Goal: Communication & Community: Answer question/provide support

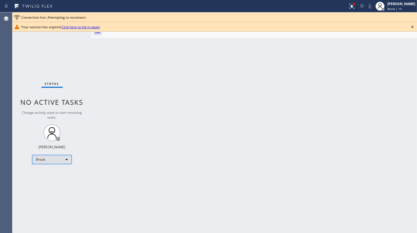
click at [49, 158] on div "Break" at bounding box center [51, 159] width 39 height 9
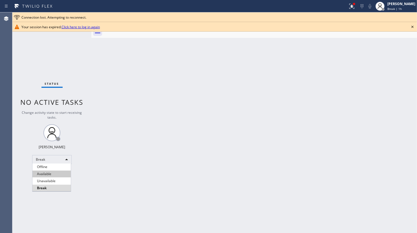
click at [43, 172] on li "Available" at bounding box center [51, 173] width 38 height 7
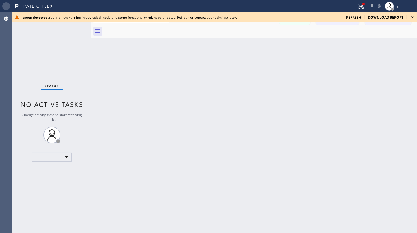
click at [2, 10] on div at bounding box center [7, 6] width 10 height 9
click at [355, 15] on span "refresh" at bounding box center [353, 17] width 15 height 5
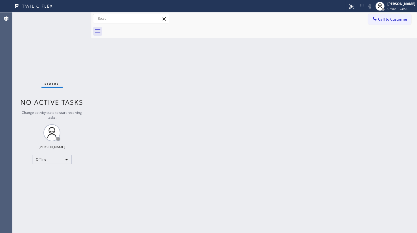
click at [46, 154] on div "Status No active tasks Change activity state to start receiving tasks. JENIZA A…" at bounding box center [51, 122] width 79 height 220
click at [45, 159] on div "Offline" at bounding box center [51, 159] width 39 height 9
click at [48, 172] on li "Available" at bounding box center [51, 173] width 38 height 7
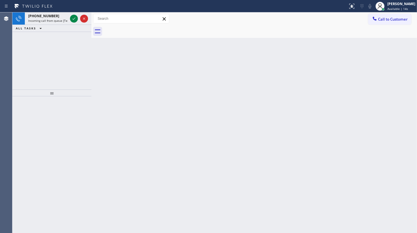
click at [48, 32] on div "[PHONE_NUMBER] Incoming call from queue [Test] All ALL TASKS ALL TASKS ACTIVE T…" at bounding box center [51, 50] width 79 height 77
drag, startPoint x: 79, startPoint y: 17, endPoint x: 75, endPoint y: 18, distance: 3.8
click at [76, 18] on div at bounding box center [79, 18] width 20 height 12
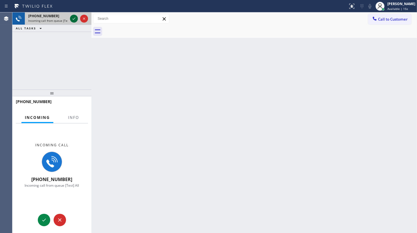
click at [75, 18] on icon at bounding box center [74, 18] width 7 height 7
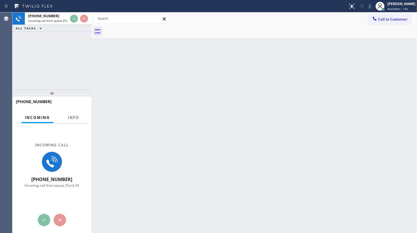
click at [79, 117] on button "Info" at bounding box center [74, 117] width 18 height 11
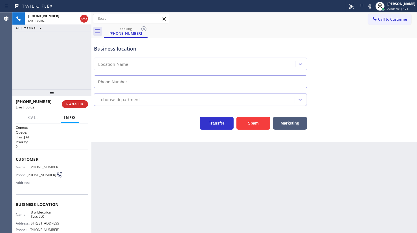
type input "[PHONE_NUMBER]"
click at [75, 107] on button "HANG UP" at bounding box center [75, 104] width 26 height 8
click at [77, 103] on span "HANG UP" at bounding box center [74, 104] width 17 height 4
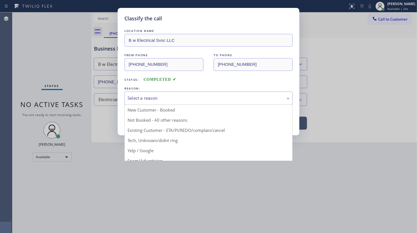
click at [156, 101] on div "Select a reason" at bounding box center [208, 97] width 168 height 13
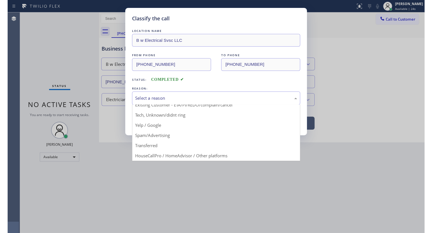
scroll to position [25, 0]
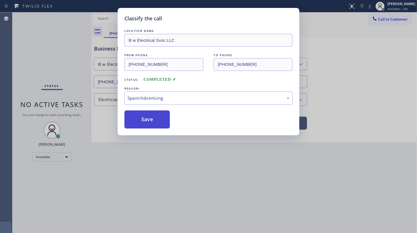
click at [151, 122] on button "Save" at bounding box center [146, 119] width 45 height 18
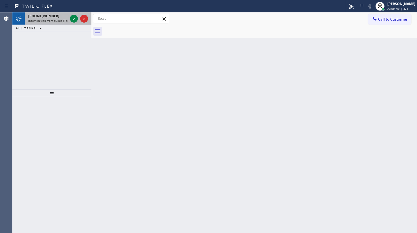
drag, startPoint x: 41, startPoint y: 18, endPoint x: 54, endPoint y: 20, distance: 12.9
click at [41, 19] on span "Incoming call from queue [Test] All" at bounding box center [51, 21] width 47 height 4
click at [75, 18] on icon at bounding box center [74, 18] width 7 height 7
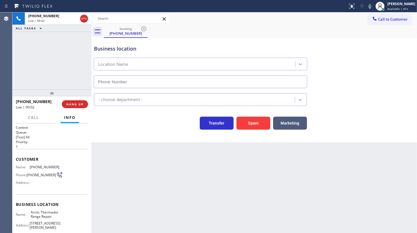
type input "[PHONE_NUMBER]"
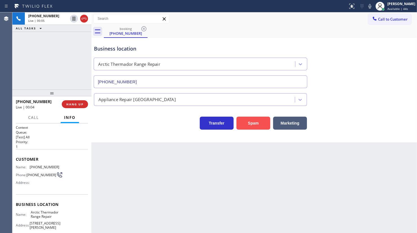
click at [261, 122] on button "Spam" at bounding box center [253, 123] width 34 height 13
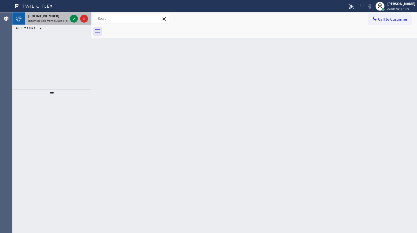
click at [44, 15] on span "[PHONE_NUMBER]" at bounding box center [43, 16] width 31 height 5
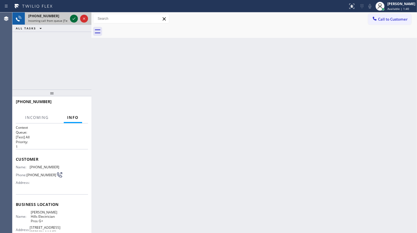
click at [73, 17] on icon at bounding box center [74, 18] width 7 height 7
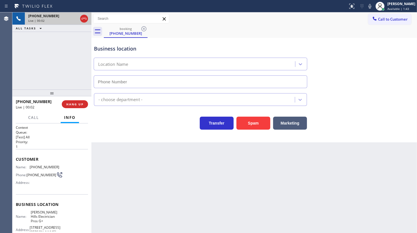
type input "[PHONE_NUMBER]"
click at [59, 65] on div "[PHONE_NUMBER] Live | 01:01 ALL TASKS ALL TASKS ACTIVE TASKS TASKS IN WRAP UP" at bounding box center [51, 50] width 79 height 77
click at [38, 48] on div "[PHONE_NUMBER] Live | 01:06 ALL TASKS ALL TASKS ACTIVE TASKS TASKS IN WRAP UP" at bounding box center [51, 50] width 79 height 77
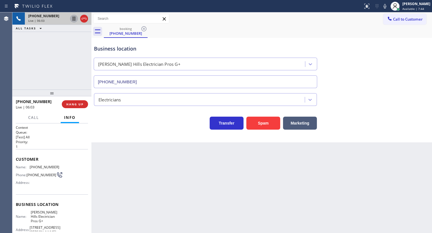
click at [72, 18] on icon at bounding box center [73, 19] width 3 height 4
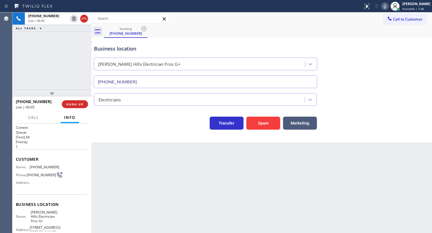
click at [384, 4] on icon at bounding box center [384, 6] width 7 height 7
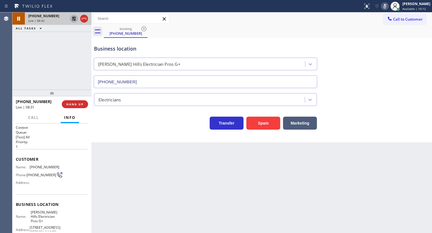
click at [72, 17] on icon at bounding box center [74, 18] width 7 height 7
click at [385, 8] on icon at bounding box center [384, 6] width 7 height 7
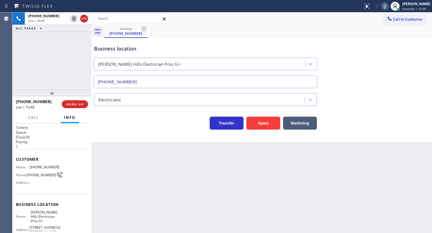
click at [388, 5] on icon at bounding box center [384, 6] width 7 height 7
drag, startPoint x: 27, startPoint y: 38, endPoint x: 33, endPoint y: 3, distance: 35.2
click at [27, 38] on div "[PHONE_NUMBER] Live | 11:06 ALL TASKS ALL TASKS ACTIVE TASKS TASKS IN WRAP UP" at bounding box center [51, 50] width 79 height 77
click at [387, 7] on icon at bounding box center [384, 6] width 7 height 7
drag, startPoint x: 28, startPoint y: 165, endPoint x: 60, endPoint y: 166, distance: 32.2
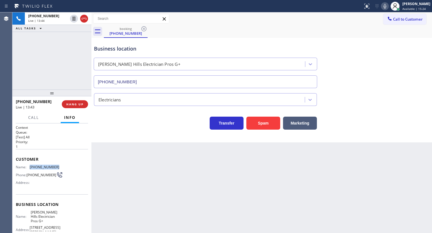
click at [60, 166] on div "Name: [PHONE_NUMBER] Phone: [PHONE_NUMBER] Address:" at bounding box center [52, 176] width 72 height 22
copy div "[PHONE_NUMBER]"
click at [36, 54] on div "[PHONE_NUMBER] Live | 14:22 ALL TASKS ALL TASKS ACTIVE TASKS TASKS IN WRAP UP" at bounding box center [51, 50] width 79 height 77
click at [74, 104] on span "HANG UP" at bounding box center [74, 104] width 17 height 4
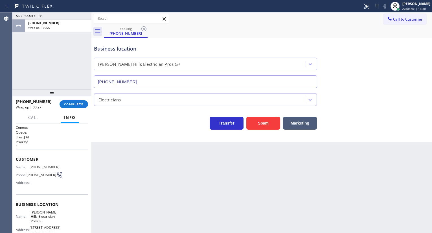
click at [16, 66] on div "ALL TASKS ALL TASKS ACTIVE TASKS TASKS IN WRAP UP [PHONE_NUMBER] Wrap up | 00:27" at bounding box center [51, 50] width 79 height 77
click at [82, 106] on button "COMPLETE" at bounding box center [74, 104] width 28 height 8
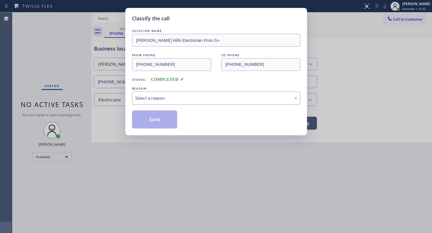
click at [144, 99] on div "Select a reason" at bounding box center [216, 98] width 162 height 6
click at [146, 117] on button "Save" at bounding box center [154, 119] width 45 height 18
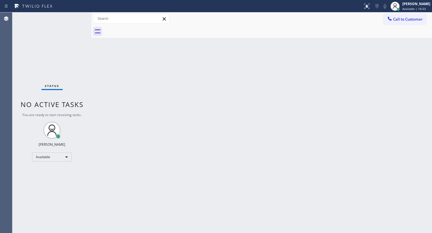
click at [299, 78] on div "Back to Dashboard Change Sender ID Customers Technicians Select a contact Outbo…" at bounding box center [261, 122] width 340 height 220
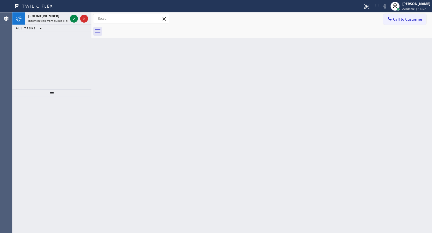
drag, startPoint x: 56, startPoint y: 71, endPoint x: 75, endPoint y: 25, distance: 50.5
click at [62, 62] on div "[PHONE_NUMBER] Incoming call from queue [Test] All ALL TASKS ALL TASKS ACTIVE T…" at bounding box center [51, 50] width 79 height 77
click at [75, 20] on icon at bounding box center [74, 18] width 7 height 7
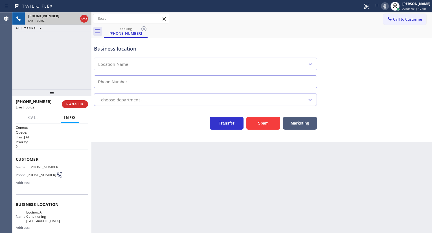
type input "[PHONE_NUMBER]"
click at [78, 104] on span "HANG UP" at bounding box center [74, 104] width 17 height 4
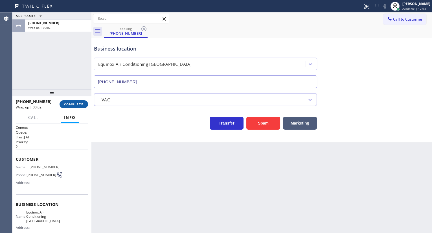
click at [78, 104] on span "COMPLETE" at bounding box center [73, 104] width 19 height 4
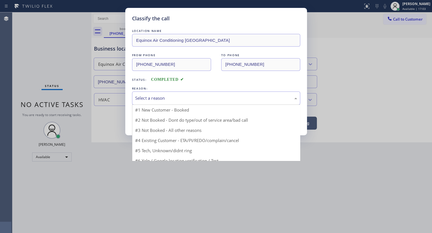
click at [193, 96] on div "Select a reason" at bounding box center [216, 98] width 162 height 6
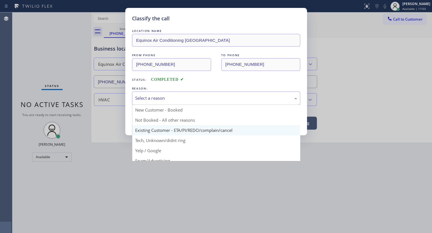
scroll to position [25, 0]
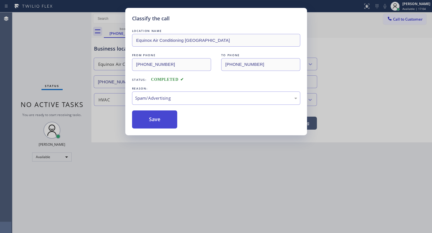
click at [145, 125] on button "Save" at bounding box center [154, 119] width 45 height 18
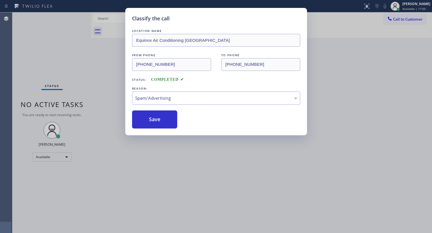
click at [143, 150] on div "Classify the call LOCATION NAME Equinox Air Conditioning [GEOGRAPHIC_DATA] FROM…" at bounding box center [216, 116] width 432 height 233
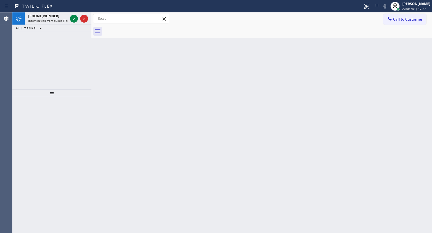
click at [49, 51] on div "[PHONE_NUMBER] Incoming call from queue [Test] All ALL TASKS ALL TASKS ACTIVE T…" at bounding box center [51, 50] width 79 height 77
click at [76, 19] on icon at bounding box center [74, 18] width 7 height 7
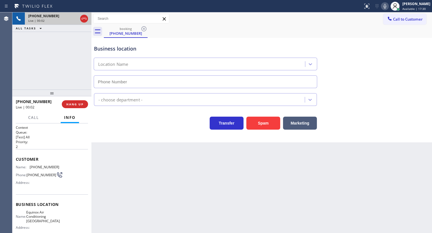
type input "[PHONE_NUMBER]"
click at [263, 125] on button "Spam" at bounding box center [263, 123] width 34 height 13
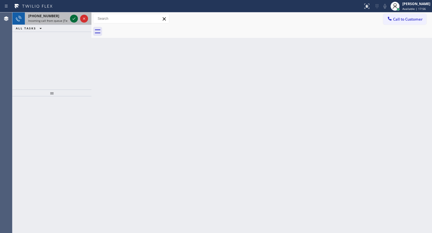
click at [74, 18] on icon at bounding box center [74, 18] width 7 height 7
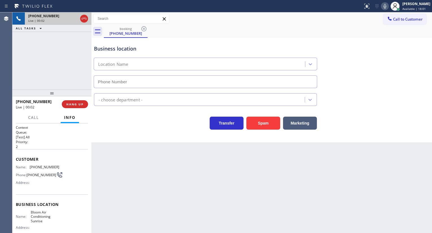
type input "[PHONE_NUMBER]"
click at [249, 124] on button "Spam" at bounding box center [263, 123] width 34 height 13
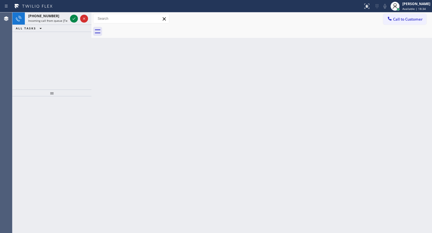
drag, startPoint x: 53, startPoint y: 38, endPoint x: 56, endPoint y: 36, distance: 4.0
click at [56, 36] on div "[PHONE_NUMBER] Incoming call from queue [Test] All ALL TASKS ALL TASKS ACTIVE T…" at bounding box center [51, 50] width 79 height 77
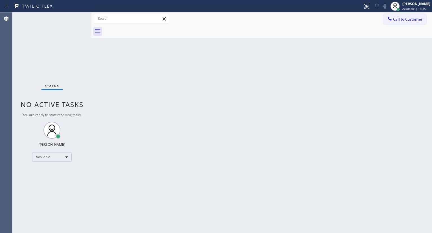
click at [74, 19] on div "Status No active tasks You are ready to start receiving tasks. JENIZA ALCAYDE A…" at bounding box center [51, 122] width 79 height 220
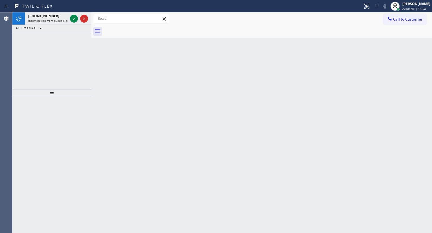
drag, startPoint x: 50, startPoint y: 42, endPoint x: 52, endPoint y: 37, distance: 5.4
click at [50, 42] on div "[PHONE_NUMBER] Incoming call from queue [Test] All ALL TASKS ALL TASKS ACTIVE T…" at bounding box center [51, 50] width 79 height 77
click at [71, 18] on icon at bounding box center [74, 18] width 7 height 7
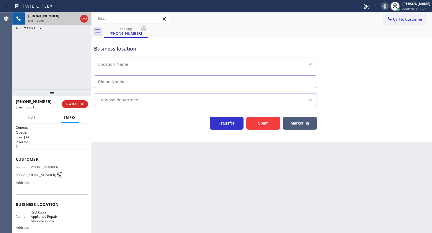
type input "[PHONE_NUMBER]"
click at [265, 125] on button "Spam" at bounding box center [263, 123] width 34 height 13
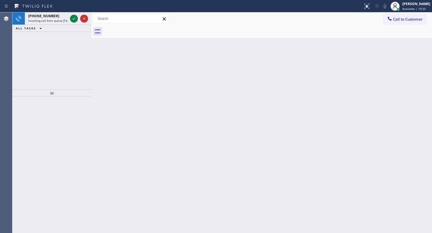
click at [34, 51] on div "[PHONE_NUMBER] Incoming call from queue [Test] All ALL TASKS ALL TASKS ACTIVE T…" at bounding box center [51, 50] width 79 height 77
click at [71, 16] on icon at bounding box center [74, 18] width 7 height 7
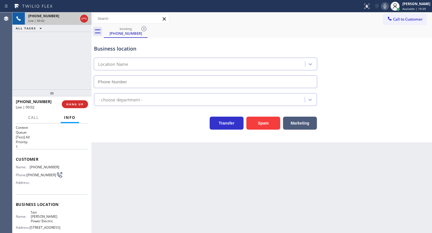
type input "[PHONE_NUMBER]"
click at [82, 105] on span "HANG UP" at bounding box center [74, 104] width 17 height 4
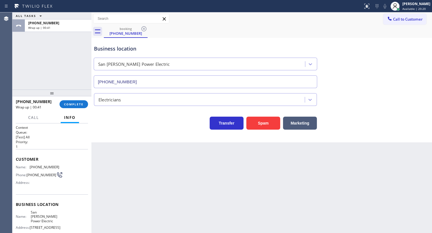
click at [45, 51] on div "ALL TASKS ALL TASKS ACTIVE TASKS TASKS IN WRAP UP [PHONE_NUMBER] Wrap up | 00:41" at bounding box center [51, 50] width 79 height 77
click at [81, 104] on span "COMPLETE" at bounding box center [73, 104] width 19 height 4
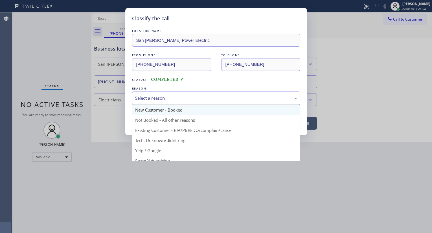
drag, startPoint x: 155, startPoint y: 96, endPoint x: 151, endPoint y: 110, distance: 14.9
click at [153, 102] on div "Select a reason" at bounding box center [216, 97] width 168 height 13
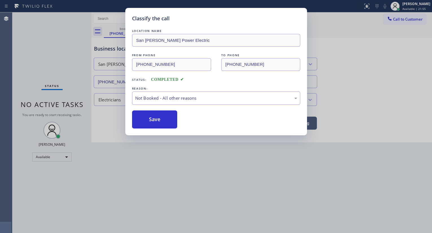
click at [152, 121] on button "Save" at bounding box center [154, 119] width 45 height 18
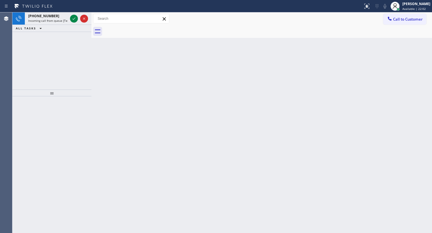
click at [70, 12] on div "Status report No issues detected If you experience an issue, please download th…" at bounding box center [216, 6] width 432 height 12
click at [73, 20] on icon at bounding box center [74, 18] width 7 height 7
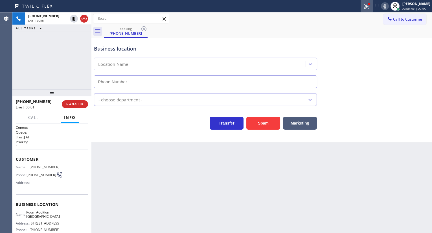
click at [367, 11] on button at bounding box center [367, 6] width 12 height 12
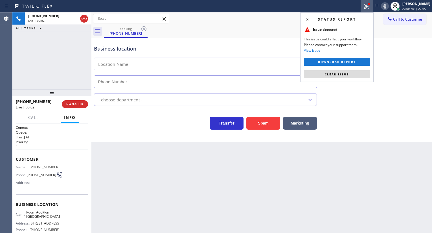
type input "[PHONE_NUMBER]"
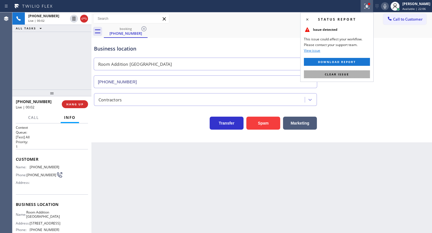
click at [349, 71] on button "Clear issue" at bounding box center [337, 74] width 66 height 8
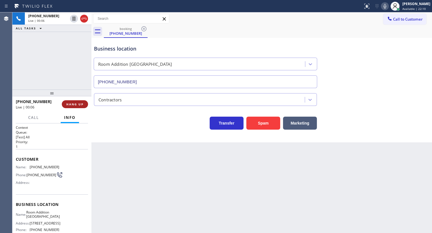
click at [63, 104] on button "HANG UP" at bounding box center [75, 104] width 26 height 8
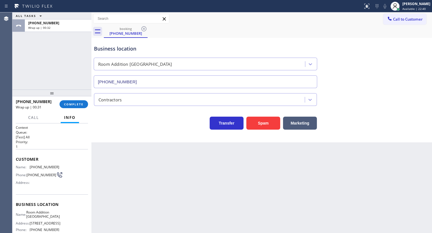
click at [38, 78] on div "ALL TASKS ALL TASKS ACTIVE TASKS TASKS IN WRAP UP [PHONE_NUMBER] Wrap up | 00:32" at bounding box center [51, 50] width 79 height 77
click at [72, 106] on button "COMPLETE" at bounding box center [74, 104] width 28 height 8
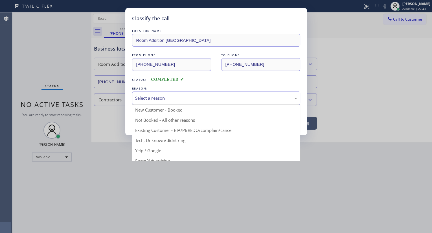
click at [143, 102] on div "Select a reason" at bounding box center [216, 97] width 168 height 13
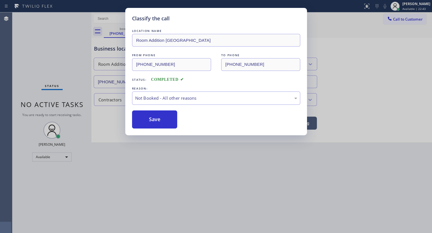
click at [145, 115] on button "Save" at bounding box center [154, 119] width 45 height 18
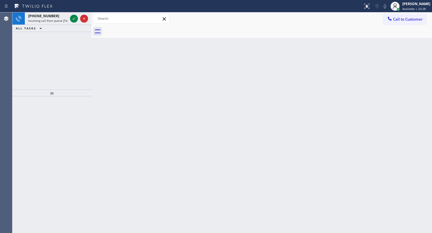
click at [25, 36] on div "[PHONE_NUMBER] Incoming call from queue [Test] All ALL TASKS ALL TASKS ACTIVE T…" at bounding box center [51, 50] width 79 height 77
click at [71, 16] on icon at bounding box center [74, 18] width 7 height 7
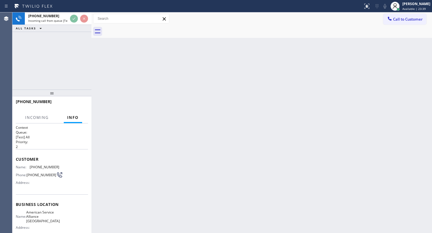
click at [51, 33] on div "[PHONE_NUMBER] Incoming call from queue [Test] All ALL TASKS ALL TASKS ACTIVE T…" at bounding box center [51, 50] width 79 height 77
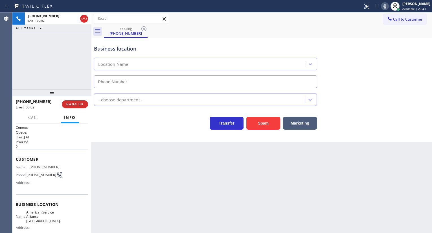
type input "[PHONE_NUMBER]"
click at [12, 64] on div "[PHONE_NUMBER] Live | 00:04 ALL TASKS ALL TASKS ACTIVE TASKS TASKS IN WRAP UP" at bounding box center [51, 50] width 79 height 77
click at [69, 101] on button "HANG UP" at bounding box center [75, 104] width 26 height 8
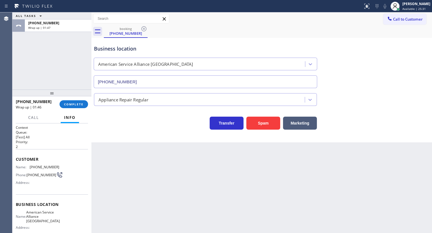
drag, startPoint x: 23, startPoint y: 70, endPoint x: 50, endPoint y: 96, distance: 37.3
click at [23, 70] on div "ALL TASKS ALL TASKS ACTIVE TASKS TASKS IN WRAP UP [PHONE_NUMBER] Wrap up | 01:47" at bounding box center [51, 50] width 79 height 77
click at [78, 104] on span "COMPLETE" at bounding box center [73, 104] width 19 height 4
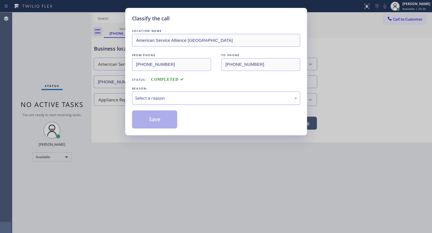
click at [141, 105] on div "Select a reason" at bounding box center [216, 97] width 168 height 13
click at [139, 124] on button "Save" at bounding box center [154, 119] width 45 height 18
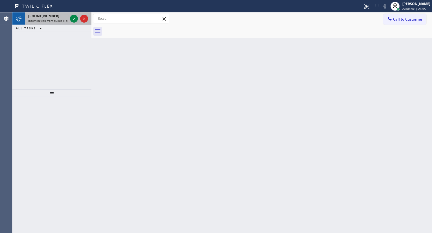
click at [49, 16] on span "[PHONE_NUMBER]" at bounding box center [43, 16] width 31 height 5
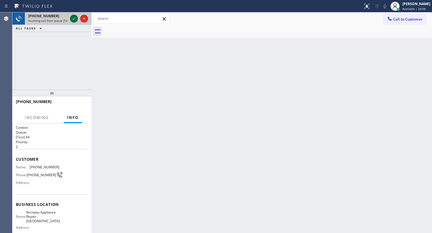
click at [71, 19] on icon at bounding box center [74, 18] width 7 height 7
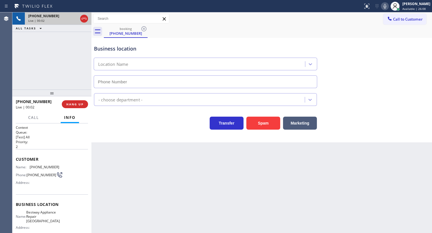
type input "[PHONE_NUMBER]"
click at [264, 129] on div "Business location Bestway Appliance Repair [GEOGRAPHIC_DATA] [PHONE_NUMBER] App…" at bounding box center [261, 90] width 340 height 104
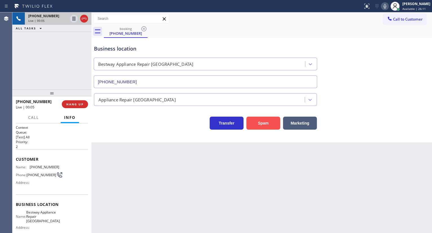
drag, startPoint x: 255, startPoint y: 123, endPoint x: 243, endPoint y: 155, distance: 34.4
click at [254, 125] on button "Spam" at bounding box center [263, 123] width 34 height 13
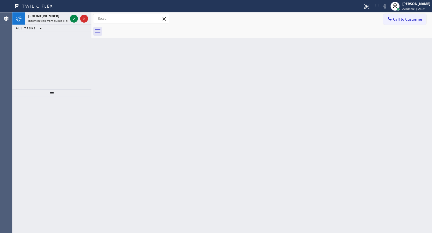
click at [47, 58] on div "[PHONE_NUMBER] Incoming call from queue [Test] All ALL TASKS ALL TASKS ACTIVE T…" at bounding box center [51, 50] width 79 height 77
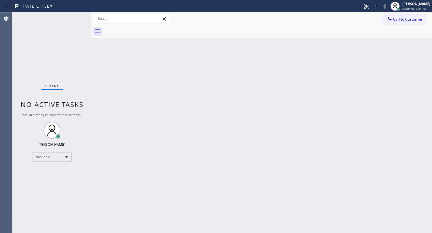
click at [81, 20] on div "Status No active tasks You are ready to start receiving tasks. JENIZA ALCAYDE A…" at bounding box center [51, 122] width 79 height 220
click at [79, 19] on div "Status No active tasks You are ready to start receiving tasks. JENIZA ALCAYDE A…" at bounding box center [51, 122] width 79 height 220
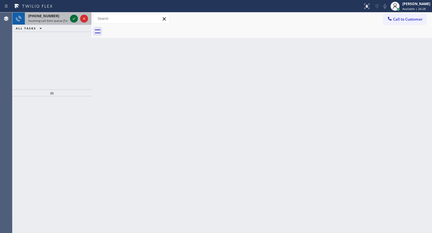
click at [73, 19] on icon at bounding box center [74, 18] width 7 height 7
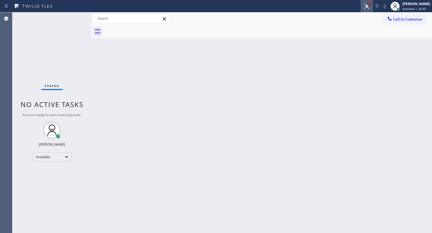
click at [364, 8] on icon at bounding box center [366, 6] width 7 height 7
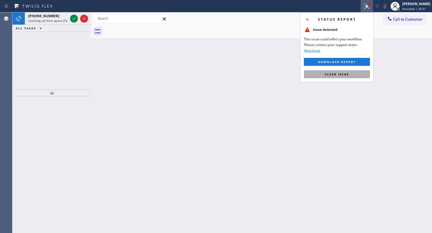
click at [349, 74] on button "Clear issue" at bounding box center [337, 74] width 66 height 8
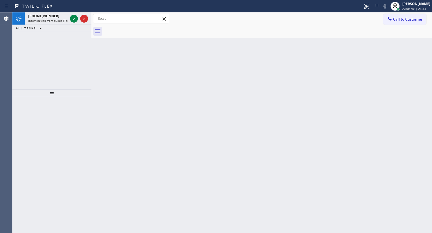
click at [73, 20] on icon at bounding box center [74, 18] width 7 height 7
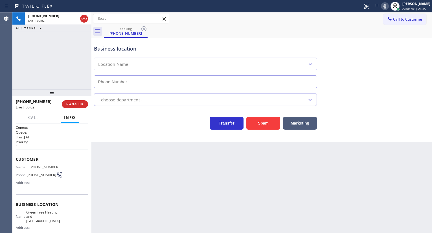
type input "[PHONE_NUMBER]"
click at [260, 121] on button "Spam" at bounding box center [263, 123] width 34 height 13
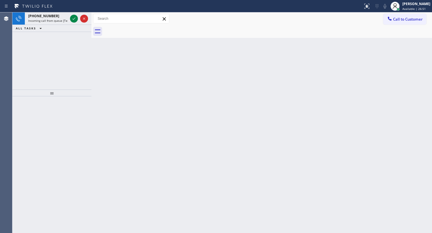
drag, startPoint x: 29, startPoint y: 44, endPoint x: 39, endPoint y: 26, distance: 20.6
click at [29, 44] on div "[PHONE_NUMBER] Incoming call from queue [Test] All ALL TASKS ALL TASKS ACTIVE T…" at bounding box center [51, 50] width 79 height 77
click at [76, 17] on icon at bounding box center [74, 18] width 7 height 7
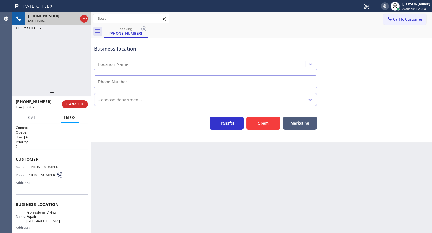
type input "[PHONE_NUMBER]"
click at [73, 101] on button "HANG UP" at bounding box center [75, 104] width 26 height 8
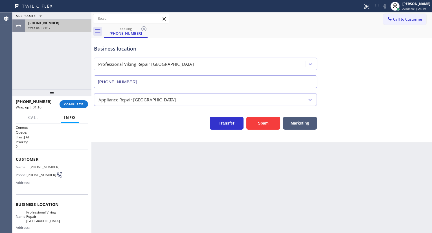
click at [37, 27] on span "Wrap up | 01:17" at bounding box center [39, 28] width 22 height 4
click at [69, 105] on span "COMPLETE" at bounding box center [73, 104] width 19 height 4
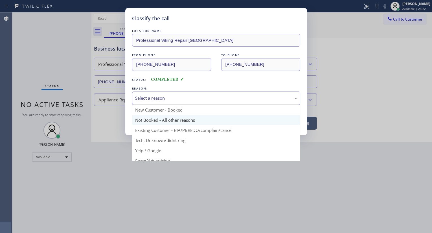
drag, startPoint x: 152, startPoint y: 98, endPoint x: 157, endPoint y: 121, distance: 23.4
click at [153, 99] on div "Select a reason" at bounding box center [216, 98] width 162 height 6
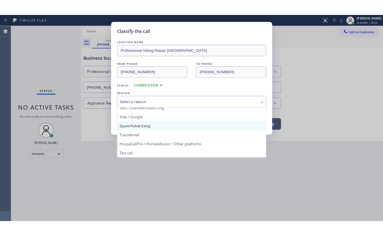
scroll to position [38, 0]
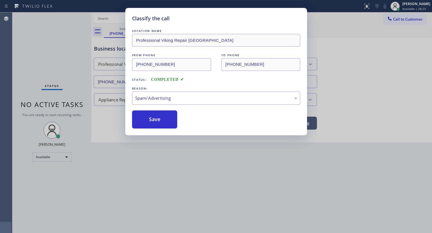
click at [155, 124] on button "Save" at bounding box center [154, 119] width 45 height 18
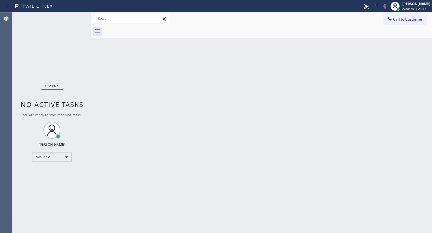
click at [43, 54] on div "Status No active tasks You are ready to start receiving tasks. JENIZA ALCAYDE A…" at bounding box center [51, 122] width 79 height 220
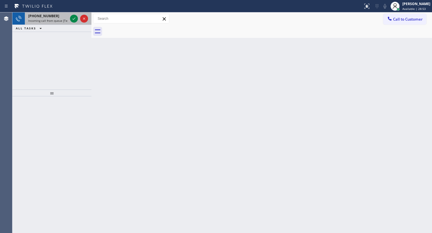
drag, startPoint x: 36, startPoint y: 43, endPoint x: 61, endPoint y: 24, distance: 30.4
click at [41, 41] on div "[PHONE_NUMBER] Incoming call from queue [Test] All ALL TASKS ALL TASKS ACTIVE T…" at bounding box center [51, 50] width 79 height 77
click at [73, 18] on icon at bounding box center [74, 18] width 7 height 7
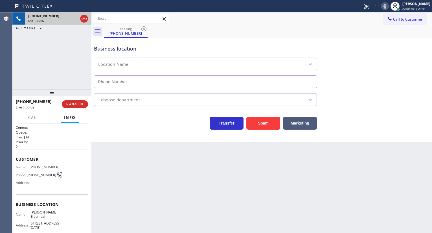
type input "[PHONE_NUMBER]"
click at [266, 121] on button "Spam" at bounding box center [263, 123] width 34 height 13
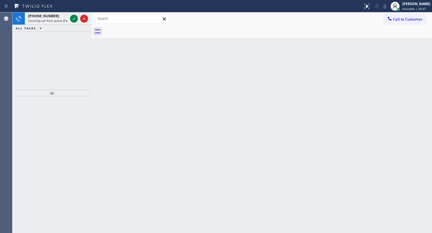
click at [25, 50] on div "[PHONE_NUMBER] Incoming call from queue [Test] All ALL TASKS ALL TASKS ACTIVE T…" at bounding box center [51, 50] width 79 height 77
click at [74, 19] on icon at bounding box center [74, 18] width 7 height 7
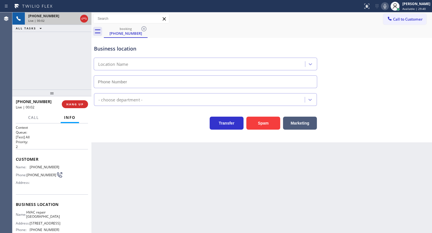
type input "[PHONE_NUMBER]"
click at [259, 120] on button "Spam" at bounding box center [263, 123] width 34 height 13
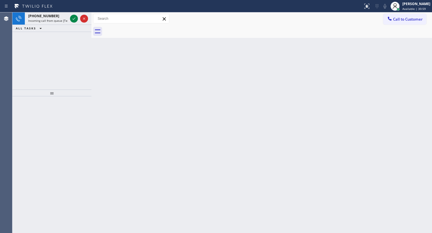
click at [59, 89] on div at bounding box center [51, 92] width 79 height 7
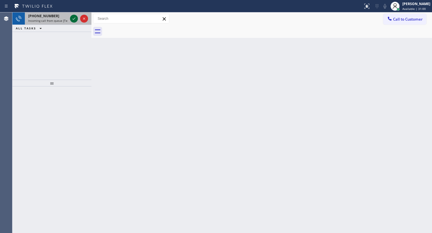
click at [74, 19] on icon at bounding box center [74, 18] width 7 height 7
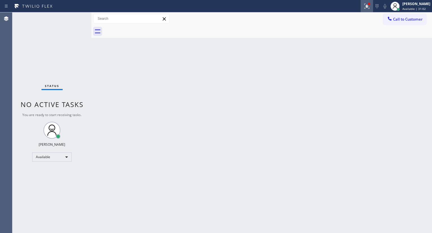
click at [366, 3] on icon at bounding box center [366, 6] width 7 height 7
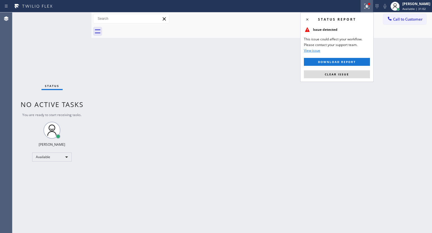
drag, startPoint x: 342, startPoint y: 73, endPoint x: 339, endPoint y: 74, distance: 3.8
click at [342, 73] on span "Clear issue" at bounding box center [337, 74] width 24 height 4
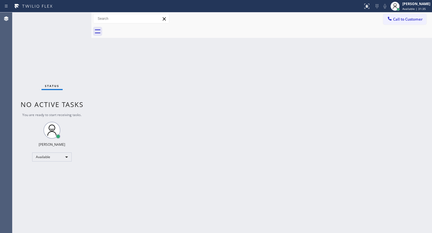
click at [31, 44] on div "Status No active tasks You are ready to start receiving tasks. JENIZA ALCAYDE A…" at bounding box center [51, 122] width 79 height 220
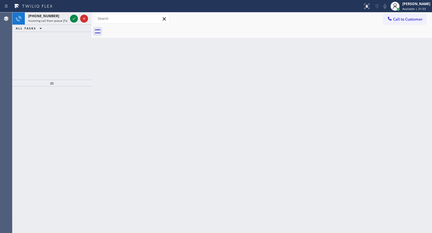
drag, startPoint x: 21, startPoint y: 61, endPoint x: 59, endPoint y: 28, distance: 50.2
click at [34, 48] on div "[PHONE_NUMBER] Incoming call from queue [Test] All ALL TASKS ALL TASKS ACTIVE T…" at bounding box center [51, 45] width 79 height 67
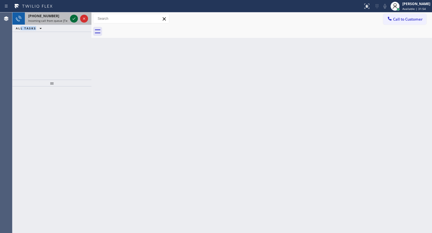
click at [71, 17] on icon at bounding box center [74, 18] width 7 height 7
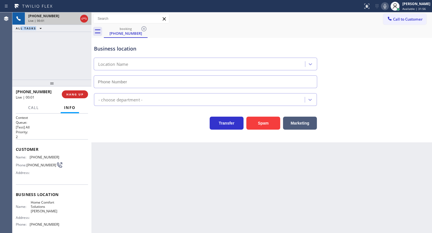
type input "[PHONE_NUMBER]"
click at [262, 123] on button "Spam" at bounding box center [263, 123] width 34 height 13
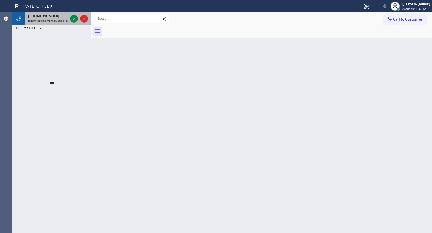
drag, startPoint x: 52, startPoint y: 20, endPoint x: 61, endPoint y: 19, distance: 8.8
click at [52, 20] on span "Incoming call from queue [Test] All" at bounding box center [51, 21] width 47 height 4
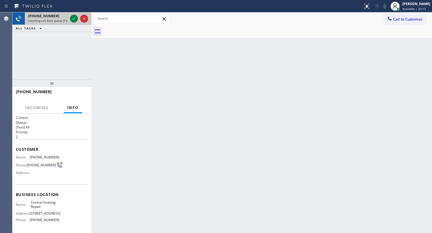
click at [69, 18] on div at bounding box center [79, 18] width 20 height 12
click at [74, 18] on icon at bounding box center [73, 18] width 3 height 2
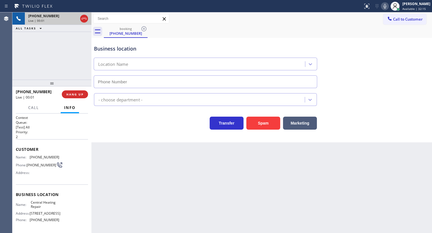
type input "[PHONE_NUMBER]"
click at [73, 94] on span "HANG UP" at bounding box center [74, 94] width 17 height 4
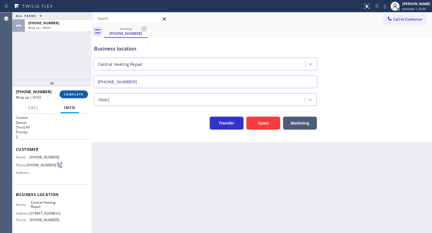
click at [73, 94] on span "COMPLETE" at bounding box center [73, 94] width 19 height 4
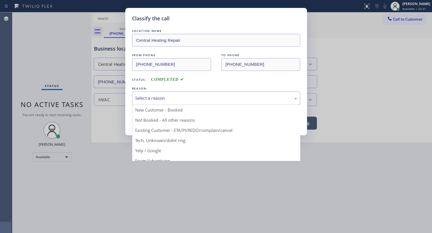
click at [153, 95] on div "Select a reason" at bounding box center [216, 98] width 162 height 6
drag, startPoint x: 162, startPoint y: 141, endPoint x: 158, endPoint y: 118, distance: 22.6
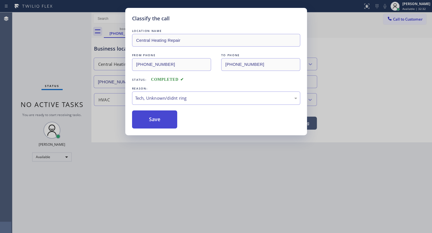
click at [158, 118] on button "Save" at bounding box center [154, 119] width 45 height 18
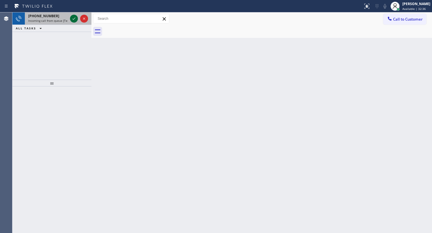
click at [75, 19] on icon at bounding box center [74, 18] width 7 height 7
click at [77, 19] on icon at bounding box center [74, 18] width 7 height 7
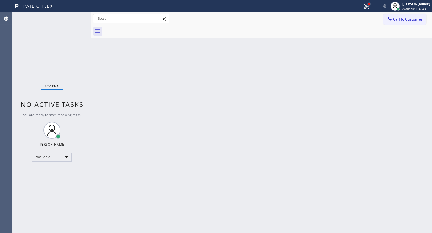
click at [370, 4] on div at bounding box center [369, 4] width 2 height 2
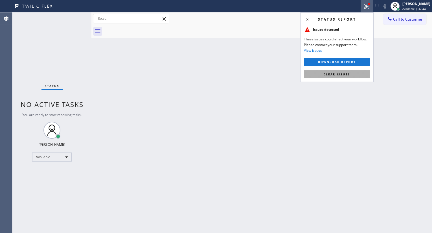
click at [343, 71] on button "Clear issues" at bounding box center [337, 74] width 66 height 8
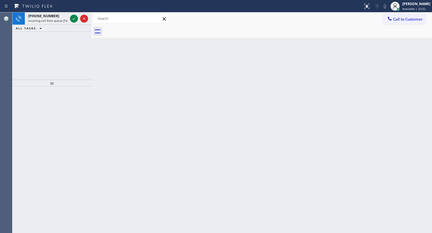
click at [51, 62] on div "[PHONE_NUMBER] Incoming call from queue [Test] All ALL TASKS ALL TASKS ACTIVE T…" at bounding box center [51, 45] width 79 height 67
click at [76, 21] on icon at bounding box center [74, 18] width 7 height 7
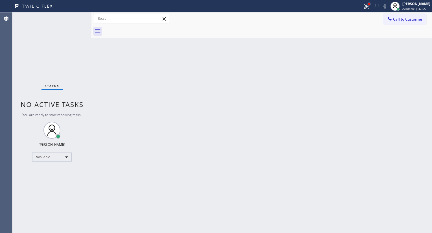
click at [368, 3] on div at bounding box center [368, 3] width 3 height 3
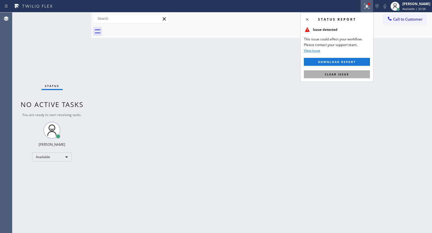
click at [354, 75] on button "Clear issue" at bounding box center [337, 74] width 66 height 8
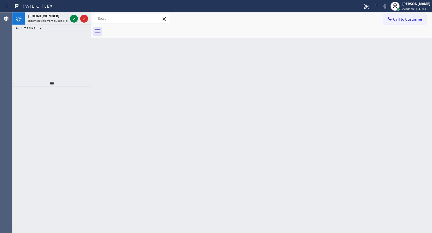
click at [42, 38] on div "[PHONE_NUMBER] Incoming call from queue [Test] All ALL TASKS ALL TASKS ACTIVE T…" at bounding box center [51, 45] width 79 height 67
click at [72, 17] on icon at bounding box center [74, 18] width 7 height 7
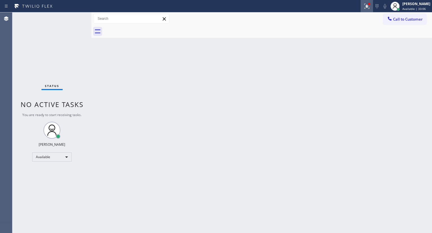
click at [366, 3] on icon at bounding box center [366, 6] width 7 height 7
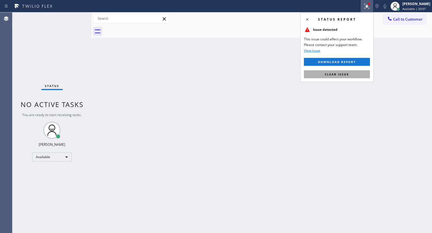
click at [362, 75] on button "Clear issue" at bounding box center [337, 74] width 66 height 8
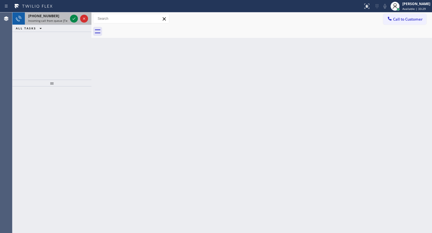
click at [48, 23] on div "[PHONE_NUMBER] Incoming call from queue [Test] All" at bounding box center [47, 18] width 44 height 12
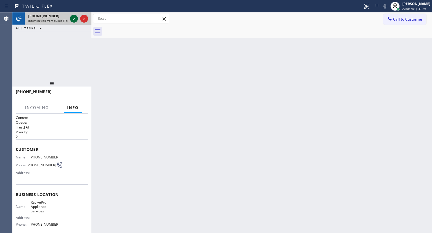
click at [71, 18] on icon at bounding box center [74, 18] width 7 height 7
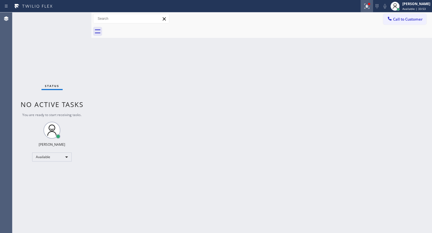
click at [363, 5] on div at bounding box center [367, 6] width 12 height 7
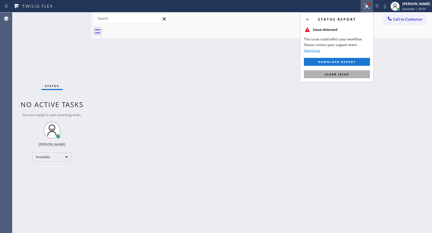
click at [356, 73] on button "Clear issue" at bounding box center [337, 74] width 66 height 8
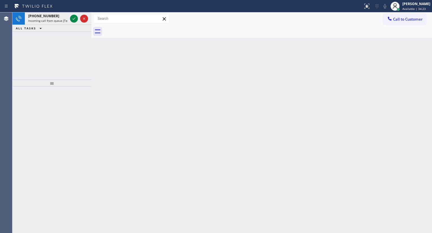
click at [5, 60] on div "Agent Desktop" at bounding box center [6, 122] width 12 height 220
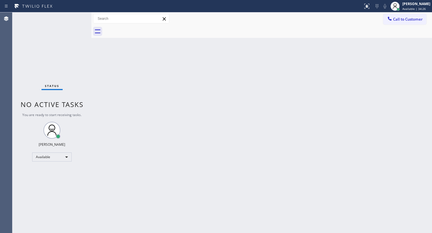
click at [223, 114] on div "Back to Dashboard Change Sender ID Customers Technicians Select a contact Outbo…" at bounding box center [261, 122] width 340 height 220
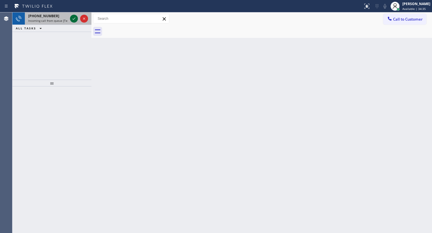
click at [70, 18] on div at bounding box center [74, 18] width 8 height 7
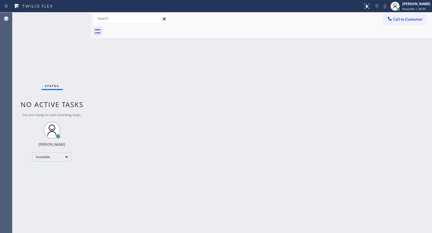
click at [74, 17] on div "Status No active tasks You are ready to start receiving tasks. JENIZA ALCAYDE A…" at bounding box center [51, 122] width 79 height 220
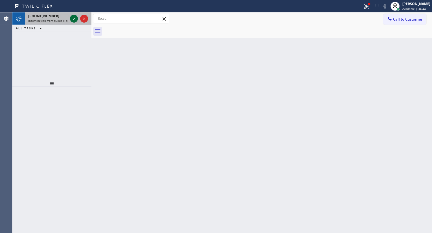
drag, startPoint x: 71, startPoint y: 18, endPoint x: 74, endPoint y: 17, distance: 2.8
click at [74, 17] on icon at bounding box center [74, 18] width 7 height 7
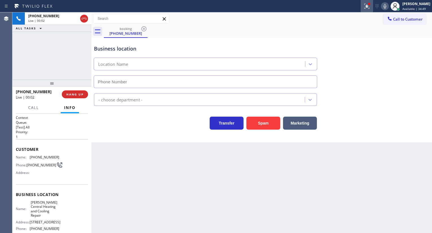
click at [362, 8] on div at bounding box center [367, 6] width 12 height 7
type input "[PHONE_NUMBER]"
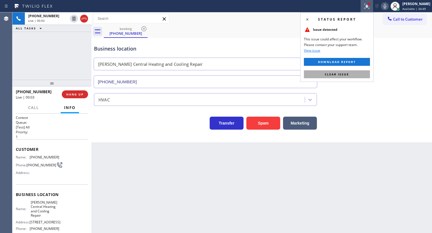
click at [355, 75] on button "Clear issue" at bounding box center [337, 74] width 66 height 8
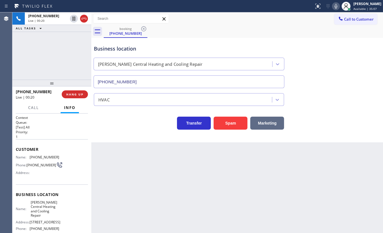
click at [260, 122] on button "Marketing" at bounding box center [268, 123] width 34 height 13
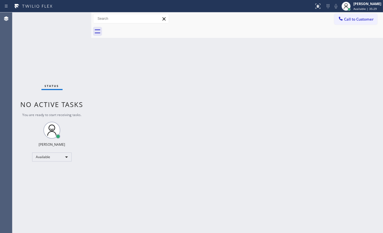
drag, startPoint x: 47, startPoint y: 39, endPoint x: 55, endPoint y: 32, distance: 9.8
click at [50, 37] on div "Status No active tasks You are ready to start receiving tasks. JENIZA ALCAYDE A…" at bounding box center [51, 122] width 79 height 220
click at [54, 15] on div "Status No active tasks You are ready to start receiving tasks. JENIZA ALCAYDE A…" at bounding box center [51, 122] width 79 height 220
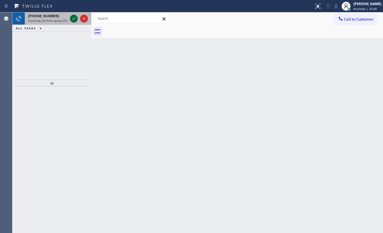
click at [71, 17] on icon at bounding box center [74, 18] width 7 height 7
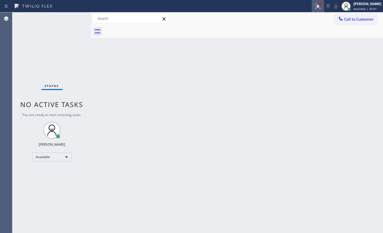
click at [316, 8] on icon at bounding box center [318, 6] width 7 height 7
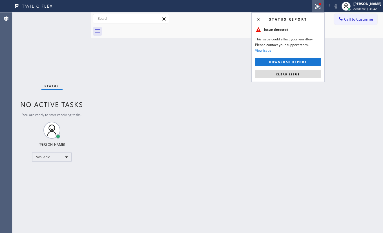
click at [306, 73] on button "Clear issue" at bounding box center [288, 74] width 66 height 8
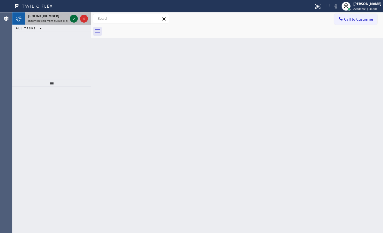
click at [74, 17] on icon at bounding box center [74, 18] width 7 height 7
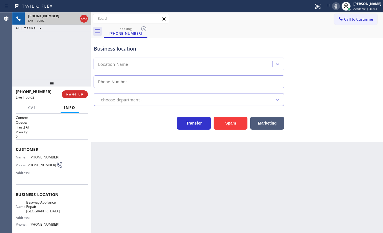
type input "[PHONE_NUMBER]"
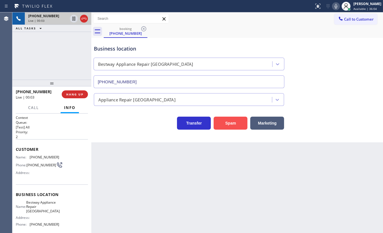
click at [221, 121] on button "Spam" at bounding box center [231, 123] width 34 height 13
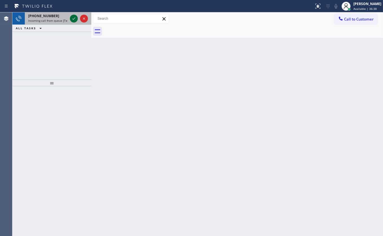
click at [72, 19] on icon at bounding box center [74, 18] width 7 height 7
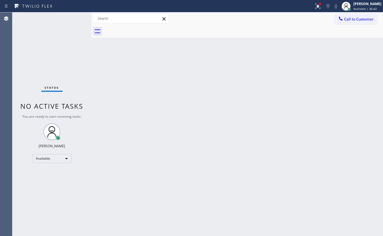
click at [71, 19] on div "Status No active tasks You are ready to start receiving tasks. JENIZA ALCAYDE A…" at bounding box center [51, 124] width 79 height 224
click at [315, 6] on icon at bounding box center [318, 6] width 7 height 7
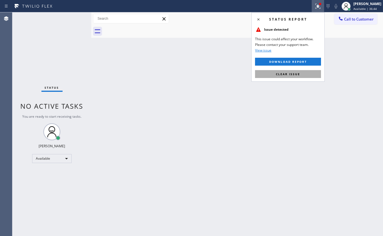
click at [296, 74] on span "Clear issue" at bounding box center [288, 74] width 24 height 4
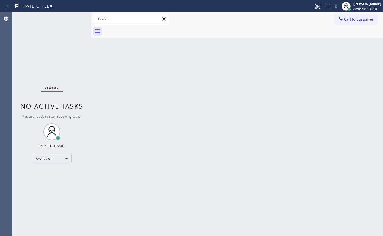
click at [117, 232] on div "Back to Dashboard Change Sender ID Customers Technicians Select a contact Outbo…" at bounding box center [237, 124] width 292 height 224
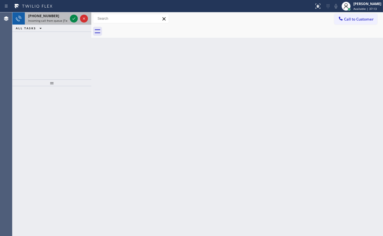
drag, startPoint x: 34, startPoint y: 32, endPoint x: 47, endPoint y: 24, distance: 15.0
click at [36, 30] on div "[PHONE_NUMBER] Incoming call from queue [Test] All ALL TASKS ALL TASKS ACTIVE T…" at bounding box center [51, 45] width 79 height 67
click at [72, 19] on icon at bounding box center [74, 18] width 7 height 7
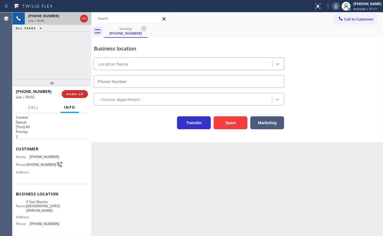
type input "[PHONE_NUMBER]"
drag, startPoint x: 44, startPoint y: 60, endPoint x: 37, endPoint y: 100, distance: 41.2
click at [43, 62] on div "[PHONE_NUMBER] Live | 00:48 ALL TASKS ALL TASKS ACTIVE TASKS TASKS IN WRAP UP" at bounding box center [51, 45] width 79 height 67
click at [73, 17] on icon at bounding box center [73, 19] width 3 height 4
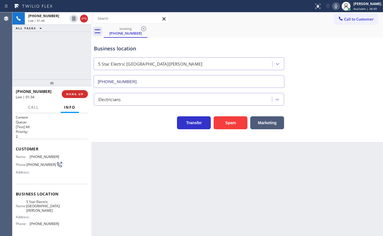
click at [337, 3] on icon at bounding box center [336, 6] width 7 height 7
drag, startPoint x: 23, startPoint y: 43, endPoint x: 55, endPoint y: 32, distance: 33.5
click at [23, 43] on div "[PHONE_NUMBER] Live | 02:32 ALL TASKS ALL TASKS ACTIVE TASKS TASKS IN WRAP UP" at bounding box center [51, 45] width 79 height 67
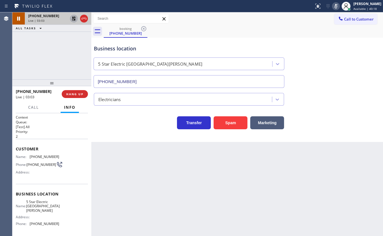
click at [72, 18] on icon at bounding box center [74, 18] width 7 height 7
click at [72, 16] on icon at bounding box center [74, 18] width 7 height 7
click at [75, 16] on icon at bounding box center [74, 18] width 7 height 7
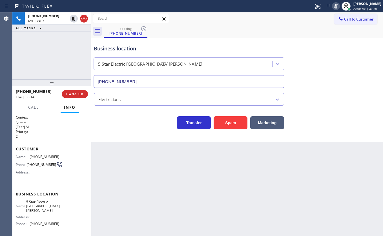
click at [335, 3] on icon at bounding box center [336, 6] width 7 height 7
drag, startPoint x: 27, startPoint y: 157, endPoint x: 79, endPoint y: 156, distance: 51.6
click at [79, 156] on div "Name: [PHONE_NUMBER] Phone: [PHONE_NUMBER] Address:" at bounding box center [52, 166] width 72 height 22
copy div "[PHONE_NUMBER]"
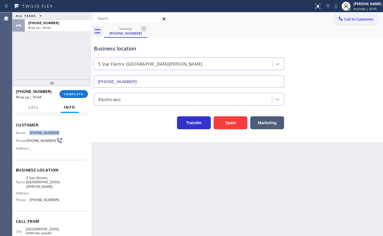
scroll to position [40, 0]
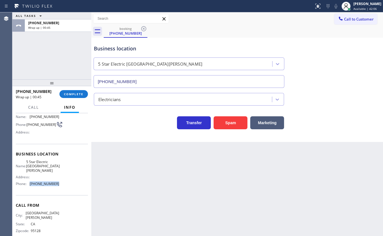
drag, startPoint x: 29, startPoint y: 181, endPoint x: 64, endPoint y: 183, distance: 35.6
click at [64, 183] on div "Name: 5 Star Electric San [PERSON_NAME] Address: Phone: [PHONE_NUMBER]" at bounding box center [52, 174] width 72 height 28
copy div "[PHONE_NUMBER]"
click at [72, 96] on button "COMPLETE" at bounding box center [74, 94] width 28 height 8
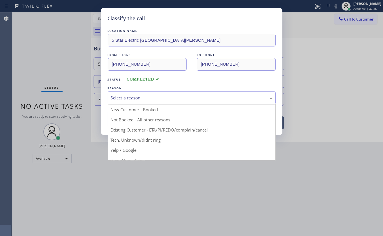
click at [126, 103] on div "Select a reason" at bounding box center [192, 97] width 168 height 13
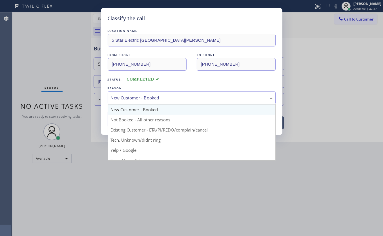
click at [131, 93] on div "New Customer - Booked" at bounding box center [192, 97] width 168 height 13
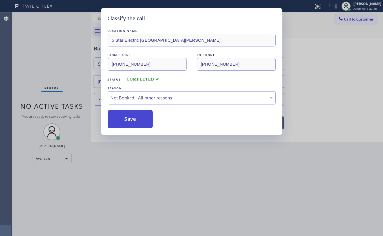
click at [129, 119] on button "Save" at bounding box center [130, 119] width 45 height 18
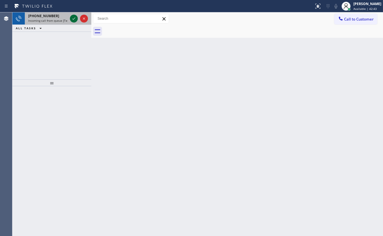
drag, startPoint x: 80, startPoint y: 16, endPoint x: 74, endPoint y: 17, distance: 6.3
click at [81, 16] on icon at bounding box center [84, 18] width 7 height 7
click at [71, 17] on icon at bounding box center [74, 18] width 7 height 7
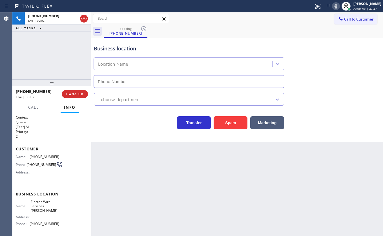
type input "[PHONE_NUMBER]"
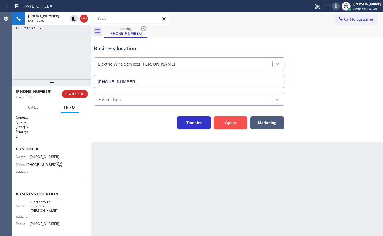
click at [228, 121] on button "Spam" at bounding box center [231, 123] width 34 height 13
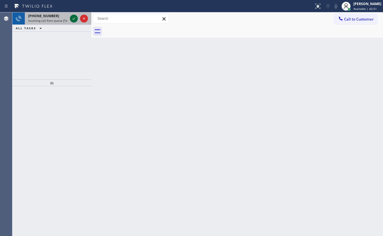
click at [72, 16] on icon at bounding box center [74, 18] width 7 height 7
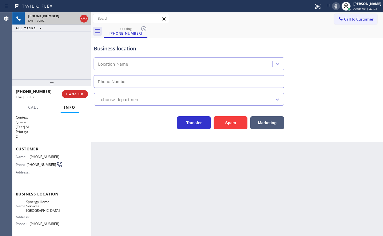
type input "[PHONE_NUMBER]"
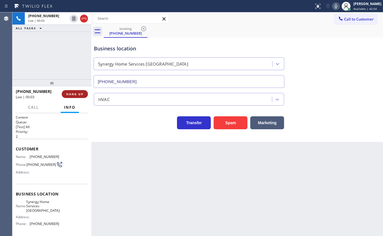
click at [76, 93] on span "HANG UP" at bounding box center [74, 94] width 17 height 4
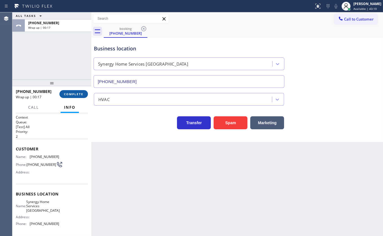
click at [78, 96] on span "COMPLETE" at bounding box center [73, 94] width 19 height 4
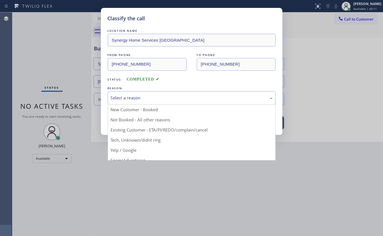
click at [111, 96] on div "Select a reason" at bounding box center [192, 98] width 162 height 6
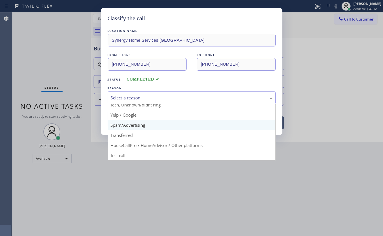
scroll to position [38, 0]
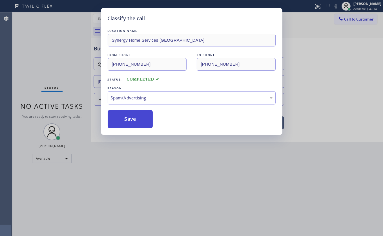
click at [124, 124] on button "Save" at bounding box center [130, 119] width 45 height 18
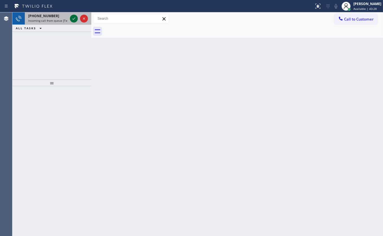
click at [73, 20] on icon at bounding box center [74, 18] width 7 height 7
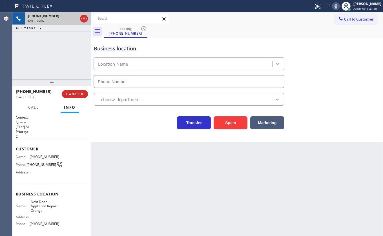
type input "[PHONE_NUMBER]"
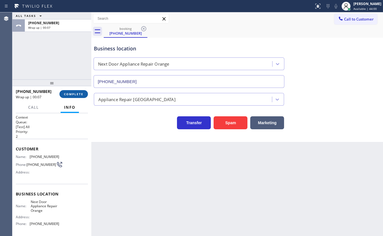
click at [67, 90] on button "COMPLETE" at bounding box center [74, 94] width 28 height 8
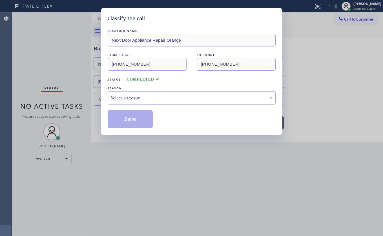
click at [129, 98] on div "Select a reason" at bounding box center [192, 98] width 162 height 6
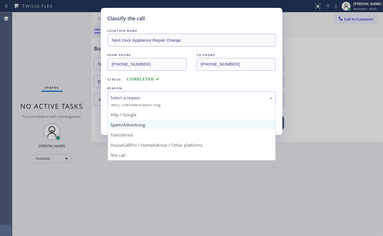
scroll to position [38, 0]
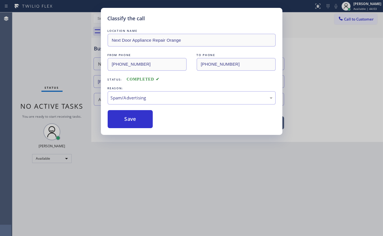
click at [139, 122] on button "Save" at bounding box center [130, 119] width 45 height 18
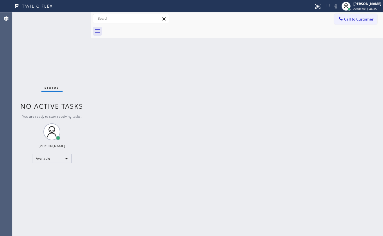
click at [54, 21] on div "Status No active tasks You are ready to start receiving tasks. JENIZA ALCAYDE A…" at bounding box center [51, 124] width 79 height 224
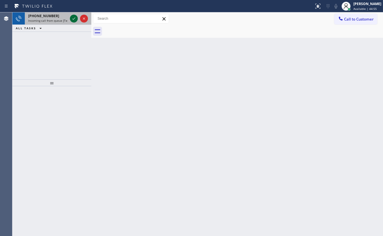
click at [74, 18] on icon at bounding box center [74, 18] width 7 height 7
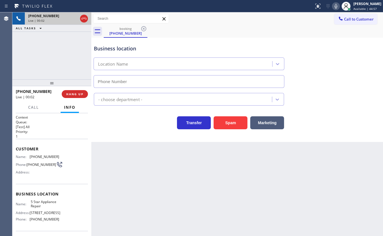
type input "[PHONE_NUMBER]"
click at [74, 94] on span "HANG UP" at bounding box center [74, 94] width 17 height 4
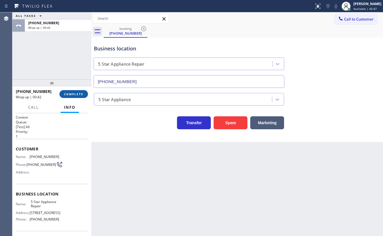
click at [76, 91] on button "COMPLETE" at bounding box center [74, 94] width 28 height 8
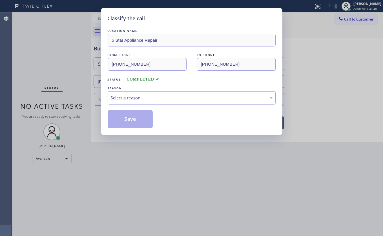
click at [136, 95] on div "Select a reason" at bounding box center [192, 98] width 162 height 6
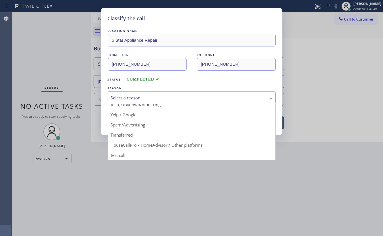
scroll to position [38, 0]
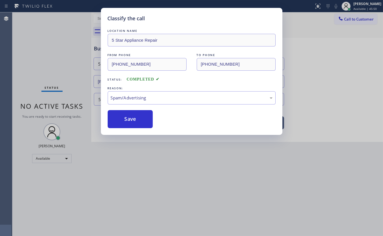
click at [141, 125] on button "Save" at bounding box center [130, 119] width 45 height 18
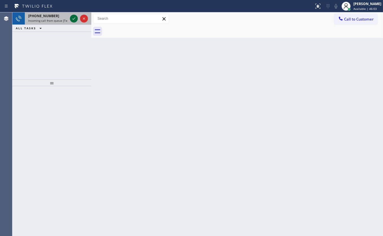
click at [73, 18] on icon at bounding box center [74, 18] width 7 height 7
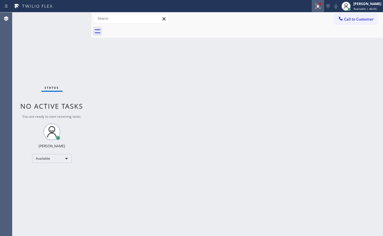
click at [321, 7] on icon at bounding box center [318, 6] width 7 height 7
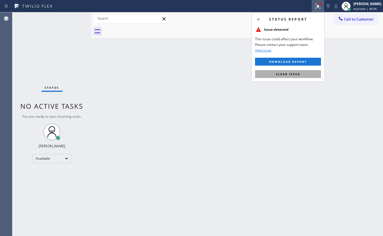
click at [296, 72] on span "Clear issue" at bounding box center [288, 74] width 24 height 4
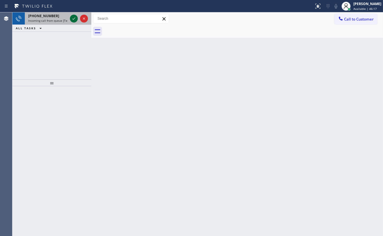
click at [76, 17] on icon at bounding box center [74, 18] width 7 height 7
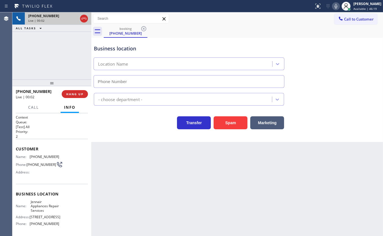
type input "[PHONE_NUMBER]"
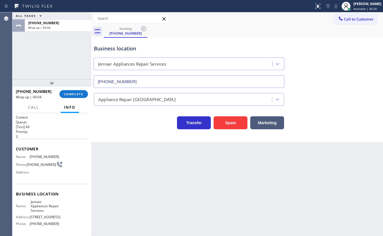
click at [51, 91] on div "[PHONE_NUMBER]" at bounding box center [36, 91] width 40 height 5
click at [76, 93] on span "COMPLETE" at bounding box center [73, 94] width 19 height 4
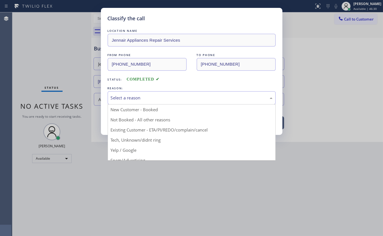
drag, startPoint x: 129, startPoint y: 95, endPoint x: 131, endPoint y: 100, distance: 5.1
click at [129, 97] on div "Select a reason" at bounding box center [192, 98] width 162 height 6
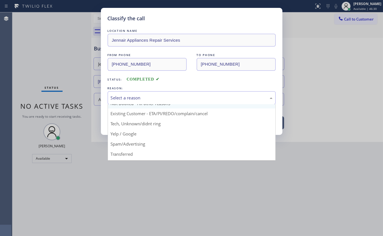
scroll to position [25, 0]
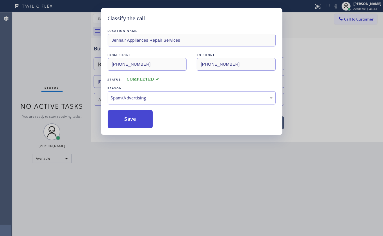
click at [145, 117] on button "Save" at bounding box center [130, 119] width 45 height 18
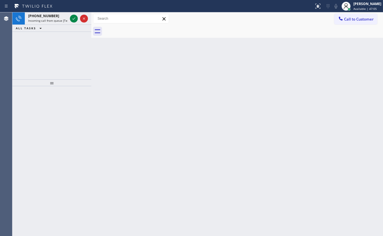
click at [73, 19] on icon at bounding box center [73, 18] width 3 height 2
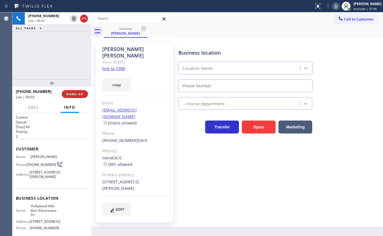
type input "[PHONE_NUMBER]"
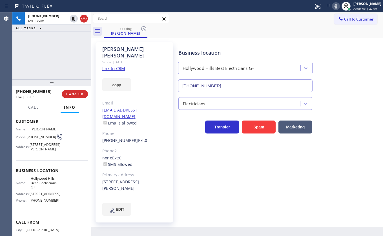
scroll to position [58, 0]
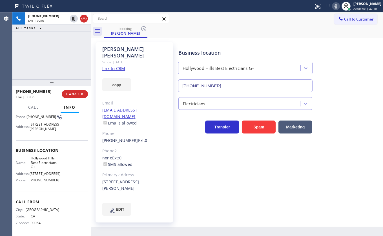
click at [121, 66] on link "link to CRM" at bounding box center [113, 69] width 23 height 6
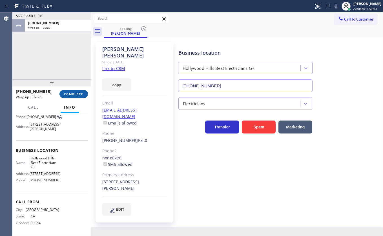
click at [76, 91] on button "COMPLETE" at bounding box center [74, 94] width 28 height 8
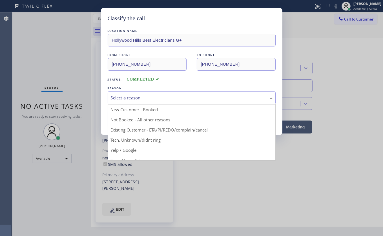
drag, startPoint x: 141, startPoint y: 96, endPoint x: 134, endPoint y: 130, distance: 35.1
click at [141, 97] on div "Select a reason" at bounding box center [192, 98] width 162 height 6
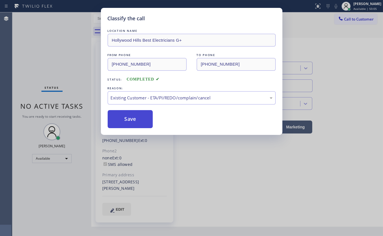
click at [132, 125] on button "Save" at bounding box center [130, 119] width 45 height 18
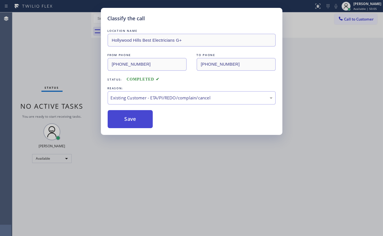
click at [132, 124] on button "Save" at bounding box center [130, 119] width 45 height 18
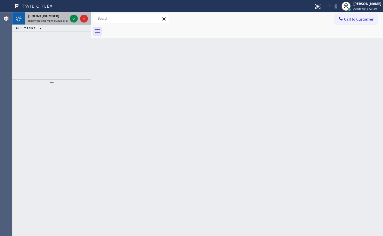
drag, startPoint x: 49, startPoint y: 17, endPoint x: 55, endPoint y: 17, distance: 6.2
click at [50, 16] on span "[PHONE_NUMBER]" at bounding box center [43, 16] width 31 height 5
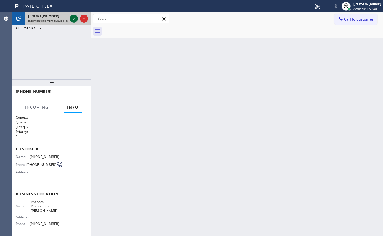
click at [76, 19] on icon at bounding box center [74, 18] width 7 height 7
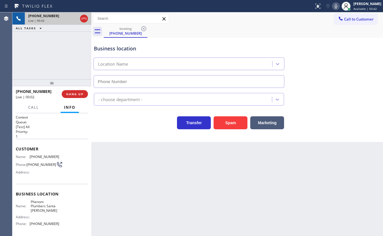
type input "[PHONE_NUMBER]"
click at [85, 94] on button "HANG UP" at bounding box center [75, 94] width 26 height 8
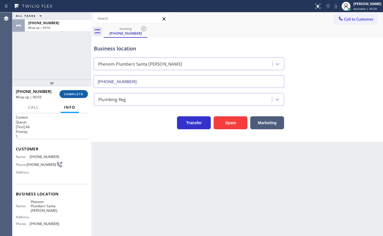
click at [84, 92] on div "[PHONE_NUMBER] Wrap up | 00:03 COMPLETE" at bounding box center [52, 94] width 72 height 15
click at [84, 93] on button "COMPLETE" at bounding box center [74, 94] width 28 height 8
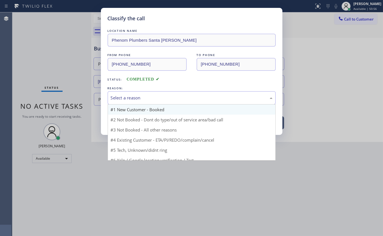
drag, startPoint x: 114, startPoint y: 95, endPoint x: 117, endPoint y: 109, distance: 14.6
click at [115, 95] on div "Select a reason" at bounding box center [192, 98] width 162 height 6
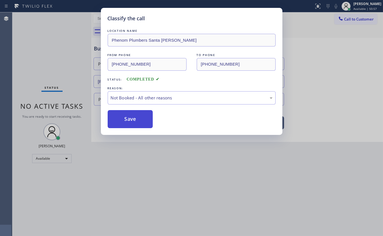
click at [119, 119] on button "Save" at bounding box center [130, 119] width 45 height 18
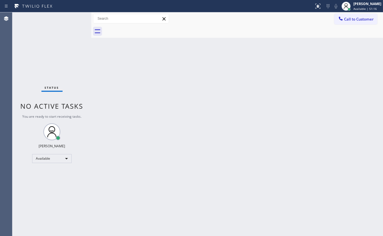
drag, startPoint x: 36, startPoint y: 56, endPoint x: 45, endPoint y: 50, distance: 11.0
click at [45, 50] on div "Status No active tasks You are ready to start receiving tasks. JENIZA ALCAYDE A…" at bounding box center [51, 124] width 79 height 224
click at [360, 5] on div "[PERSON_NAME]" at bounding box center [368, 3] width 28 height 5
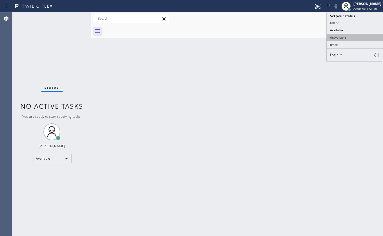
click at [356, 36] on button "Unavailable" at bounding box center [355, 37] width 56 height 7
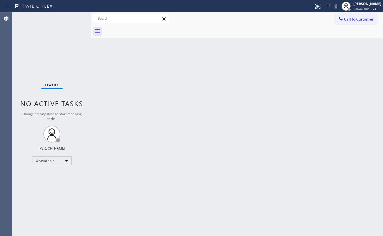
click at [29, 59] on div "Status No active tasks Change activity state to start receiving tasks. JENIZA A…" at bounding box center [51, 124] width 79 height 224
click at [362, 17] on span "Call to Customer" at bounding box center [359, 19] width 30 height 5
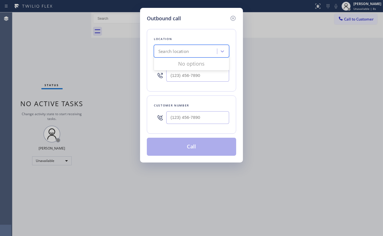
click at [187, 53] on div "Search location" at bounding box center [174, 51] width 30 height 6
paste input "[PHONE_NUMBER]"
type input "[PHONE_NUMBER]"
click at [183, 73] on input "(___) ___-____" at bounding box center [197, 75] width 63 height 13
paste input "661) 218-1040"
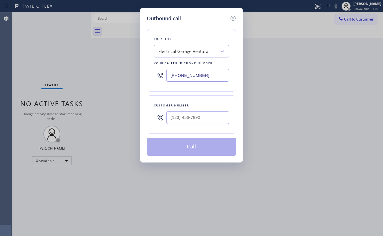
type input "[PHONE_NUMBER]"
drag, startPoint x: 52, startPoint y: 69, endPoint x: 275, endPoint y: 48, distance: 223.6
click at [56, 67] on div "Outbound call Location Electrical Garage [GEOGRAPHIC_DATA] Your caller id phone…" at bounding box center [191, 118] width 383 height 236
click at [173, 116] on input "(___) ___-____" at bounding box center [197, 117] width 63 height 13
paste input "805) 861-9168"
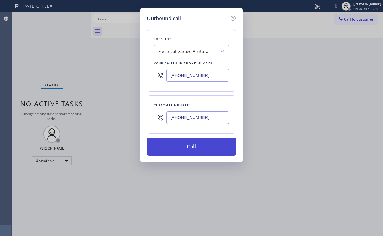
type input "[PHONE_NUMBER]"
click at [181, 147] on button "Call" at bounding box center [191, 147] width 89 height 18
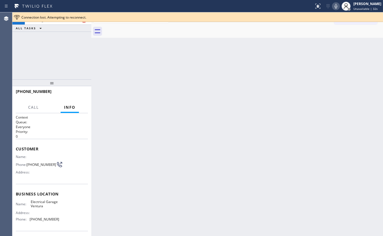
click at [33, 59] on div "[PHONE_NUMBER] Connecting call… ALL TASKS ALL TASKS ACTIVE TASKS TASKS IN WRAP …" at bounding box center [51, 45] width 79 height 67
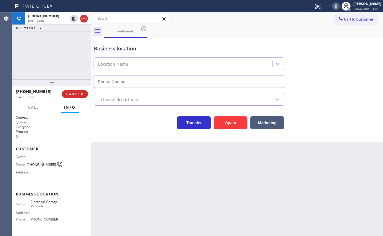
type input "[PHONE_NUMBER]"
click at [29, 45] on div "[PHONE_NUMBER] Live | 00:07 ALL TASKS ALL TASKS ACTIVE TASKS TASKS IN WRAP UP" at bounding box center [51, 45] width 79 height 67
drag, startPoint x: 51, startPoint y: 58, endPoint x: 56, endPoint y: 79, distance: 21.4
click at [51, 62] on div "[PHONE_NUMBER] Live | 00:32 ALL TASKS ALL TASKS ACTIVE TASKS TASKS IN WRAP UP" at bounding box center [51, 45] width 79 height 67
click at [69, 96] on span "HANG UP" at bounding box center [74, 94] width 17 height 4
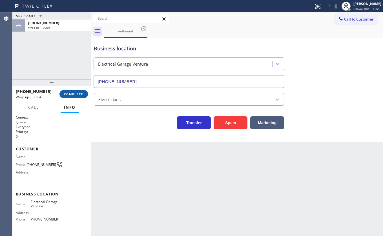
click at [70, 91] on button "COMPLETE" at bounding box center [74, 94] width 28 height 8
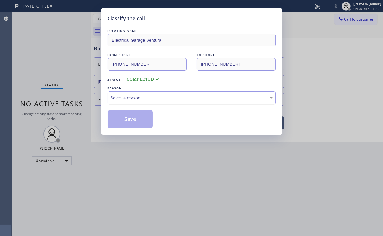
click at [160, 93] on div "Select a reason" at bounding box center [192, 97] width 168 height 13
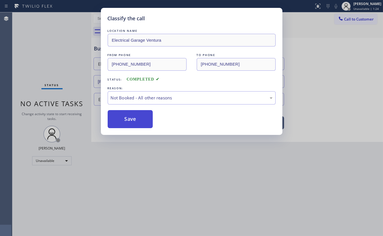
drag, startPoint x: 120, startPoint y: 121, endPoint x: 119, endPoint y: 126, distance: 5.8
click at [121, 121] on button "Save" at bounding box center [130, 119] width 45 height 18
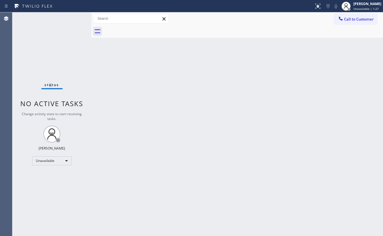
click at [50, 45] on div "Status No active tasks Change activity state to start receiving tasks. JENIZA A…" at bounding box center [51, 124] width 79 height 224
click at [337, 22] on button "Call to Customer" at bounding box center [356, 19] width 43 height 11
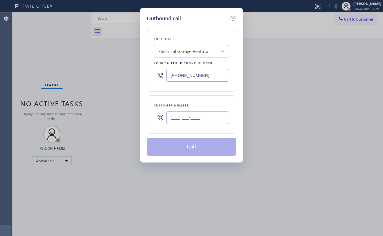
click at [197, 117] on input "(___) ___-____" at bounding box center [197, 117] width 63 height 13
paste input "805) 861-9168"
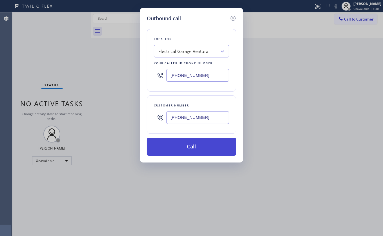
type input "[PHONE_NUMBER]"
click at [187, 151] on button "Call" at bounding box center [191, 147] width 89 height 18
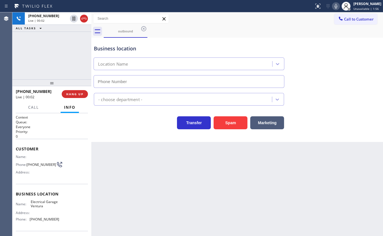
type input "[PHONE_NUMBER]"
click at [21, 74] on div "[PHONE_NUMBER] Live | 00:03 ALL TASKS ALL TASKS ACTIVE TASKS TASKS IN WRAP UP" at bounding box center [51, 45] width 79 height 67
click at [70, 93] on span "HANG UP" at bounding box center [74, 94] width 17 height 4
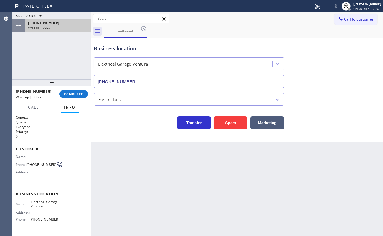
click at [50, 26] on div "Wrap up | 00:27" at bounding box center [58, 28] width 60 height 4
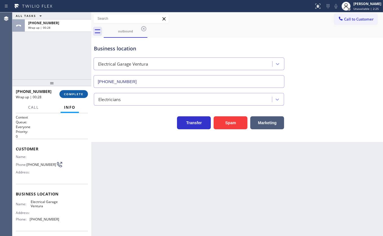
click at [82, 96] on span "COMPLETE" at bounding box center [73, 94] width 19 height 4
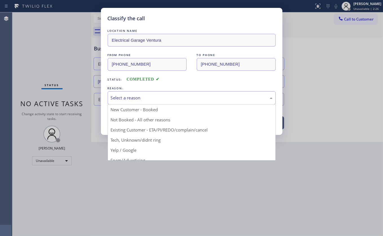
click at [149, 98] on div "Select a reason" at bounding box center [192, 98] width 162 height 6
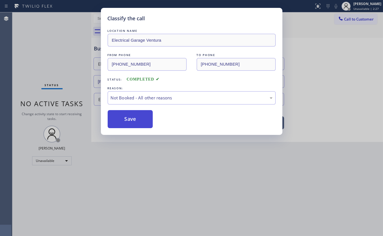
click at [135, 120] on button "Save" at bounding box center [130, 119] width 45 height 18
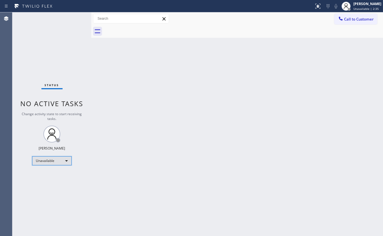
click at [58, 164] on div "Unavailable" at bounding box center [51, 161] width 39 height 9
click at [51, 175] on li "Available" at bounding box center [51, 175] width 38 height 7
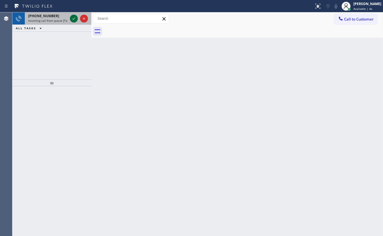
drag, startPoint x: 21, startPoint y: 29, endPoint x: 70, endPoint y: 22, distance: 49.7
click at [21, 29] on span "ALL TASKS" at bounding box center [26, 28] width 20 height 4
click at [72, 18] on icon at bounding box center [74, 18] width 7 height 7
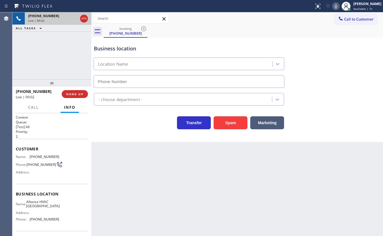
type input "[PHONE_NUMBER]"
click at [239, 123] on button "Spam" at bounding box center [231, 123] width 34 height 13
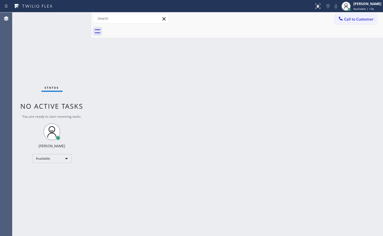
click at [42, 41] on div "Status No active tasks You are ready to start receiving tasks. JENIZA ALCAYDE A…" at bounding box center [51, 124] width 79 height 224
click at [50, 159] on div "Available" at bounding box center [51, 158] width 39 height 9
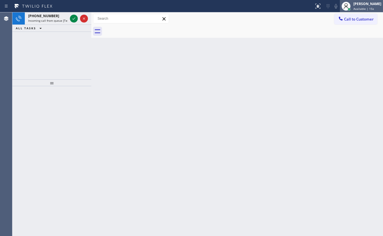
click at [361, 7] on span "Available | 15s" at bounding box center [364, 9] width 21 height 4
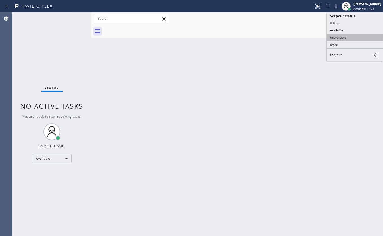
click at [346, 36] on button "Unavailable" at bounding box center [355, 37] width 56 height 7
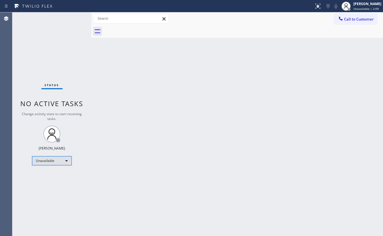
click at [36, 158] on div "Unavailable" at bounding box center [51, 161] width 39 height 9
click at [43, 175] on li "Available" at bounding box center [51, 175] width 38 height 7
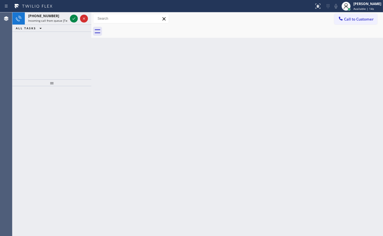
click at [32, 34] on div "[PHONE_NUMBER] Incoming call from queue [Test] All ALL TASKS ALL TASKS ACTIVE T…" at bounding box center [51, 45] width 79 height 67
click at [71, 19] on icon at bounding box center [74, 18] width 7 height 7
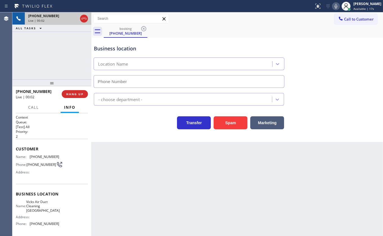
type input "[PHONE_NUMBER]"
click at [235, 123] on button "Spam" at bounding box center [231, 123] width 34 height 13
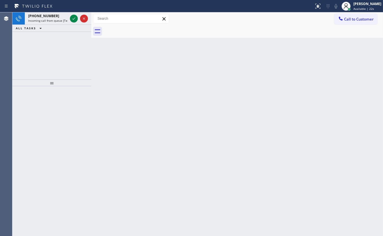
drag, startPoint x: 43, startPoint y: 37, endPoint x: 58, endPoint y: 30, distance: 16.6
click at [49, 34] on div "[PHONE_NUMBER] Incoming call from queue [Test] All ALL TASKS ALL TASKS ACTIVE T…" at bounding box center [51, 45] width 79 height 67
click at [71, 19] on icon at bounding box center [74, 18] width 7 height 7
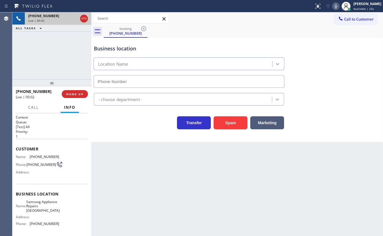
type input "[PHONE_NUMBER]"
click at [39, 75] on div "[PHONE_NUMBER] Live | 00:15 ALL TASKS ALL TASKS ACTIVE TASKS TASKS IN WRAP UP" at bounding box center [51, 45] width 79 height 67
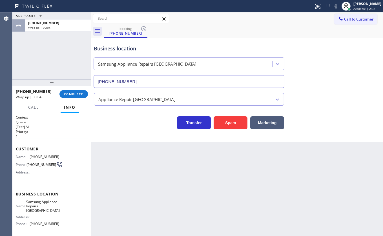
click at [41, 67] on div "ALL TASKS ALL TASKS ACTIVE TASKS TASKS IN WRAP UP [PHONE_NUMBER] Wrap up | 00:04" at bounding box center [51, 45] width 79 height 67
click at [69, 94] on span "COMPLETE" at bounding box center [73, 94] width 19 height 4
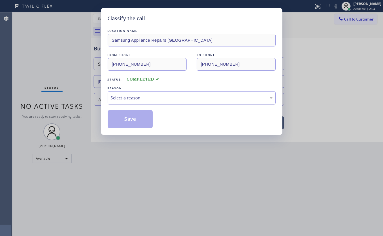
drag, startPoint x: 119, startPoint y: 90, endPoint x: 119, endPoint y: 95, distance: 5.1
click at [119, 91] on div "REASON: Select a reason" at bounding box center [192, 94] width 168 height 19
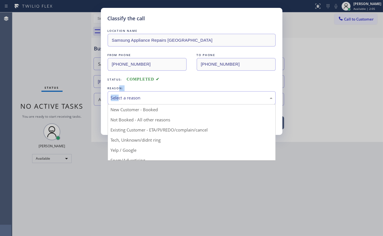
click at [121, 98] on div "Select a reason" at bounding box center [192, 98] width 162 height 6
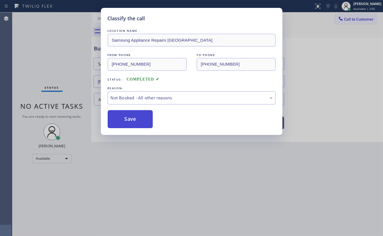
click at [118, 118] on button "Save" at bounding box center [130, 119] width 45 height 18
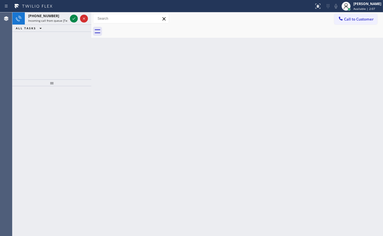
drag, startPoint x: 38, startPoint y: 36, endPoint x: 52, endPoint y: 32, distance: 14.7
click at [39, 35] on div "[PHONE_NUMBER] Incoming call from queue [Test] All ALL TASKS ALL TASKS ACTIVE T…" at bounding box center [51, 45] width 79 height 67
click at [72, 18] on icon at bounding box center [74, 18] width 7 height 7
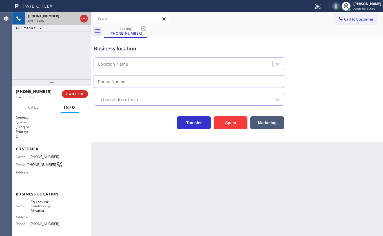
type input "[PHONE_NUMBER]"
click at [219, 120] on button "Spam" at bounding box center [231, 123] width 34 height 13
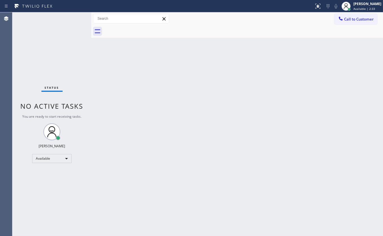
click at [45, 38] on div "Status No active tasks You are ready to start receiving tasks. JENIZA ALCAYDE A…" at bounding box center [51, 124] width 79 height 224
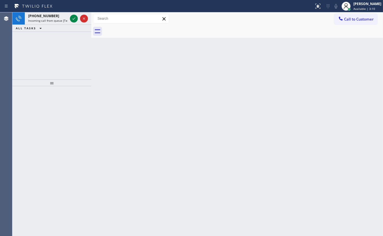
drag, startPoint x: 31, startPoint y: 65, endPoint x: 54, endPoint y: 38, distance: 35.8
click at [31, 65] on div "[PHONE_NUMBER] Incoming call from queue [Test] All ALL TASKS ALL TASKS ACTIVE T…" at bounding box center [51, 45] width 79 height 67
click at [72, 13] on div at bounding box center [79, 18] width 20 height 12
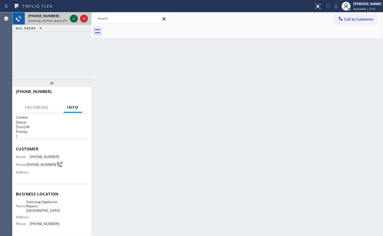
click at [72, 17] on icon at bounding box center [74, 18] width 7 height 7
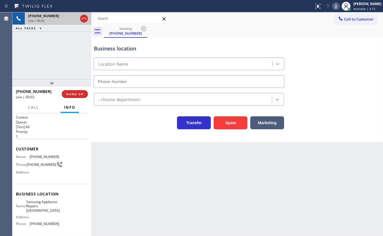
type input "[PHONE_NUMBER]"
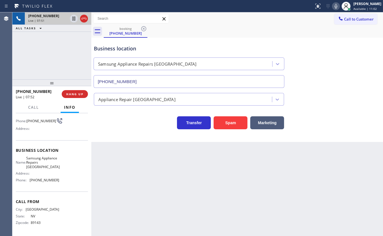
click at [34, 180] on span "[PHONE_NUMBER]" at bounding box center [45, 180] width 30 height 4
drag, startPoint x: 30, startPoint y: 181, endPoint x: 54, endPoint y: 182, distance: 24.0
click at [54, 183] on span "[PHONE_NUMBER]" at bounding box center [45, 180] width 30 height 4
copy span "[PHONE_NUMBER]"
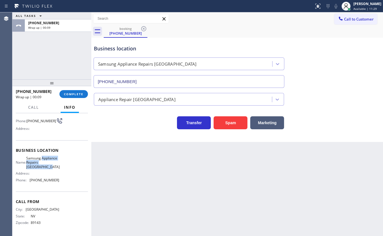
drag, startPoint x: 29, startPoint y: 156, endPoint x: 54, endPoint y: 168, distance: 27.6
click at [54, 168] on div "Name: Samsung Appliance Repairs [GEOGRAPHIC_DATA]" at bounding box center [37, 162] width 43 height 13
copy span "Appliance Repairs [GEOGRAPHIC_DATA]"
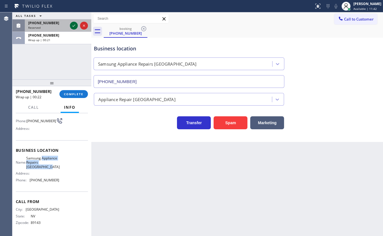
click at [74, 23] on icon at bounding box center [74, 25] width 7 height 7
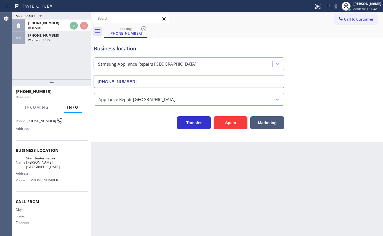
scroll to position [49, 0]
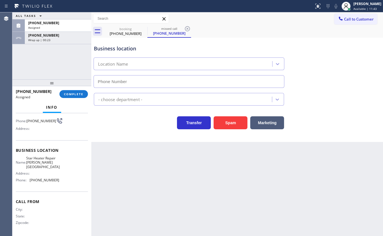
type input "[PHONE_NUMBER]"
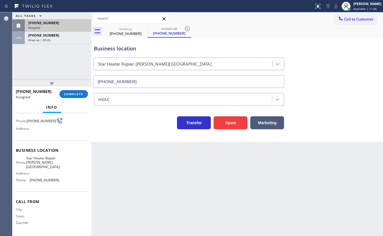
click at [67, 24] on div "[PHONE_NUMBER]" at bounding box center [58, 23] width 60 height 5
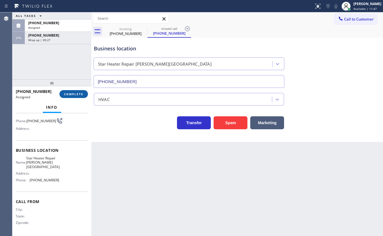
click at [76, 94] on span "COMPLETE" at bounding box center [73, 94] width 19 height 4
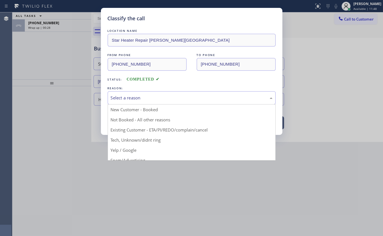
click at [136, 94] on div "Select a reason" at bounding box center [192, 97] width 168 height 13
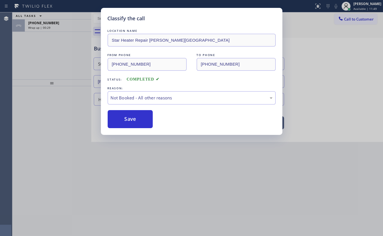
click at [129, 117] on button "Save" at bounding box center [130, 119] width 45 height 18
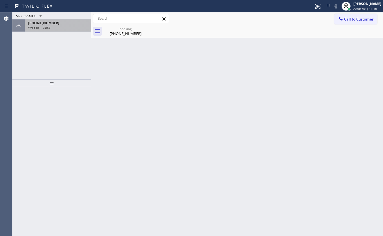
click at [38, 21] on span "[PHONE_NUMBER]" at bounding box center [43, 23] width 31 height 5
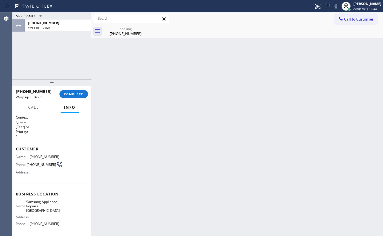
click at [44, 75] on div "ALL TASKS ALL TASKS ACTIVE TASKS TASKS IN WRAP UP [PHONE_NUMBER] Wrap up | 04:24" at bounding box center [51, 45] width 79 height 67
click at [65, 93] on span "COMPLETE" at bounding box center [73, 94] width 19 height 4
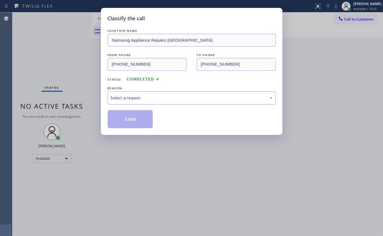
click at [140, 98] on div "Select a reason" at bounding box center [192, 98] width 162 height 6
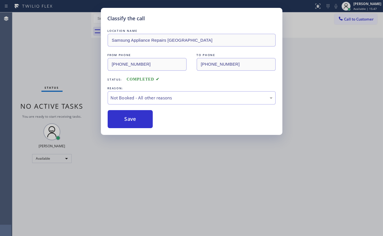
click at [126, 120] on button "Save" at bounding box center [130, 119] width 45 height 18
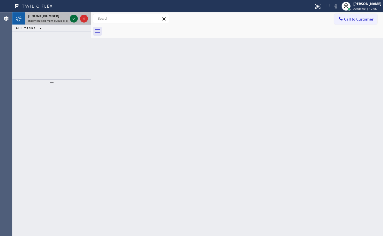
click at [75, 21] on icon at bounding box center [74, 18] width 7 height 7
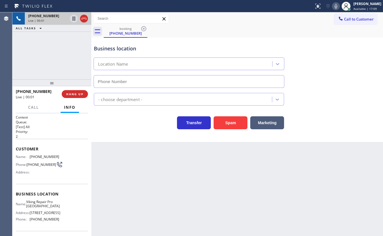
type input "[PHONE_NUMBER]"
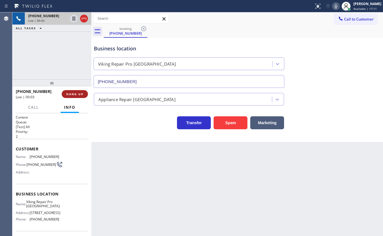
click at [74, 92] on button "HANG UP" at bounding box center [75, 94] width 26 height 8
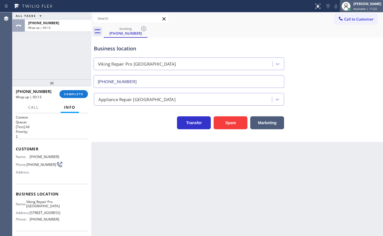
click at [356, 6] on div "JENIZA ALCAYDE Available | 17:23" at bounding box center [368, 6] width 31 height 10
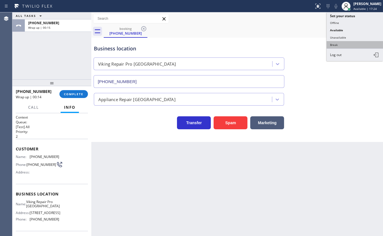
click at [341, 45] on button "Break" at bounding box center [355, 44] width 56 height 7
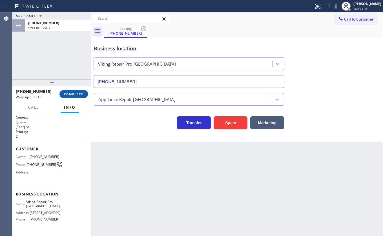
click at [69, 93] on span "COMPLETE" at bounding box center [73, 94] width 19 height 4
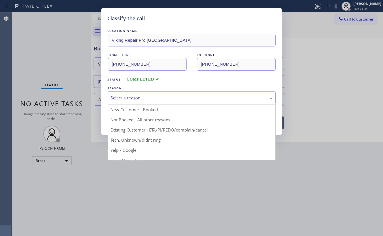
click at [132, 102] on div "Select a reason" at bounding box center [192, 97] width 168 height 13
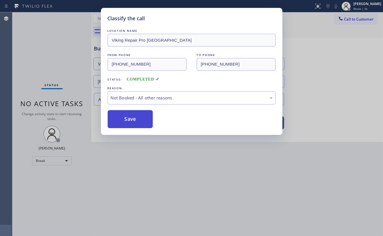
click at [128, 117] on button "Save" at bounding box center [130, 119] width 45 height 18
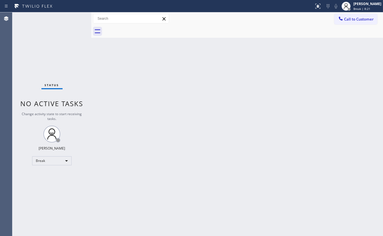
click at [36, 179] on div "Status No active tasks Change activity state to start receiving tasks. JENIZA A…" at bounding box center [51, 124] width 79 height 224
click at [48, 161] on div "Break" at bounding box center [51, 161] width 39 height 9
click at [48, 175] on li "Available" at bounding box center [51, 175] width 38 height 7
click at [109, 232] on div "Back to Dashboard Change Sender ID Customers Technicians Select a contact Outbo…" at bounding box center [237, 124] width 292 height 224
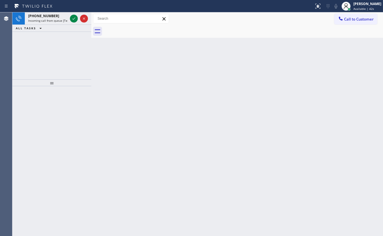
click at [45, 46] on div "[PHONE_NUMBER] Incoming call from queue [Test] All ALL TASKS ALL TASKS ACTIVE T…" at bounding box center [51, 45] width 79 height 67
click at [72, 20] on icon at bounding box center [74, 18] width 7 height 7
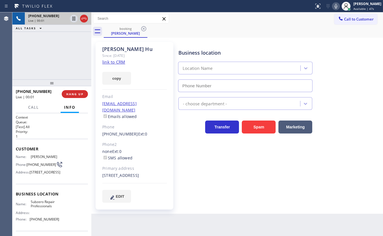
type input "[PHONE_NUMBER]"
click at [116, 62] on link "link to CRM" at bounding box center [113, 62] width 23 height 6
click at [73, 17] on icon at bounding box center [74, 18] width 7 height 7
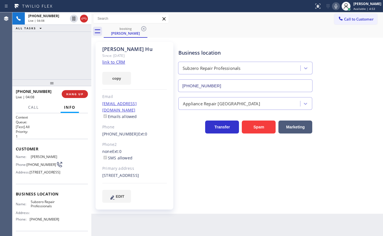
click at [337, 6] on icon at bounding box center [336, 6] width 7 height 7
drag, startPoint x: 28, startPoint y: 63, endPoint x: 34, endPoint y: 48, distance: 15.8
click at [28, 62] on div "[PHONE_NUMBER] Live | 05:25 ALL TASKS ALL TASKS ACTIVE TASKS TASKS IN WRAP UP" at bounding box center [51, 45] width 79 height 67
click at [14, 56] on div "[PHONE_NUMBER] Live | 06:53 ALL TASKS ALL TASKS ACTIVE TASKS TASKS IN WRAP UP" at bounding box center [51, 45] width 79 height 67
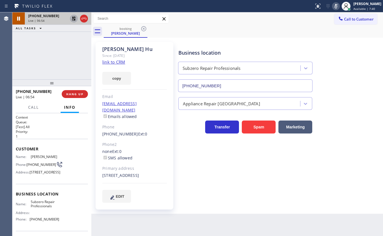
click at [76, 18] on icon at bounding box center [74, 18] width 7 height 7
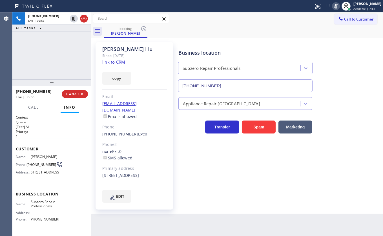
click at [334, 6] on icon at bounding box center [336, 6] width 7 height 7
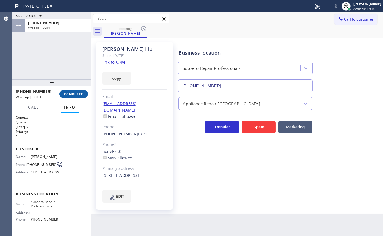
click at [72, 93] on span "COMPLETE" at bounding box center [73, 94] width 19 height 4
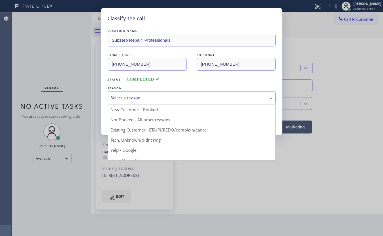
click at [136, 97] on div "Select a reason" at bounding box center [192, 98] width 162 height 6
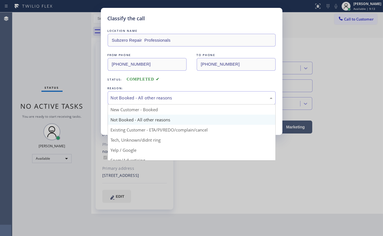
click at [131, 95] on div "Not Booked - All other reasons" at bounding box center [192, 98] width 162 height 6
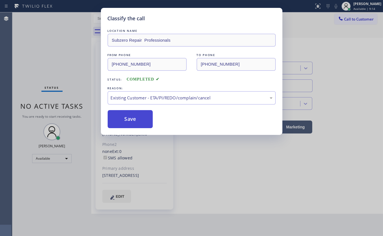
click at [128, 116] on button "Save" at bounding box center [130, 119] width 45 height 18
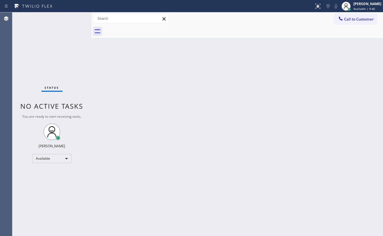
click at [50, 20] on div "Status No active tasks You are ready to start receiving tasks. JENIZA ALCAYDE A…" at bounding box center [51, 124] width 79 height 224
click at [75, 17] on div "Status No active tasks You are ready to start receiving tasks. JENIZA ALCAYDE A…" at bounding box center [51, 124] width 79 height 224
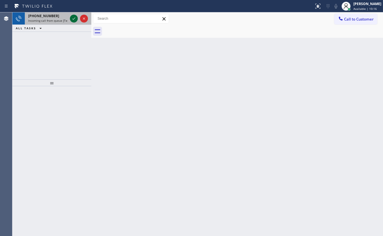
click at [73, 16] on icon at bounding box center [74, 18] width 7 height 7
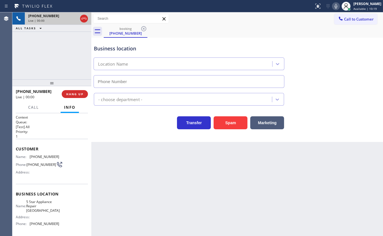
type input "[PHONE_NUMBER]"
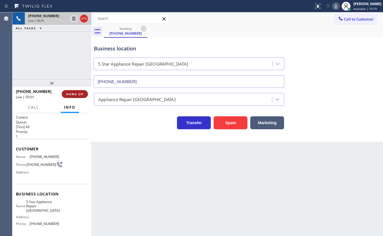
click at [75, 93] on span "HANG UP" at bounding box center [74, 94] width 17 height 4
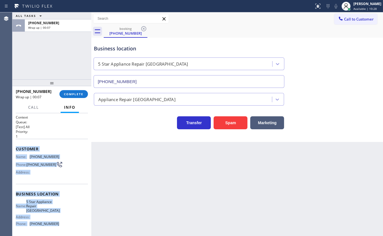
drag, startPoint x: 14, startPoint y: 146, endPoint x: 70, endPoint y: 227, distance: 97.7
click at [70, 227] on div "Context Queue: [Test] All Priority: 1 Customer Name: [PHONE_NUMBER] Phone: [PHO…" at bounding box center [51, 174] width 79 height 123
copy div "Customer Name: [PHONE_NUMBER] Phone: [PHONE_NUMBER] Address: Business location …"
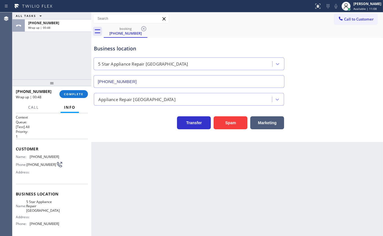
click at [48, 67] on div "ALL TASKS ALL TASKS ACTIVE TASKS TASKS IN WRAP UP [PHONE_NUMBER] Wrap up | 00:48" at bounding box center [51, 45] width 79 height 67
click at [73, 93] on span "COMPLETE" at bounding box center [73, 94] width 19 height 4
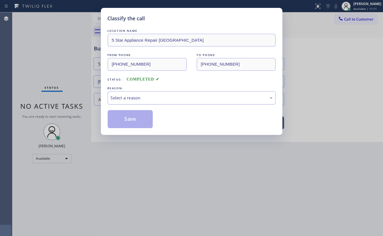
click at [127, 91] on div "Select a reason" at bounding box center [192, 97] width 168 height 13
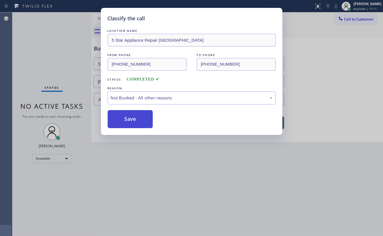
click at [126, 119] on button "Save" at bounding box center [130, 119] width 45 height 18
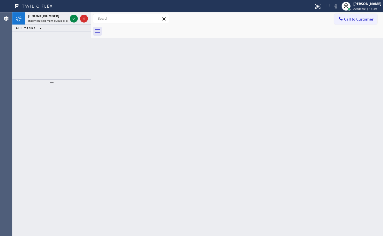
click at [26, 49] on div "[PHONE_NUMBER] Incoming call from queue [Test] All ALL TASKS ALL TASKS ACTIVE T…" at bounding box center [51, 45] width 79 height 67
click at [49, 47] on div "[PHONE_NUMBER] Incoming call from queue [Test] All ALL TASKS ALL TASKS ACTIVE T…" at bounding box center [51, 45] width 79 height 67
click at [73, 17] on icon at bounding box center [74, 18] width 7 height 7
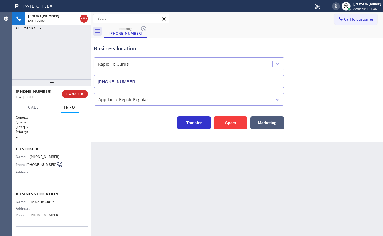
type input "[PHONE_NUMBER]"
click at [234, 123] on button "Spam" at bounding box center [231, 123] width 34 height 13
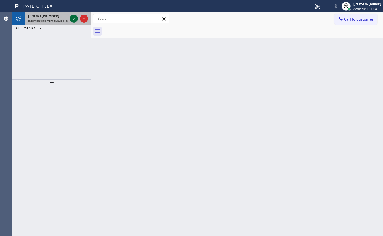
click at [74, 18] on icon at bounding box center [74, 18] width 7 height 7
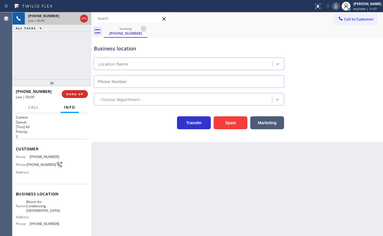
type input "[PHONE_NUMBER]"
click at [73, 91] on button "HANG UP" at bounding box center [75, 94] width 26 height 8
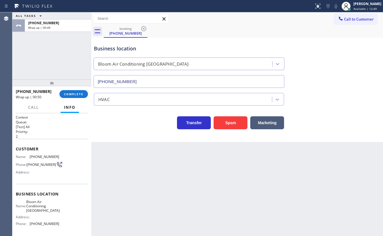
click at [34, 60] on div "ALL TASKS ALL TASKS ACTIVE TASKS TASKS IN WRAP UP [PHONE_NUMBER] Wrap up | 00:49" at bounding box center [51, 45] width 79 height 67
drag, startPoint x: 73, startPoint y: 93, endPoint x: 75, endPoint y: 90, distance: 3.2
click at [75, 90] on button "COMPLETE" at bounding box center [74, 94] width 28 height 8
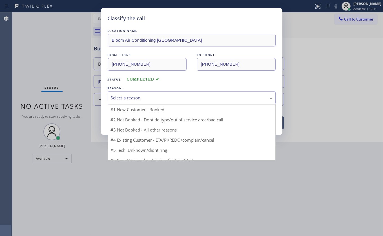
click at [132, 93] on div "Select a reason" at bounding box center [192, 97] width 168 height 13
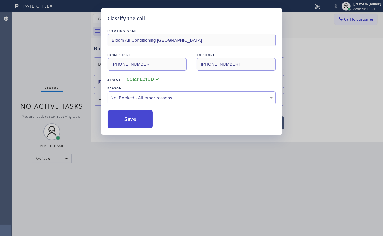
click at [131, 117] on button "Save" at bounding box center [130, 119] width 45 height 18
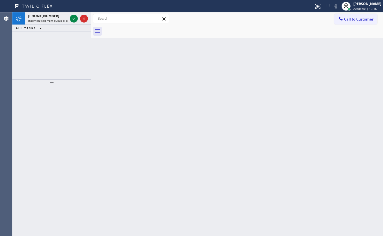
click at [54, 35] on div "[PHONE_NUMBER] Incoming call from queue [Test] All ALL TASKS ALL TASKS ACTIVE T…" at bounding box center [51, 45] width 79 height 67
click at [76, 17] on icon at bounding box center [74, 18] width 7 height 7
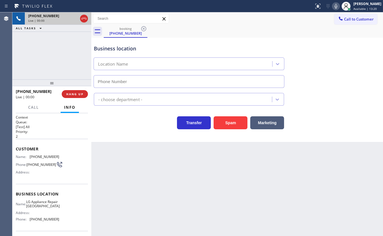
type input "[PHONE_NUMBER]"
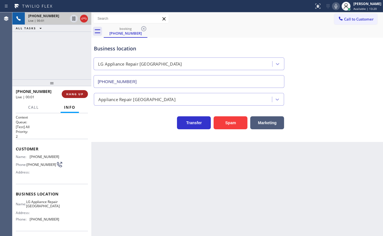
click at [80, 96] on button "HANG UP" at bounding box center [75, 94] width 26 height 8
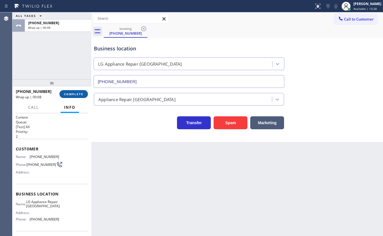
click at [65, 90] on button "COMPLETE" at bounding box center [74, 94] width 28 height 8
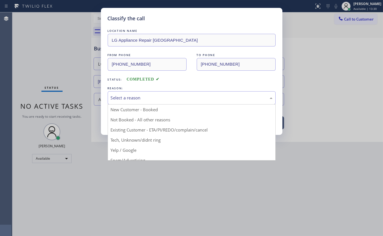
click at [164, 96] on div "Select a reason" at bounding box center [192, 98] width 162 height 6
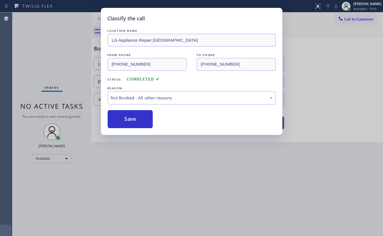
click at [127, 118] on button "Save" at bounding box center [130, 119] width 45 height 18
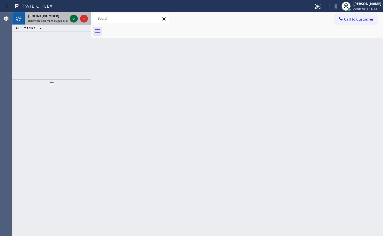
click at [72, 17] on icon at bounding box center [74, 18] width 7 height 7
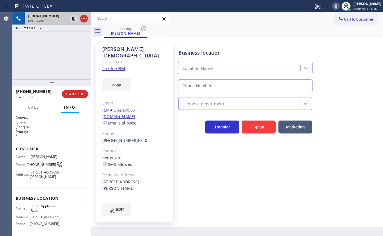
type input "[PHONE_NUMBER]"
click at [109, 67] on link "link to CRM" at bounding box center [113, 69] width 23 height 6
click at [75, 19] on icon at bounding box center [74, 18] width 7 height 7
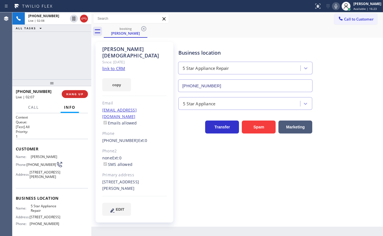
click at [335, 10] on div "Status report No issues detected If you experience an issue, please download th…" at bounding box center [347, 6] width 71 height 12
click at [336, 7] on icon at bounding box center [336, 6] width 7 height 7
click at [336, 6] on icon at bounding box center [336, 6] width 7 height 7
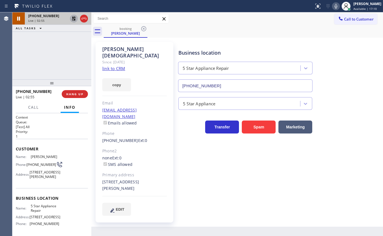
click at [74, 19] on icon at bounding box center [74, 19] width 4 height 4
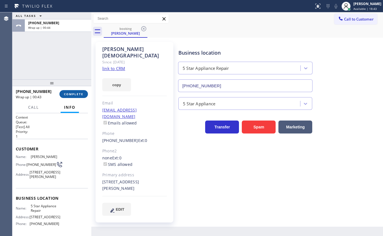
click at [73, 95] on span "COMPLETE" at bounding box center [73, 94] width 19 height 4
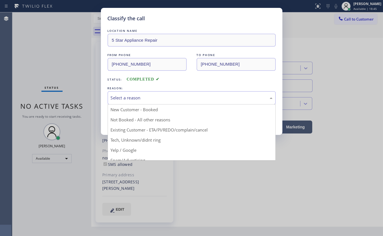
click at [125, 97] on div "Select a reason" at bounding box center [192, 98] width 162 height 6
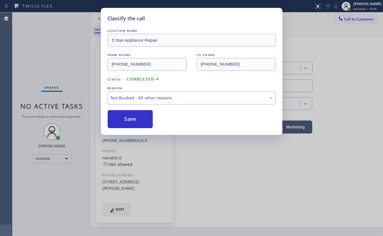
click at [113, 118] on button "Save" at bounding box center [130, 119] width 45 height 18
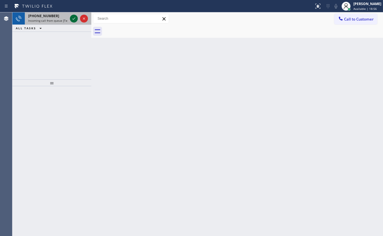
click at [72, 16] on icon at bounding box center [74, 18] width 7 height 7
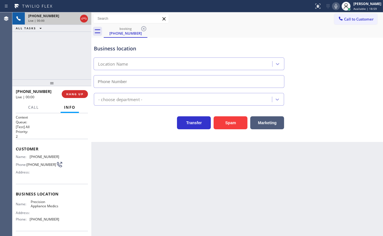
type input "[PHONE_NUMBER]"
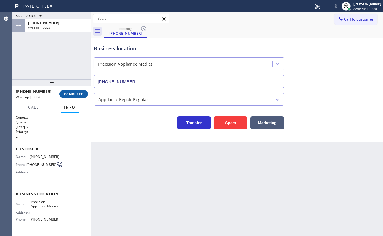
click at [76, 95] on span "COMPLETE" at bounding box center [73, 94] width 19 height 4
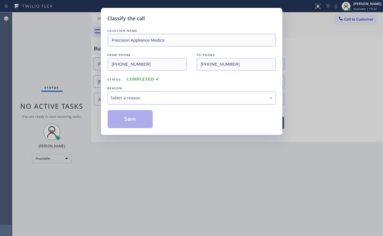
click at [124, 92] on div "Select a reason" at bounding box center [192, 97] width 168 height 13
drag, startPoint x: 137, startPoint y: 138, endPoint x: 138, endPoint y: 121, distance: 16.9
click at [138, 121] on button "Save" at bounding box center [130, 119] width 45 height 18
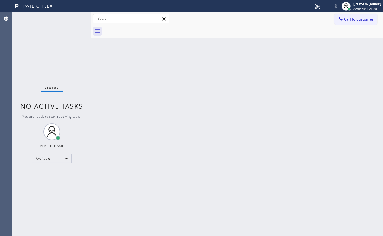
click at [40, 192] on div "Status No active tasks You are ready to start receiving tasks. JENIZA ALCAYDE A…" at bounding box center [51, 124] width 79 height 224
click at [73, 19] on div "Status No active tasks You are ready to start receiving tasks. JENIZA ALCAYDE A…" at bounding box center [51, 124] width 79 height 224
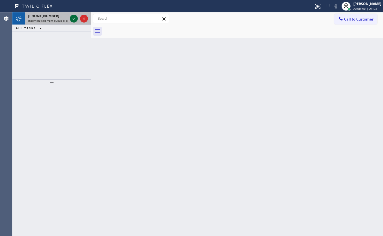
click at [73, 20] on icon at bounding box center [74, 18] width 7 height 7
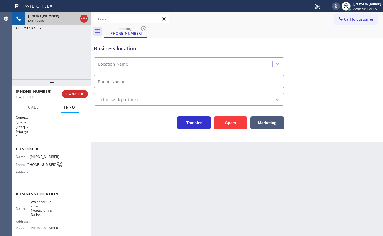
type input "[PHONE_NUMBER]"
click at [298, 50] on div "Business location Wolf & Sub Zero Professionals [GEOGRAPHIC_DATA] [PHONE_NUMBER]" at bounding box center [237, 62] width 289 height 51
click at [36, 99] on div "Live | 03:12" at bounding box center [37, 97] width 42 height 5
click at [33, 105] on span "Call" at bounding box center [33, 107] width 11 height 5
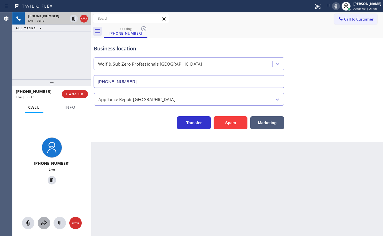
click at [45, 223] on icon at bounding box center [44, 223] width 7 height 7
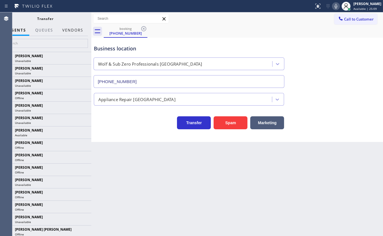
click at [72, 31] on button "Vendors" at bounding box center [73, 30] width 28 height 11
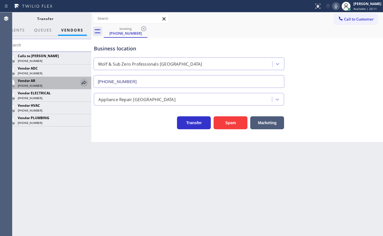
click at [84, 82] on icon at bounding box center [84, 83] width 7 height 7
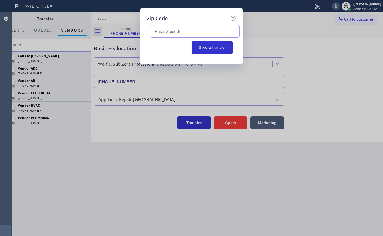
click at [180, 34] on input "text" at bounding box center [194, 31] width 89 height 13
type input "76226"
click at [204, 45] on button "Save & Transfer" at bounding box center [212, 47] width 41 height 13
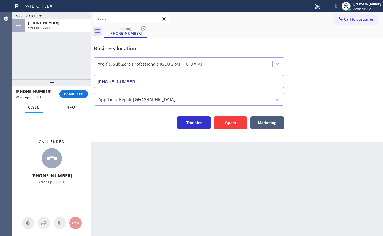
click at [67, 106] on span "Info" at bounding box center [70, 107] width 11 height 5
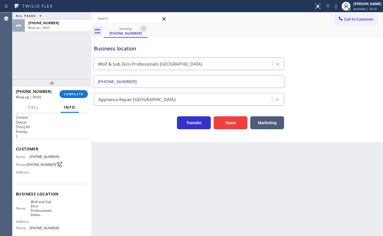
click at [33, 155] on span "[PHONE_NUMBER]" at bounding box center [45, 157] width 30 height 4
drag, startPoint x: 29, startPoint y: 157, endPoint x: 64, endPoint y: 155, distance: 34.7
click at [64, 155] on div "Name: [PHONE_NUMBER] Phone: [PHONE_NUMBER] Address:" at bounding box center [52, 166] width 72 height 22
copy div "[PHONE_NUMBER]"
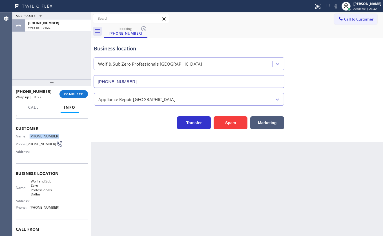
scroll to position [49, 0]
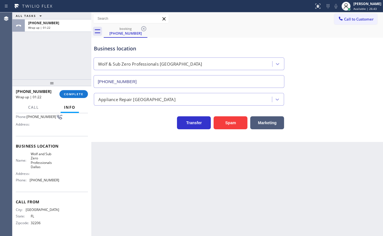
click at [28, 177] on div "Name: [PERSON_NAME] and Sub Zero Professionals Dallas Address: Phone: [PHONE_NU…" at bounding box center [37, 168] width 43 height 33
drag, startPoint x: 31, startPoint y: 179, endPoint x: 79, endPoint y: 181, distance: 48.5
click at [79, 181] on div "Name: [PERSON_NAME] and Sub Zero Professionals Dallas Address: Phone: [PHONE_NU…" at bounding box center [52, 168] width 72 height 33
copy span "214) 817-2065"
click at [71, 92] on button "COMPLETE" at bounding box center [74, 94] width 28 height 8
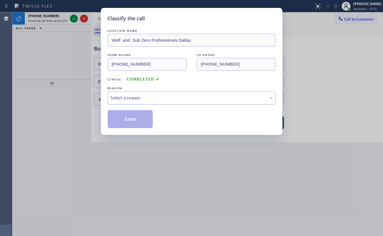
click at [126, 102] on div "Select a reason" at bounding box center [192, 97] width 168 height 13
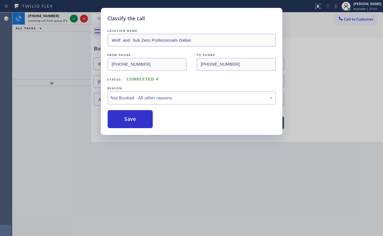
click at [118, 117] on button "Save" at bounding box center [130, 119] width 45 height 18
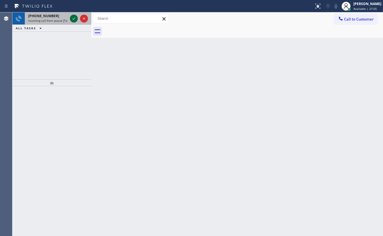
click at [72, 17] on icon at bounding box center [74, 18] width 7 height 7
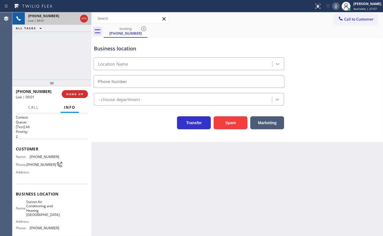
type input "[PHONE_NUMBER]"
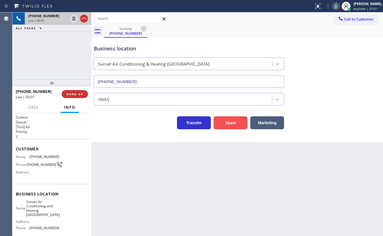
click at [232, 122] on button "Spam" at bounding box center [231, 123] width 34 height 13
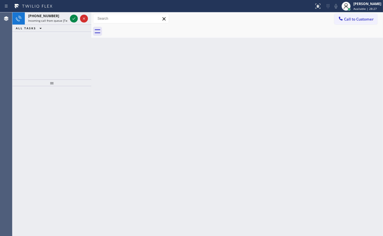
drag, startPoint x: 56, startPoint y: 52, endPoint x: 53, endPoint y: 30, distance: 22.2
click at [54, 47] on div "[PHONE_NUMBER] Incoming call from queue [Test] All ALL TASKS ALL TASKS ACTIVE T…" at bounding box center [51, 45] width 79 height 67
click at [74, 17] on icon at bounding box center [74, 18] width 7 height 7
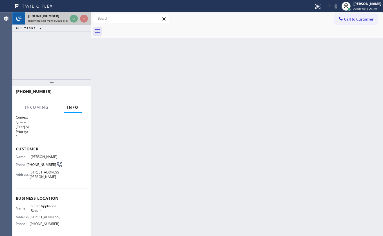
click at [74, 14] on div at bounding box center [79, 18] width 20 height 12
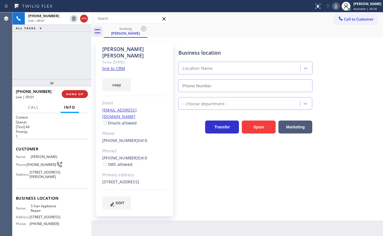
type input "[PHONE_NUMBER]"
click at [113, 66] on link "link to CRM" at bounding box center [113, 69] width 23 height 6
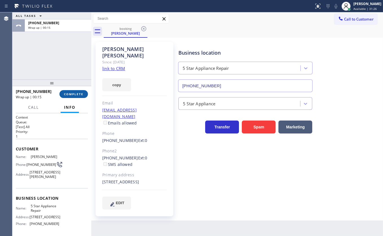
click at [68, 96] on span "COMPLETE" at bounding box center [73, 94] width 19 height 4
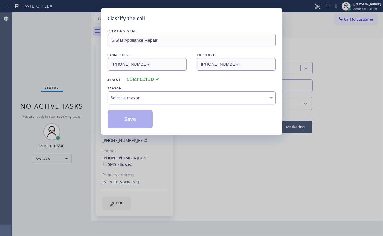
click at [154, 100] on div "Select a reason" at bounding box center [192, 98] width 162 height 6
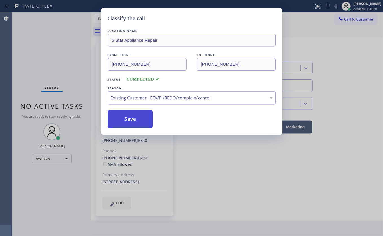
click at [131, 120] on button "Save" at bounding box center [130, 119] width 45 height 18
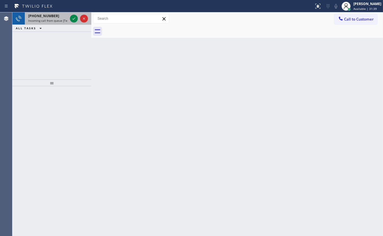
click at [43, 17] on span "[PHONE_NUMBER]" at bounding box center [43, 16] width 31 height 5
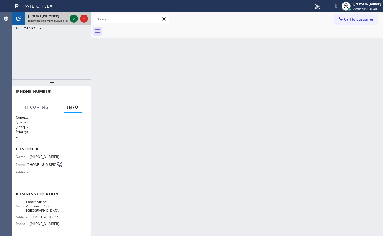
click at [74, 18] on icon at bounding box center [74, 18] width 7 height 7
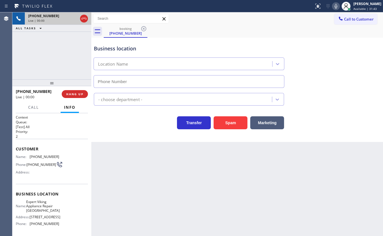
type input "[PHONE_NUMBER]"
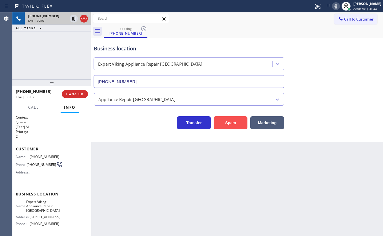
click at [230, 126] on button "Spam" at bounding box center [231, 123] width 34 height 13
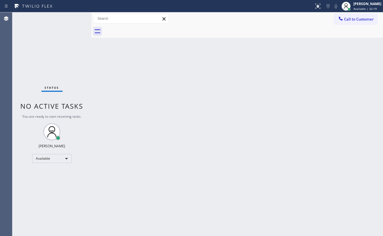
click at [50, 59] on div "Status No active tasks You are ready to start receiving tasks. JENIZA ALCAYDE A…" at bounding box center [51, 124] width 79 height 224
click at [74, 17] on div "Status No active tasks You are ready to start receiving tasks. JENIZA ALCAYDE A…" at bounding box center [51, 124] width 79 height 224
click at [54, 55] on div "Status No active tasks You are ready to start receiving tasks. JENIZA ALCAYDE A…" at bounding box center [51, 124] width 79 height 224
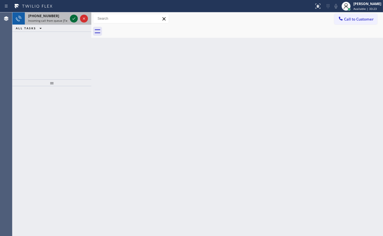
click at [73, 18] on icon at bounding box center [74, 18] width 7 height 7
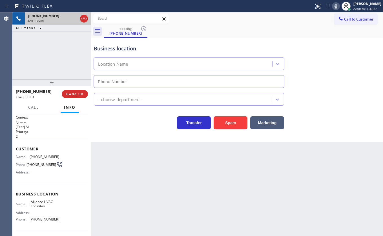
type input "[PHONE_NUMBER]"
click at [236, 123] on button "Spam" at bounding box center [231, 123] width 34 height 13
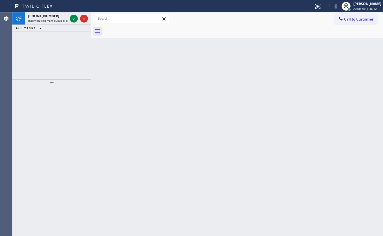
click at [44, 41] on div "[PHONE_NUMBER] Incoming call from queue [Test] All ALL TASKS ALL TASKS ACTIVE T…" at bounding box center [51, 45] width 79 height 67
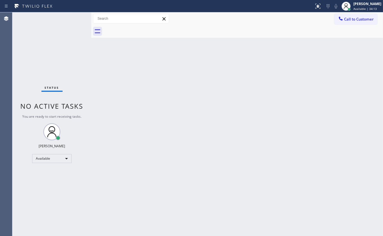
click at [76, 12] on div "Status report No issues detected If you experience an issue, please download th…" at bounding box center [191, 6] width 383 height 12
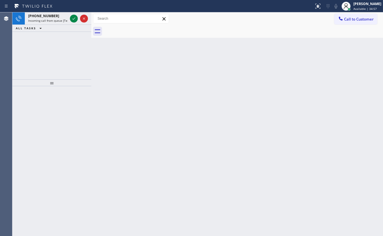
drag, startPoint x: 29, startPoint y: 56, endPoint x: 50, endPoint y: 36, distance: 28.5
click at [33, 51] on div "[PHONE_NUMBER] Incoming call from queue [Test] All ALL TASKS ALL TASKS ACTIVE T…" at bounding box center [51, 45] width 79 height 67
click at [76, 16] on icon at bounding box center [74, 18] width 7 height 7
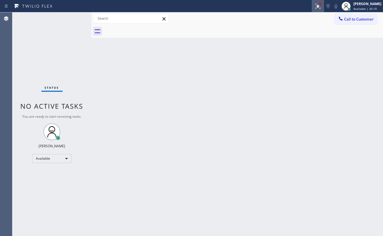
click at [316, 10] on button at bounding box center [318, 6] width 12 height 12
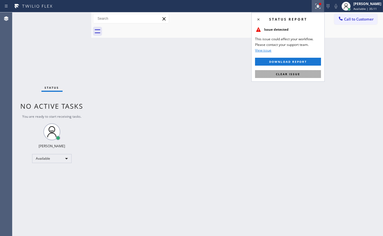
click at [315, 72] on button "Clear issue" at bounding box center [288, 74] width 66 height 8
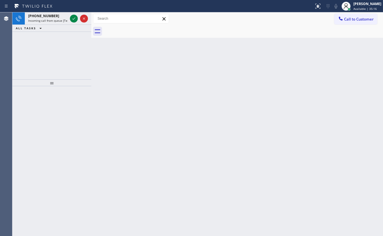
click at [55, 32] on div "[PHONE_NUMBER] Incoming call from queue [Test] All ALL TASKS ALL TASKS ACTIVE T…" at bounding box center [51, 45] width 79 height 67
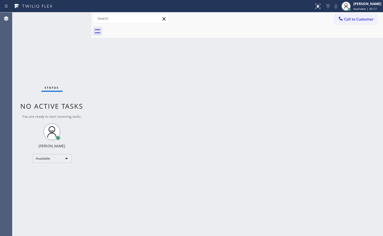
click at [72, 16] on div "Status No active tasks You are ready to start receiving tasks. JENIZA ALCAYDE A…" at bounding box center [51, 124] width 79 height 224
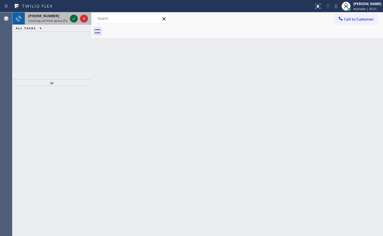
click at [73, 18] on icon at bounding box center [74, 18] width 7 height 7
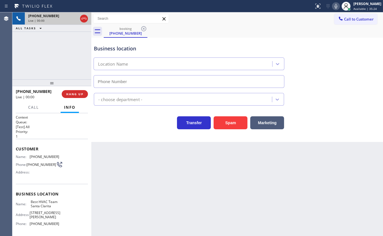
type input "[PHONE_NUMBER]"
click at [272, 125] on button "Marketing" at bounding box center [268, 123] width 34 height 13
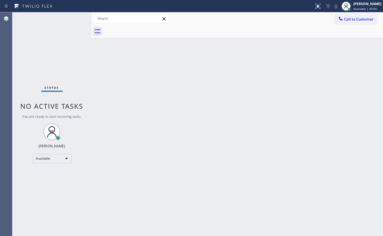
drag, startPoint x: 84, startPoint y: 25, endPoint x: 210, endPoint y: 97, distance: 145.5
click at [90, 28] on div "Status No active tasks You are ready to start receiving tasks. JENIZA ALCAYDE A…" at bounding box center [197, 124] width 371 height 224
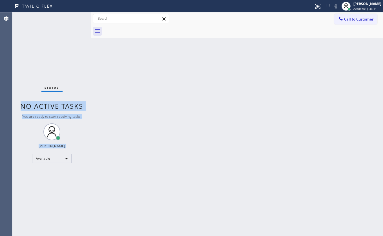
click at [72, 206] on div "Status No active tasks You are ready to start receiving tasks. JENIZA ALCAYDE A…" at bounding box center [51, 124] width 79 height 224
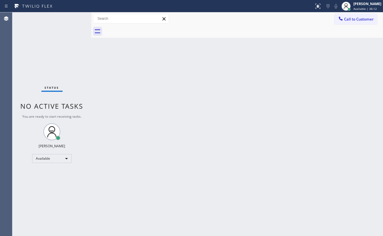
click at [72, 206] on div "Status No active tasks You are ready to start receiving tasks. JENIZA ALCAYDE A…" at bounding box center [51, 124] width 79 height 224
click at [34, 44] on div "Status No active tasks You are ready to start receiving tasks. JENIZA ALCAYDE A…" at bounding box center [51, 124] width 79 height 224
click at [43, 159] on div "Available" at bounding box center [51, 158] width 39 height 9
click at [44, 187] on li "Break" at bounding box center [51, 187] width 38 height 7
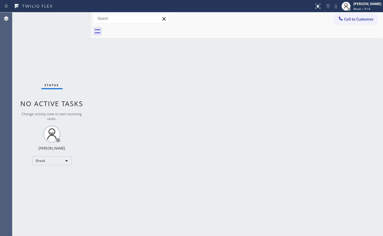
click at [25, 48] on div "Status No active tasks Change activity state to start receiving tasks. JENIZA A…" at bounding box center [51, 124] width 79 height 224
click at [29, 40] on div "Status No active tasks Change activity state to start receiving tasks. JENIZA A…" at bounding box center [51, 124] width 79 height 224
click at [39, 164] on div "Break" at bounding box center [51, 161] width 39 height 9
click at [43, 177] on li "Available" at bounding box center [51, 175] width 38 height 7
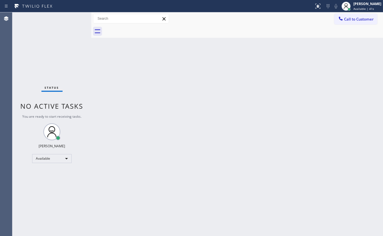
click at [26, 38] on div "Status No active tasks You are ready to start receiving tasks. JENIZA ALCAYDE A…" at bounding box center [51, 124] width 79 height 224
click at [72, 21] on div "Status No active tasks You are ready to start receiving tasks. JENIZA ALCAYDE A…" at bounding box center [51, 124] width 79 height 224
click at [71, 19] on div "Status No active tasks You are ready to start receiving tasks. JENIZA ALCAYDE A…" at bounding box center [51, 124] width 79 height 224
click at [76, 20] on div "Status No active tasks You are ready to start receiving tasks. JENIZA ALCAYDE A…" at bounding box center [51, 124] width 79 height 224
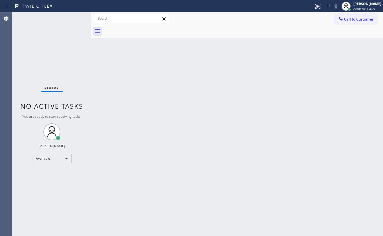
drag, startPoint x: 243, startPoint y: 103, endPoint x: 285, endPoint y: 85, distance: 46.5
click at [245, 101] on div "Back to Dashboard Change Sender ID Customers Technicians Select a contact Outbo…" at bounding box center [237, 124] width 292 height 224
drag, startPoint x: 26, startPoint y: 66, endPoint x: 25, endPoint y: 41, distance: 24.6
click at [25, 40] on div "Status No active tasks You are ready to start receiving tasks. JENIZA ALCAYDE A…" at bounding box center [51, 124] width 79 height 224
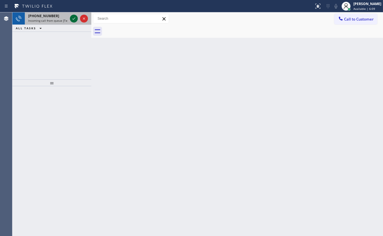
click at [75, 20] on icon at bounding box center [74, 18] width 7 height 7
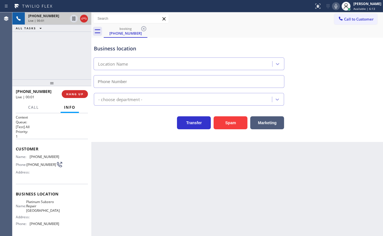
type input "[PHONE_NUMBER]"
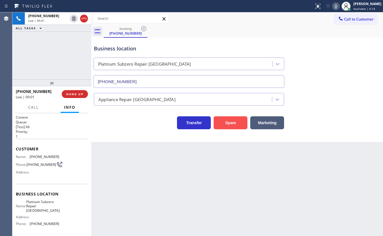
click at [232, 120] on button "Spam" at bounding box center [231, 123] width 34 height 13
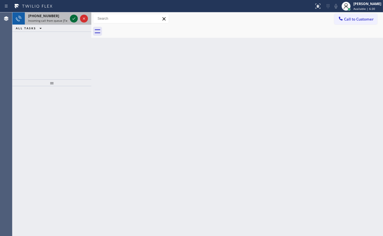
click at [73, 18] on icon at bounding box center [74, 18] width 7 height 7
click at [72, 18] on icon at bounding box center [74, 18] width 7 height 7
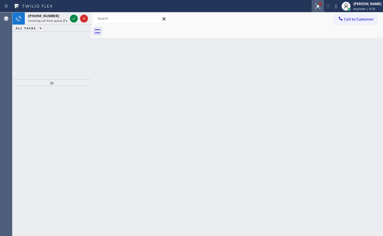
drag, startPoint x: 316, startPoint y: 6, endPoint x: 311, endPoint y: 47, distance: 41.5
click at [316, 6] on icon at bounding box center [318, 6] width 7 height 7
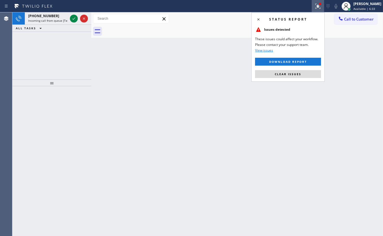
drag, startPoint x: 305, startPoint y: 75, endPoint x: 125, endPoint y: 18, distance: 188.4
click at [291, 71] on button "Clear issues" at bounding box center [288, 74] width 66 height 8
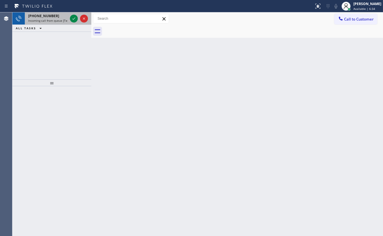
click at [78, 19] on div at bounding box center [79, 18] width 20 height 12
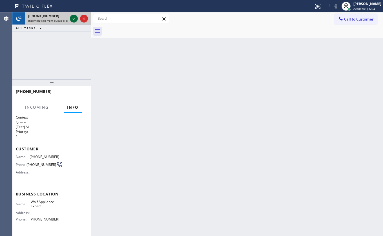
click at [70, 21] on div at bounding box center [74, 18] width 8 height 7
click at [78, 51] on div "[PHONE_NUMBER] Incoming call from queue [Test] All ALL TASKS ALL TASKS ACTIVE T…" at bounding box center [51, 45] width 79 height 67
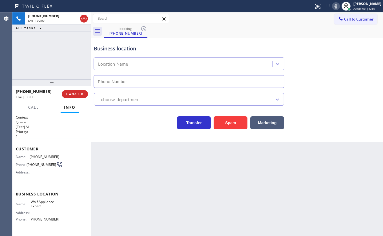
type input "[PHONE_NUMBER]"
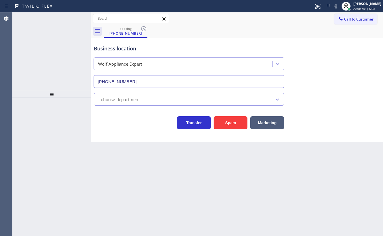
type input "[PHONE_NUMBER]"
click at [50, 19] on div "ALL TASKS ALL TASKS ACTIVE TASKS TASKS IN WRAP UP" at bounding box center [51, 15] width 79 height 7
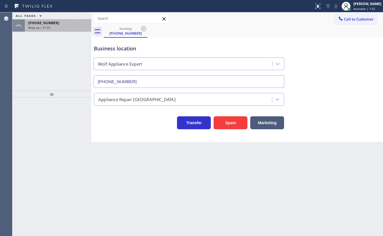
drag, startPoint x: 51, startPoint y: 19, endPoint x: 51, endPoint y: 25, distance: 5.7
click at [51, 25] on div "ALL TASKS ALL TASKS ACTIVE TASKS TASKS IN WRAP UP [PHONE_NUMBER] Wrap up | 01:07" at bounding box center [51, 21] width 79 height 19
click at [51, 25] on div "[PHONE_NUMBER] Wrap up | 01:08" at bounding box center [57, 25] width 64 height 12
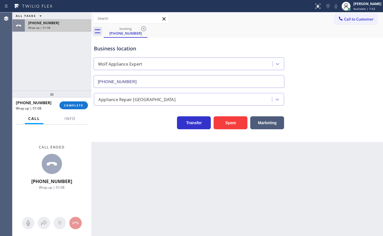
click at [51, 24] on span "[PHONE_NUMBER]" at bounding box center [43, 23] width 31 height 5
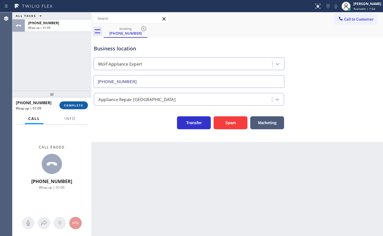
click at [78, 106] on span "COMPLETE" at bounding box center [73, 106] width 19 height 4
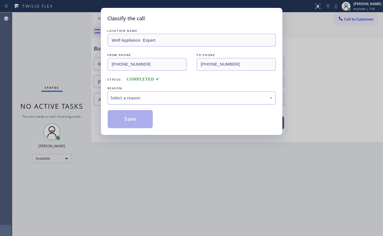
click at [129, 101] on div "Select a reason" at bounding box center [192, 97] width 168 height 13
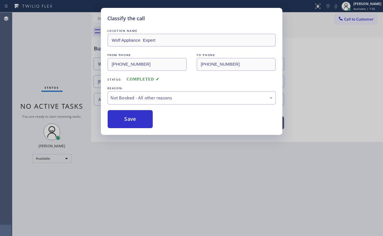
click at [127, 116] on button "Save" at bounding box center [130, 119] width 45 height 18
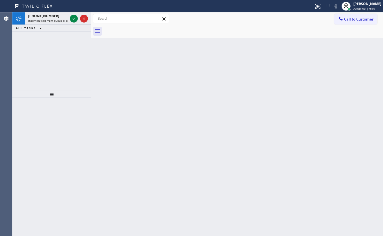
click at [74, 17] on icon at bounding box center [74, 18] width 7 height 7
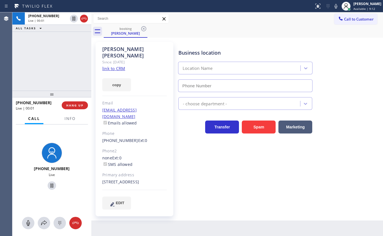
type input "(626) 768-9548"
click at [121, 66] on link "link to CRM" at bounding box center [113, 69] width 23 height 6
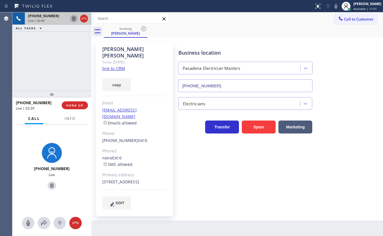
click at [74, 19] on icon at bounding box center [73, 19] width 3 height 4
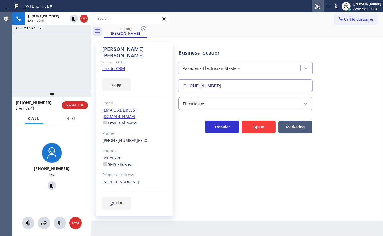
click at [322, 7] on div at bounding box center [318, 6] width 12 height 7
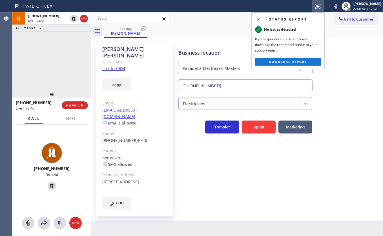
click at [33, 38] on div "+16264227118 Live | 03:41 ALL TASKS ALL TASKS ACTIVE TASKS TASKS IN WRAP UP" at bounding box center [51, 51] width 79 height 78
drag, startPoint x: 258, startPoint y: 19, endPoint x: 250, endPoint y: 6, distance: 15.2
click at [258, 16] on icon at bounding box center [258, 19] width 7 height 7
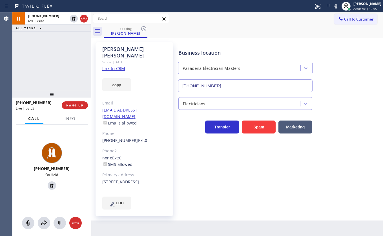
drag, startPoint x: 72, startPoint y: 17, endPoint x: 72, endPoint y: 76, distance: 59.0
click at [71, 18] on icon at bounding box center [74, 18] width 7 height 7
click at [81, 118] on div "Call Info" at bounding box center [52, 118] width 72 height 11
click at [74, 117] on span "Info" at bounding box center [70, 118] width 11 height 5
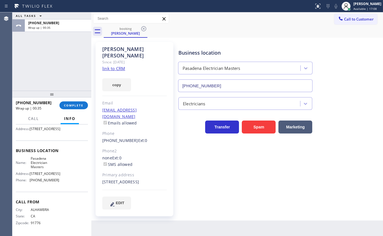
scroll to position [73, 0]
drag, startPoint x: 30, startPoint y: 153, endPoint x: 47, endPoint y: 164, distance: 20.6
click at [47, 164] on span "Pasadena Electrician Masters" at bounding box center [45, 163] width 28 height 13
copy span "Pasadena Electrician Masters"
click at [72, 105] on span "COMPLETE" at bounding box center [73, 106] width 19 height 4
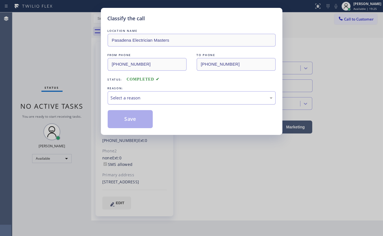
click at [132, 95] on div "Select a reason" at bounding box center [192, 98] width 162 height 6
click at [130, 112] on button "Save" at bounding box center [130, 119] width 45 height 18
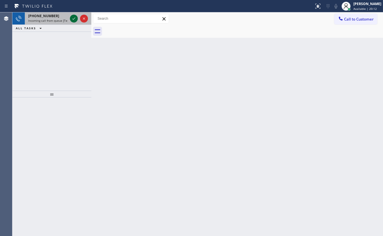
click at [75, 19] on icon at bounding box center [74, 18] width 7 height 7
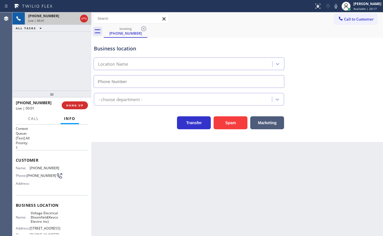
type input "(862) 972-3797"
drag, startPoint x: 28, startPoint y: 167, endPoint x: 54, endPoint y: 169, distance: 25.7
click at [54, 169] on div "Name: (908) 812-1414" at bounding box center [37, 168] width 43 height 4
copy div "(908) 812-1414"
click at [36, 45] on div "+19088121414 Live | 02:56 ALL TASKS ALL TASKS ACTIVE TASKS TASKS IN WRAP UP" at bounding box center [51, 51] width 79 height 78
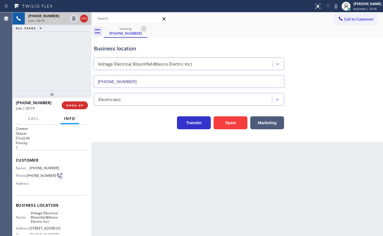
click at [20, 67] on div "+19088121414 Live | 03:19 ALL TASKS ALL TASKS ACTIVE TASKS TASKS IN WRAP UP" at bounding box center [51, 51] width 79 height 78
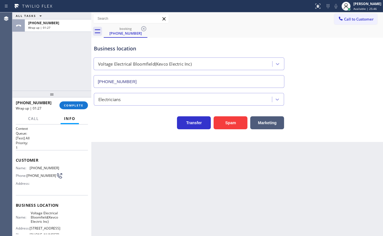
drag, startPoint x: 32, startPoint y: 48, endPoint x: 171, endPoint y: 34, distance: 140.0
click at [37, 50] on div "ALL TASKS ALL TASKS ACTIVE TASKS TASKS IN WRAP UP +19088121414 Wrap up | 01:27" at bounding box center [51, 51] width 79 height 78
click at [365, 7] on span "Available | 25:47" at bounding box center [365, 9] width 23 height 4
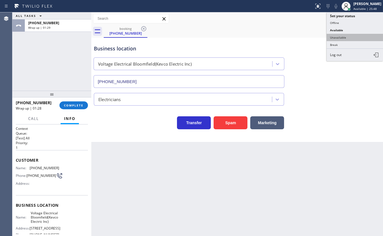
click at [339, 36] on button "Unavailable" at bounding box center [355, 37] width 56 height 7
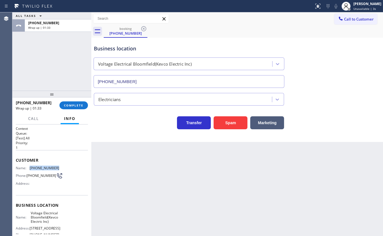
drag, startPoint x: 30, startPoint y: 166, endPoint x: 61, endPoint y: 169, distance: 30.3
click at [61, 169] on div "Name: (908) 812-1414 Phone: (908) 812-1414 Address:" at bounding box center [52, 177] width 72 height 22
copy span "(908) 812-1414"
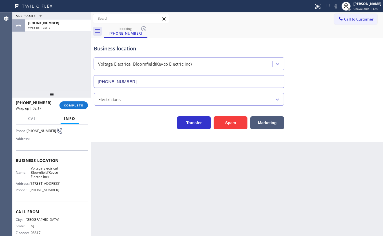
scroll to position [51, 0]
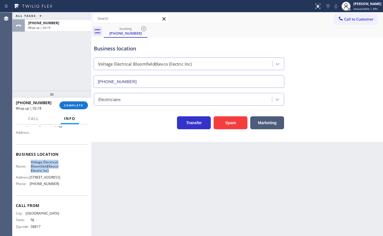
drag, startPoint x: 33, startPoint y: 164, endPoint x: 54, endPoint y: 173, distance: 23.5
click at [54, 173] on div "Name: Voltage Electrical Bloomfield(Kevco Electric Inc)" at bounding box center [37, 166] width 43 height 13
copy span "Voltage Electrical Bloomfield(Kevco Electric Inc)"
click at [80, 107] on button "COMPLETE" at bounding box center [74, 106] width 28 height 8
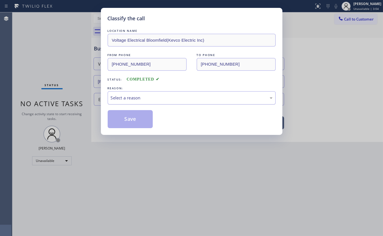
click at [128, 99] on div "Select a reason" at bounding box center [192, 98] width 162 height 6
click at [122, 118] on button "Save" at bounding box center [130, 119] width 45 height 18
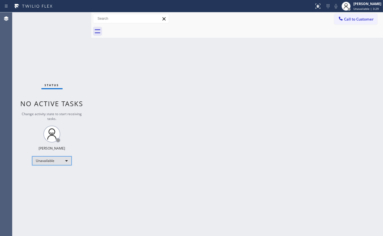
click at [49, 160] on div "Unavailable" at bounding box center [51, 161] width 39 height 9
click at [46, 177] on li "Available" at bounding box center [51, 175] width 38 height 7
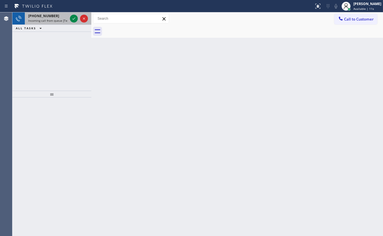
drag, startPoint x: 51, startPoint y: 21, endPoint x: 65, endPoint y: 23, distance: 14.2
click at [51, 21] on span "Incoming call from queue [Test] All" at bounding box center [51, 21] width 47 height 4
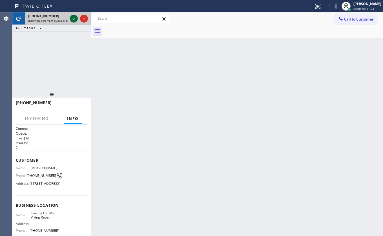
click at [75, 19] on icon at bounding box center [74, 18] width 7 height 7
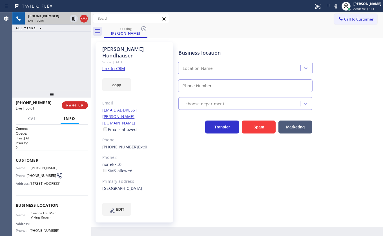
type input "(949) 528-8405"
click at [115, 66] on link "link to CRM" at bounding box center [113, 69] width 23 height 6
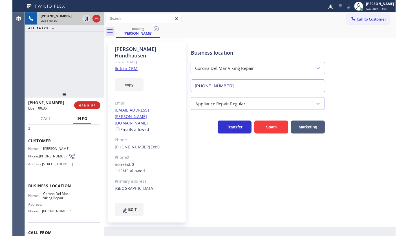
scroll to position [51, 0]
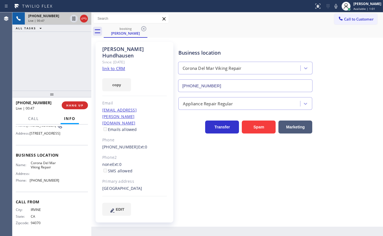
drag, startPoint x: 32, startPoint y: 58, endPoint x: 37, endPoint y: 58, distance: 4.3
click at [33, 57] on div "+19493068974 Live | 00:47 ALL TASKS ALL TASKS ACTIVE TASKS TASKS IN WRAP UP" at bounding box center [51, 51] width 79 height 78
click at [34, 120] on span "Call" at bounding box center [33, 118] width 11 height 5
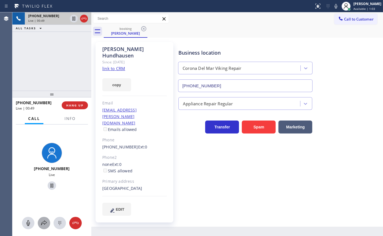
click at [44, 219] on button at bounding box center [44, 223] width 12 height 12
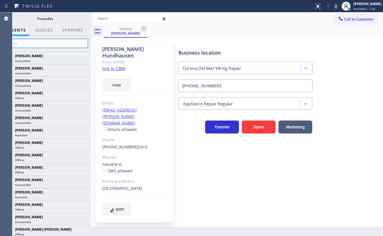
click at [44, 39] on input "text" at bounding box center [45, 43] width 85 height 9
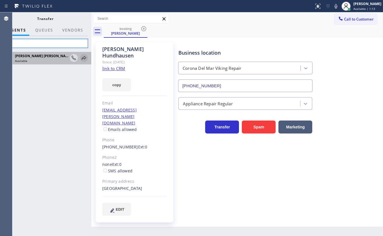
type input "shi"
click at [82, 56] on icon at bounding box center [84, 58] width 7 height 7
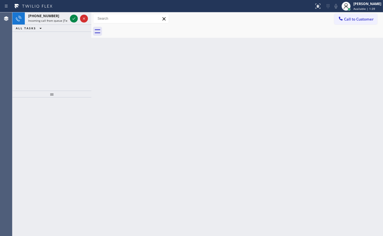
click at [30, 34] on div "+18186130703 Incoming call from queue [Test] All ALL TASKS ALL TASKS ACTIVE TAS…" at bounding box center [51, 51] width 79 height 78
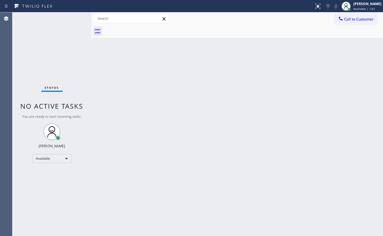
click at [74, 19] on div "Status No active tasks You are ready to start receiving tasks. JENIZA ALCAYDE A…" at bounding box center [51, 124] width 79 height 224
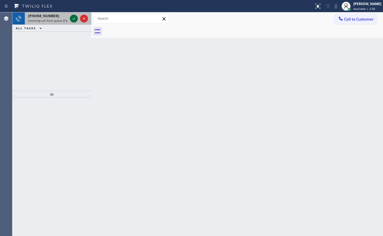
click at [75, 17] on icon at bounding box center [74, 18] width 7 height 7
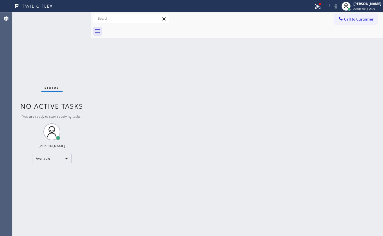
click at [75, 118] on span "You are ready to start receiving tasks." at bounding box center [51, 116] width 59 height 5
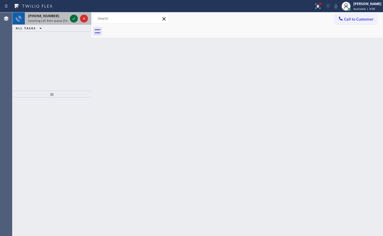
click at [75, 19] on icon at bounding box center [74, 18] width 7 height 7
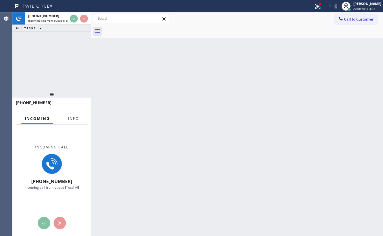
click at [74, 121] on button "Info" at bounding box center [74, 118] width 18 height 11
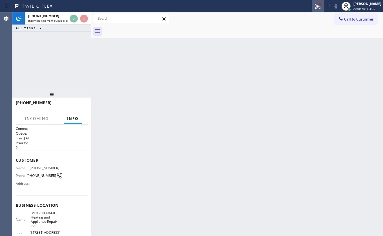
click at [315, 1] on button at bounding box center [318, 6] width 12 height 12
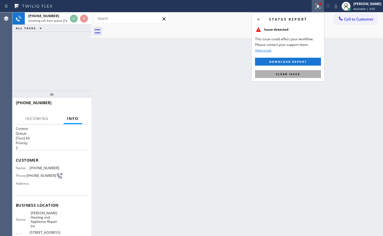
click at [307, 73] on button "Clear issue" at bounding box center [288, 74] width 66 height 8
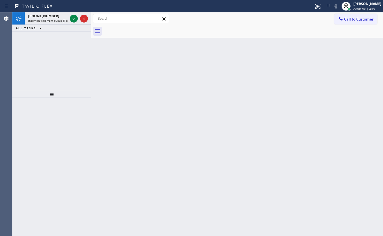
drag, startPoint x: 39, startPoint y: 58, endPoint x: 59, endPoint y: 25, distance: 38.4
click at [42, 53] on div "+15109483500 Incoming call from queue [Test] All ALL TASKS ALL TASKS ACTIVE TAS…" at bounding box center [51, 51] width 79 height 78
click at [72, 18] on icon at bounding box center [74, 18] width 7 height 7
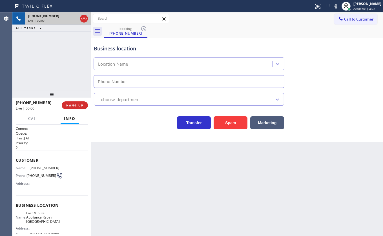
type input "(510) 616-9141"
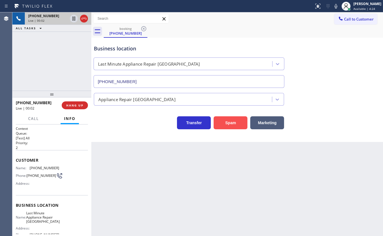
click at [227, 129] on button "Spam" at bounding box center [231, 123] width 34 height 13
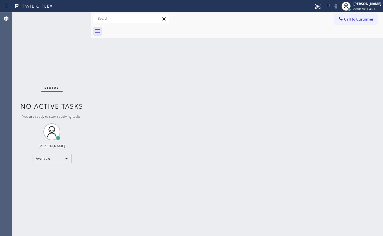
click at [264, 98] on div "Back to Dashboard Change Sender ID Customers Technicians Select a contact Outbo…" at bounding box center [237, 124] width 292 height 224
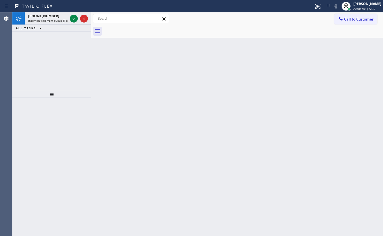
click at [57, 65] on div "+15165212403 Incoming call from queue [Test] All ALL TASKS ALL TASKS ACTIVE TAS…" at bounding box center [51, 51] width 79 height 78
click at [362, 6] on div "JENIZA ALCAYDE Available | 5:36" at bounding box center [368, 6] width 31 height 10
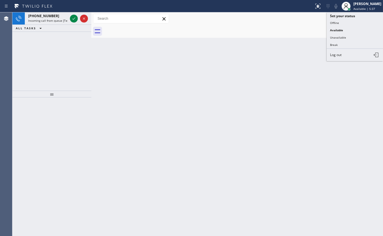
drag, startPoint x: 344, startPoint y: 37, endPoint x: 351, endPoint y: 37, distance: 6.8
click at [344, 36] on button "Unavailable" at bounding box center [355, 37] width 56 height 7
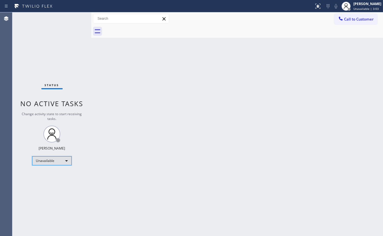
click at [37, 160] on div "Unavailable" at bounding box center [51, 161] width 39 height 9
click at [46, 173] on li "Available" at bounding box center [51, 175] width 38 height 7
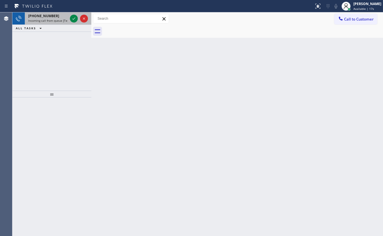
click at [52, 19] on span "Incoming call from queue [Test] All" at bounding box center [51, 21] width 47 height 4
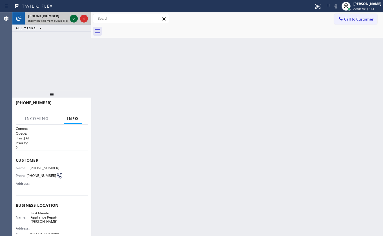
click at [76, 17] on icon at bounding box center [74, 18] width 7 height 7
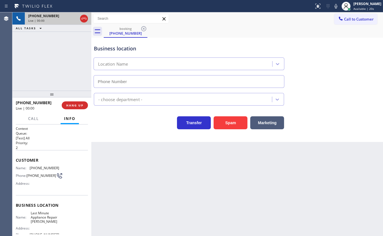
type input "(619) 367-8004"
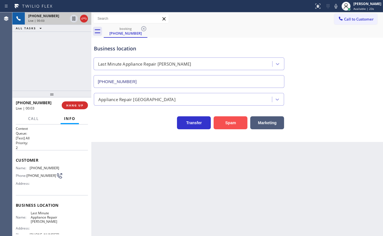
click at [226, 122] on button "Spam" at bounding box center [231, 123] width 34 height 13
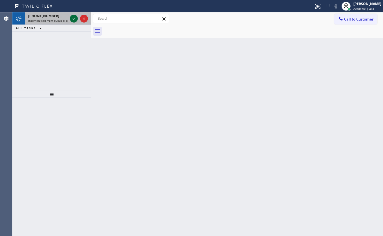
click at [73, 17] on icon at bounding box center [74, 18] width 7 height 7
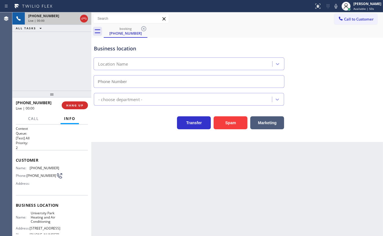
type input "(949) 239-0307"
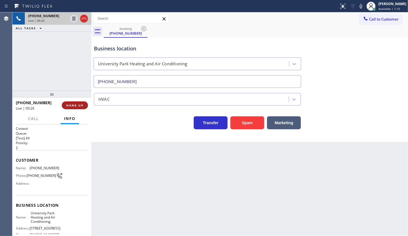
click at [67, 102] on button "HANG UP" at bounding box center [75, 106] width 26 height 8
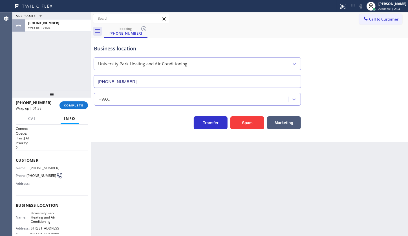
click at [70, 110] on div "+19495231515 Wrap up | 01:38 COMPLETE" at bounding box center [52, 105] width 72 height 15
click at [71, 107] on span "COMPLETE" at bounding box center [73, 106] width 19 height 4
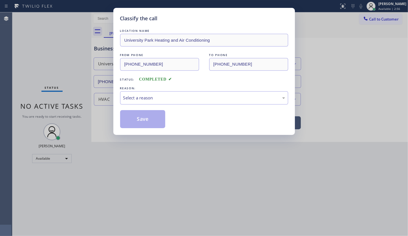
click at [124, 99] on div "Select a reason" at bounding box center [204, 98] width 162 height 6
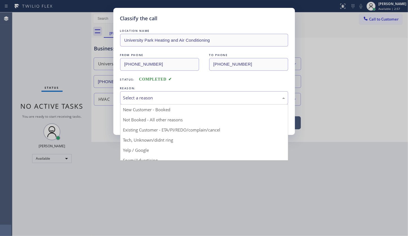
drag, startPoint x: 138, startPoint y: 139, endPoint x: 138, endPoint y: 136, distance: 3.7
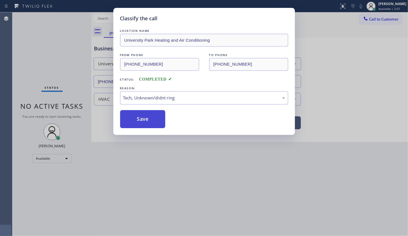
click at [140, 122] on button "Save" at bounding box center [142, 119] width 45 height 18
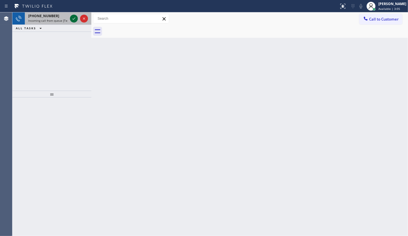
click at [74, 20] on icon at bounding box center [74, 18] width 7 height 7
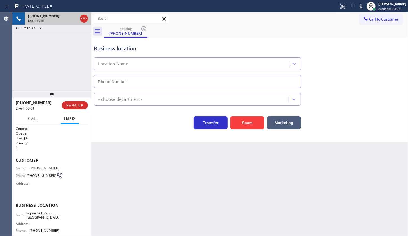
type input "(361) 202-8932"
click at [249, 123] on button "Spam" at bounding box center [247, 123] width 34 height 13
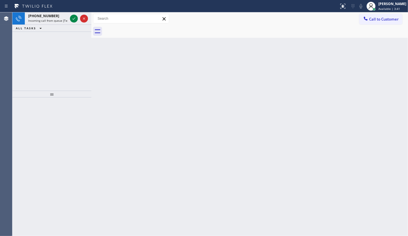
drag, startPoint x: 42, startPoint y: 50, endPoint x: 62, endPoint y: 30, distance: 28.7
click at [44, 47] on div "+16502311878 Incoming call from queue [Test] All ALL TASKS ALL TASKS ACTIVE TAS…" at bounding box center [51, 51] width 79 height 78
click at [72, 16] on icon at bounding box center [74, 18] width 7 height 7
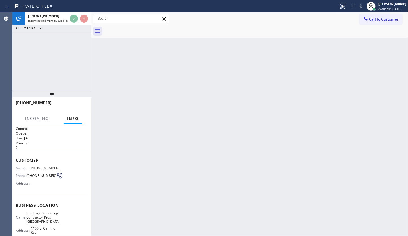
click at [73, 10] on div at bounding box center [169, 6] width 335 height 9
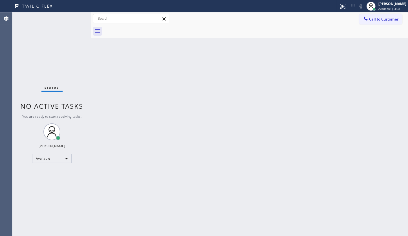
click at [49, 46] on div "Status No active tasks You are ready to start receiving tasks. JENIZA ALCAYDE A…" at bounding box center [51, 124] width 79 height 224
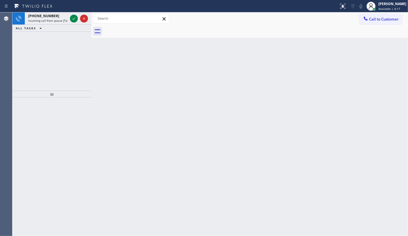
click at [34, 43] on div "+16262492151 Incoming call from queue [Test] All ALL TASKS ALL TASKS ACTIVE TAS…" at bounding box center [51, 51] width 79 height 78
click at [72, 19] on icon at bounding box center [74, 18] width 7 height 7
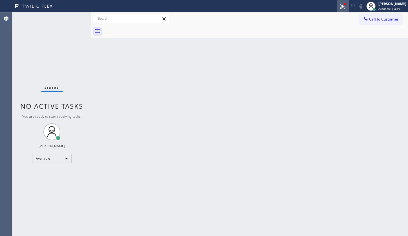
click at [344, 6] on icon at bounding box center [341, 6] width 3 height 4
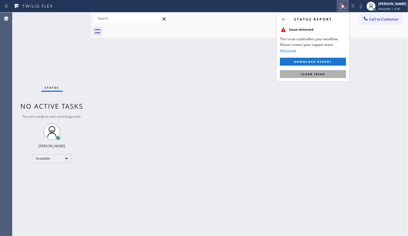
click at [322, 73] on span "Clear issue" at bounding box center [313, 74] width 24 height 4
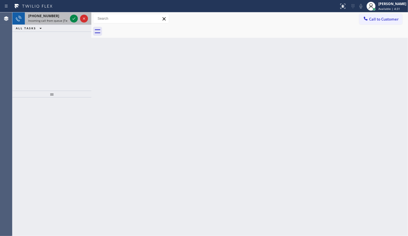
drag, startPoint x: 48, startPoint y: 17, endPoint x: 59, endPoint y: 17, distance: 11.0
click at [48, 17] on span "+18184791690" at bounding box center [43, 16] width 31 height 5
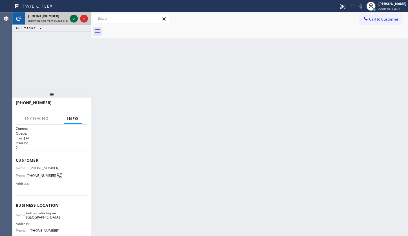
click at [74, 17] on icon at bounding box center [74, 18] width 7 height 7
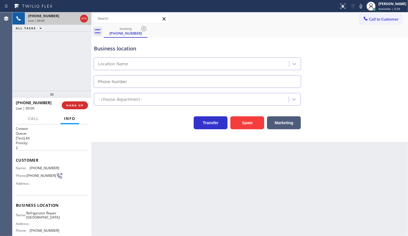
type input "(818) 629-1397"
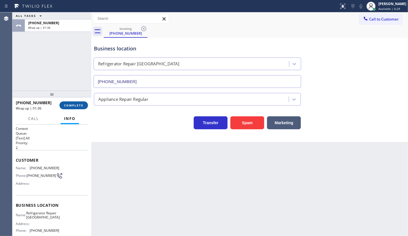
click at [80, 102] on button "COMPLETE" at bounding box center [74, 106] width 28 height 8
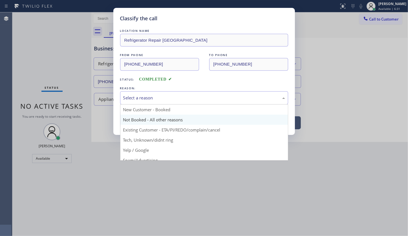
drag, startPoint x: 141, startPoint y: 99, endPoint x: 138, endPoint y: 115, distance: 15.4
click at [139, 105] on div "Select a reason New Customer - Booked Not Booked - All other reasons Existing C…" at bounding box center [204, 97] width 168 height 13
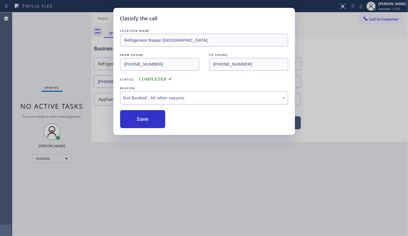
click at [140, 118] on button "Save" at bounding box center [142, 119] width 45 height 18
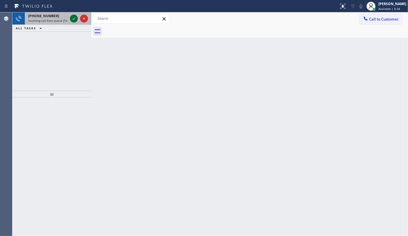
click at [75, 20] on icon at bounding box center [74, 18] width 7 height 7
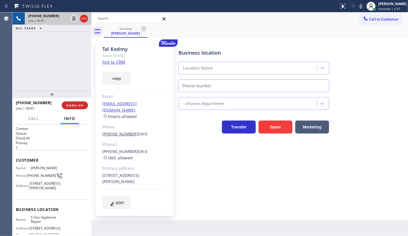
type input "[PHONE_NUMBER]"
click at [124, 65] on div "copy" at bounding box center [134, 74] width 65 height 19
click at [113, 59] on link "link to CRM" at bounding box center [113, 62] width 23 height 6
click at [73, 19] on icon at bounding box center [74, 18] width 7 height 7
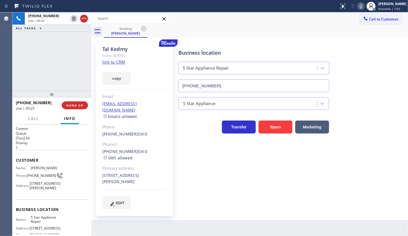
click at [360, 7] on icon at bounding box center [361, 6] width 7 height 7
click at [29, 69] on div "+18185144436 Live | 00:51 ALL TASKS ALL TASKS ACTIVE TASKS TASKS IN WRAP UP" at bounding box center [51, 51] width 79 height 78
click at [49, 72] on div "+18185144436 Live | 02:47 ALL TASKS ALL TASKS ACTIVE TASKS TASKS IN WRAP UP" at bounding box center [51, 51] width 79 height 78
click at [360, 6] on icon at bounding box center [361, 6] width 7 height 7
click at [73, 17] on icon at bounding box center [74, 19] width 4 height 4
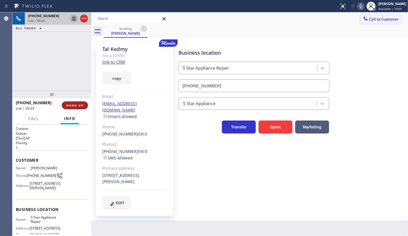
click at [75, 106] on span "HANG UP" at bounding box center [74, 106] width 17 height 4
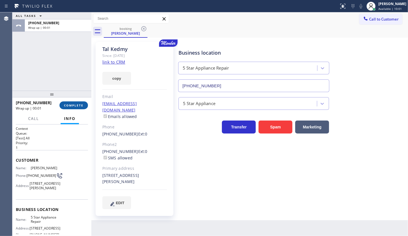
click at [80, 104] on span "COMPLETE" at bounding box center [73, 106] width 19 height 4
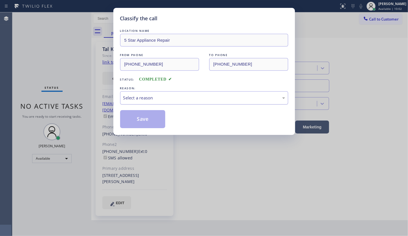
click at [147, 96] on div "Select a reason" at bounding box center [204, 98] width 162 height 6
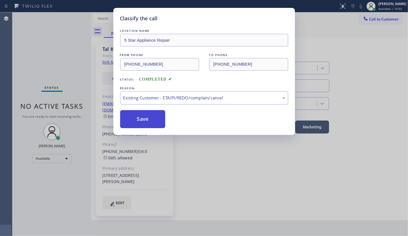
click at [139, 122] on button "Save" at bounding box center [142, 119] width 45 height 18
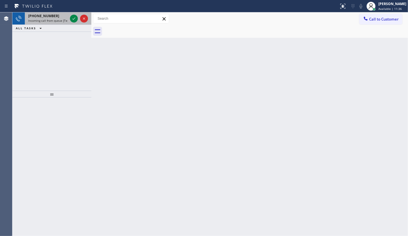
click at [50, 20] on span "Incoming call from queue [Test] All" at bounding box center [51, 21] width 47 height 4
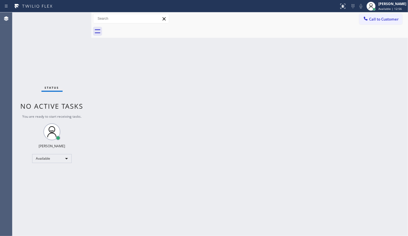
click at [75, 18] on div "Status No active tasks You are ready to start receiving tasks. JENIZA ALCAYDE A…" at bounding box center [51, 124] width 79 height 224
click at [74, 18] on div "Status No active tasks You are ready to start receiving tasks. JENIZA ALCAYDE A…" at bounding box center [51, 124] width 79 height 224
click at [272, 101] on div "Back to Dashboard Change Sender ID Customers Technicians Select a contact Outbo…" at bounding box center [249, 124] width 317 height 224
click at [139, 111] on div "Back to Dashboard Change Sender ID Customers Technicians Select a contact Outbo…" at bounding box center [249, 124] width 317 height 224
click at [76, 17] on div "Status No active tasks You are ready to start receiving tasks. JENIZA ALCAYDE A…" at bounding box center [51, 124] width 79 height 224
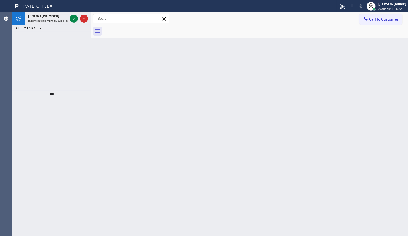
click at [23, 59] on div "+17206545224 Incoming call from queue [Test] All ALL TASKS ALL TASKS ACTIVE TAS…" at bounding box center [51, 51] width 79 height 78
click at [72, 18] on icon at bounding box center [74, 18] width 7 height 7
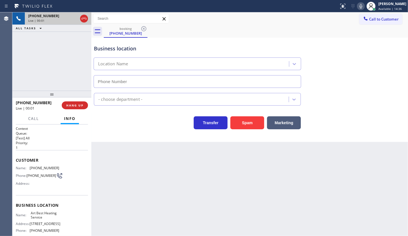
type input "(747) 246-7252"
click at [240, 121] on button "Spam" at bounding box center [247, 123] width 34 height 13
click at [118, 236] on html "Status report No issues detected If you experience an issue, please download th…" at bounding box center [204, 118] width 408 height 236
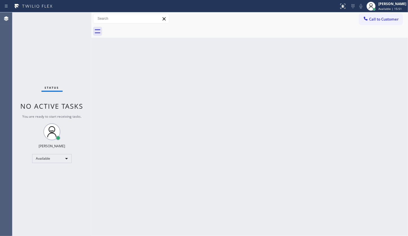
click at [72, 18] on div "Status No active tasks You are ready to start receiving tasks. JENIZA ALCAYDE A…" at bounding box center [51, 124] width 79 height 224
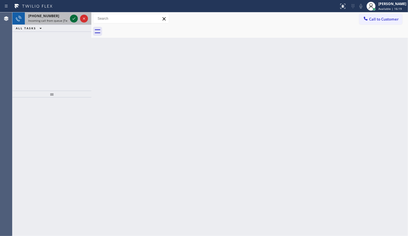
click at [75, 17] on icon at bounding box center [74, 18] width 7 height 7
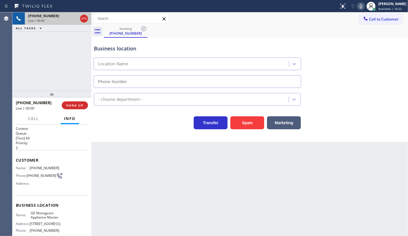
type input "(224) 203-5430"
click at [242, 118] on button "Spam" at bounding box center [247, 123] width 34 height 13
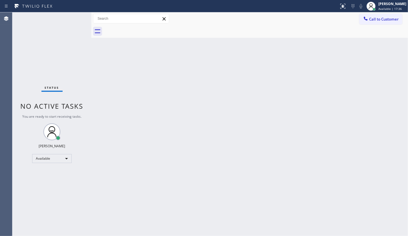
click at [108, 75] on div "Back to Dashboard Change Sender ID Customers Technicians Select a contact Outbo…" at bounding box center [249, 124] width 317 height 224
drag, startPoint x: 48, startPoint y: 8, endPoint x: 50, endPoint y: 11, distance: 3.2
click at [50, 11] on div "Status report No issues detected If you experience an issue, please download th…" at bounding box center [204, 6] width 408 height 12
click at [42, 38] on div "Status No active tasks You are ready to start receiving tasks. JENIZA ALCAYDE A…" at bounding box center [51, 124] width 79 height 224
click at [43, 40] on div "Status No active tasks You are ready to start receiving tasks. JENIZA ALCAYDE A…" at bounding box center [51, 124] width 79 height 224
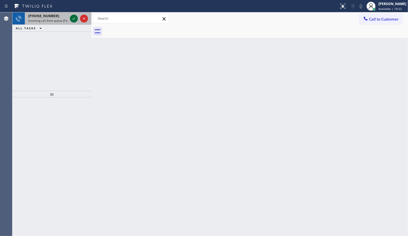
click at [72, 17] on icon at bounding box center [74, 18] width 7 height 7
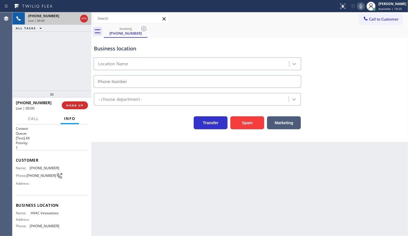
type input "(714) 909-1269"
click at [281, 126] on button "Marketing" at bounding box center [284, 123] width 34 height 13
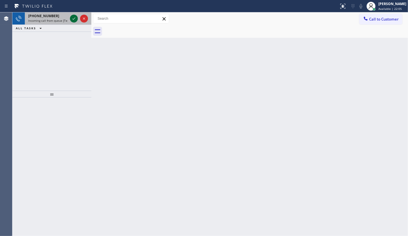
click at [75, 20] on icon at bounding box center [74, 18] width 7 height 7
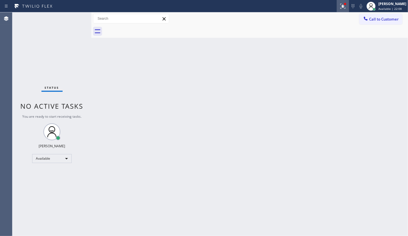
click at [341, 5] on icon at bounding box center [341, 6] width 3 height 4
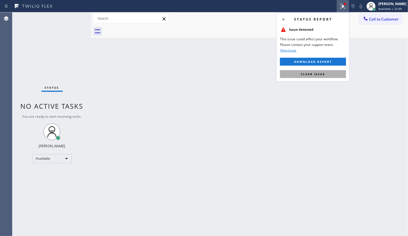
click at [338, 72] on button "Clear issue" at bounding box center [313, 74] width 66 height 8
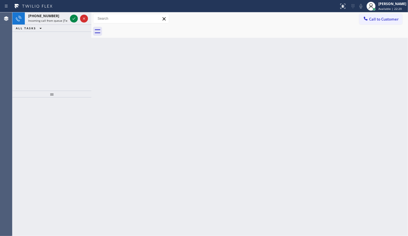
click at [28, 39] on div "+13472431551 Incoming call from queue [Test] All ALL TASKS ALL TASKS ACTIVE TAS…" at bounding box center [51, 51] width 79 height 78
click at [71, 20] on icon at bounding box center [74, 18] width 7 height 7
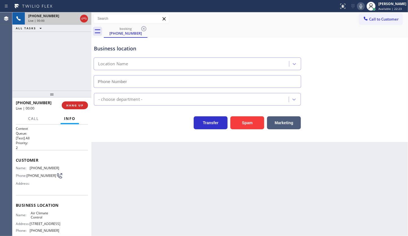
type input "(347) 835-5305"
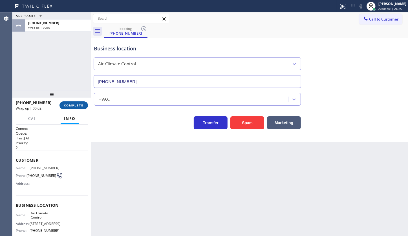
click at [76, 106] on span "COMPLETE" at bounding box center [73, 106] width 19 height 4
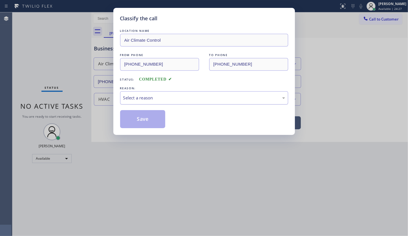
click at [135, 97] on div "Select a reason" at bounding box center [204, 98] width 162 height 6
click at [140, 122] on button "Save" at bounding box center [142, 119] width 45 height 18
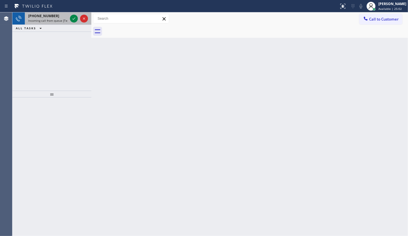
drag, startPoint x: 30, startPoint y: 56, endPoint x: 59, endPoint y: 15, distance: 50.3
click at [37, 45] on div "+15858227002 Incoming call from queue [Test] All ALL TASKS ALL TASKS ACTIVE TAS…" at bounding box center [51, 51] width 79 height 78
click at [72, 17] on icon at bounding box center [74, 18] width 7 height 7
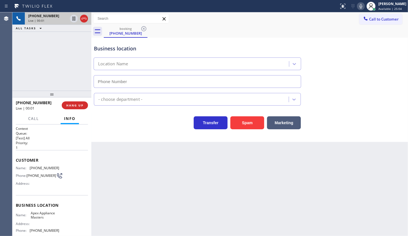
type input "(516) 646-1475"
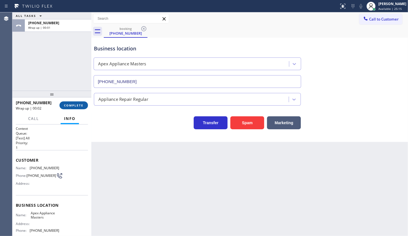
click at [74, 104] on span "COMPLETE" at bounding box center [73, 106] width 19 height 4
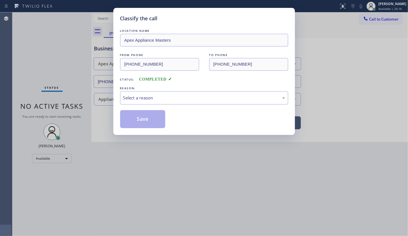
click at [140, 100] on div "Select a reason" at bounding box center [204, 98] width 162 height 6
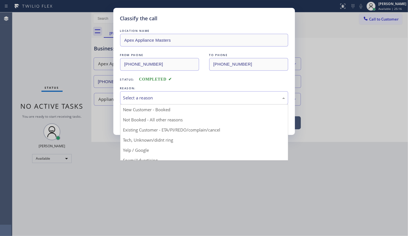
drag, startPoint x: 148, startPoint y: 142, endPoint x: 149, endPoint y: 138, distance: 4.3
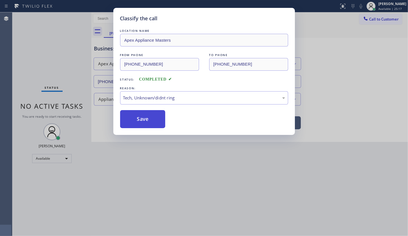
click at [150, 121] on button "Save" at bounding box center [142, 119] width 45 height 18
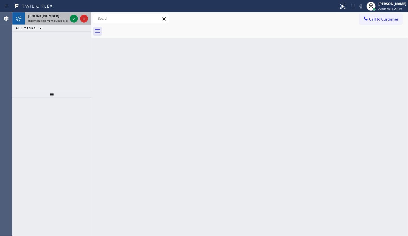
drag, startPoint x: 54, startPoint y: 41, endPoint x: 69, endPoint y: 24, distance: 22.4
click at [59, 35] on div "[PHONE_NUMBER] Incoming call from queue [Test] All ALL TASKS ALL TASKS ACTIVE T…" at bounding box center [51, 51] width 79 height 78
click at [73, 16] on icon at bounding box center [74, 18] width 7 height 7
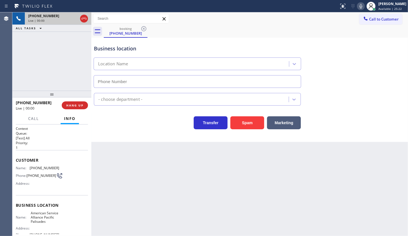
type input "(310) 561-1147"
click at [69, 105] on span "HANG UP" at bounding box center [74, 106] width 17 height 4
click at [79, 104] on span "HANG UP" at bounding box center [74, 106] width 17 height 4
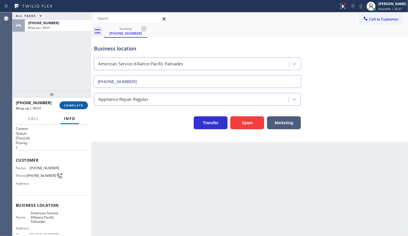
click at [81, 104] on span "COMPLETE" at bounding box center [73, 106] width 19 height 4
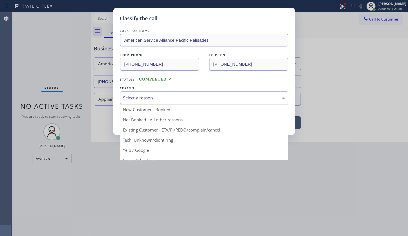
drag, startPoint x: 136, startPoint y: 100, endPoint x: 138, endPoint y: 97, distance: 3.3
click at [138, 97] on div "Select a reason" at bounding box center [204, 98] width 162 height 6
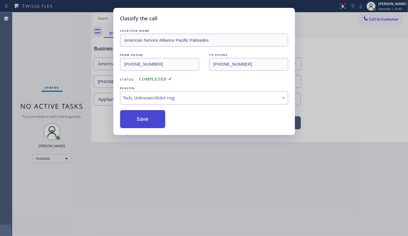
click at [151, 122] on button "Save" at bounding box center [142, 119] width 45 height 18
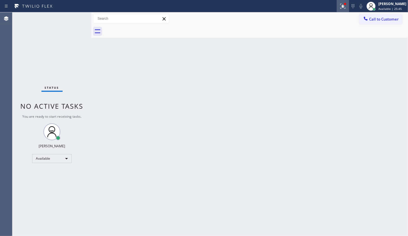
click at [341, 5] on icon at bounding box center [343, 6] width 7 height 7
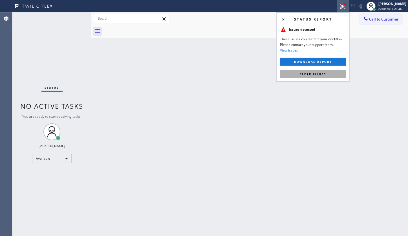
click at [327, 77] on button "Clear issues" at bounding box center [313, 74] width 66 height 8
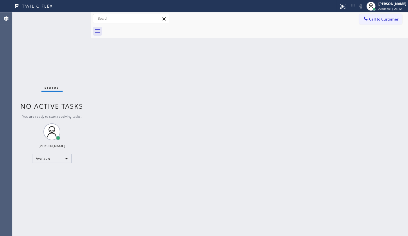
click at [121, 214] on div "Back to Dashboard Change Sender ID Customers Technicians Select a contact Outbo…" at bounding box center [249, 124] width 317 height 224
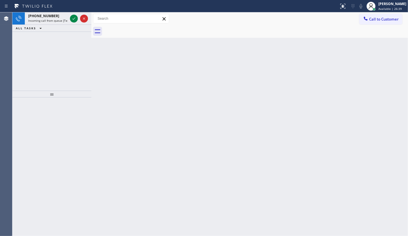
drag, startPoint x: 44, startPoint y: 65, endPoint x: 50, endPoint y: 52, distance: 14.6
click at [50, 54] on div "+15107126637 Incoming call from queue [Test] All ALL TASKS ALL TASKS ACTIVE TAS…" at bounding box center [51, 51] width 79 height 78
click at [73, 17] on icon at bounding box center [74, 18] width 7 height 7
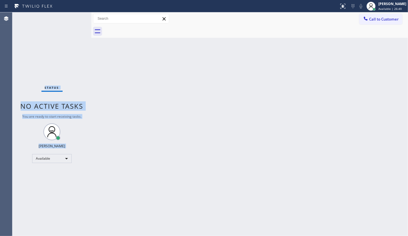
click at [73, 17] on div "Status No active tasks You are ready to start receiving tasks. JENIZA ALCAYDE A…" at bounding box center [51, 124] width 79 height 224
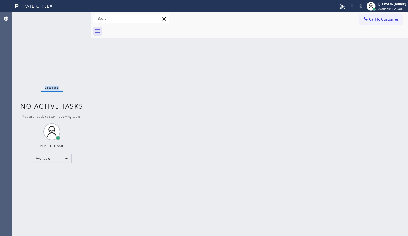
click at [73, 17] on div "Status No active tasks You are ready to start receiving tasks. JENIZA ALCAYDE A…" at bounding box center [51, 124] width 79 height 224
click at [70, 9] on div at bounding box center [169, 6] width 335 height 9
click at [339, 6] on div at bounding box center [343, 6] width 12 height 7
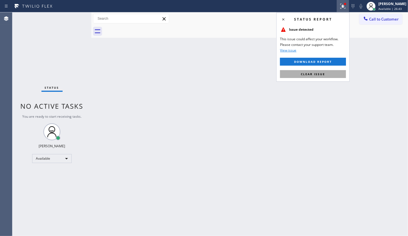
click at [333, 72] on button "Clear issue" at bounding box center [313, 74] width 66 height 8
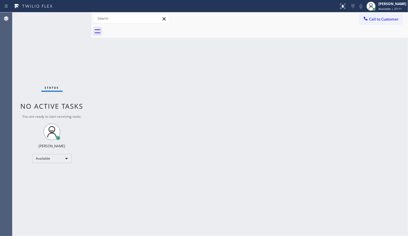
click at [73, 19] on div "Status No active tasks You are ready to start receiving tasks. JENIZA ALCAYDE A…" at bounding box center [51, 124] width 79 height 224
click at [383, 8] on span "Available | 27:15" at bounding box center [390, 9] width 23 height 4
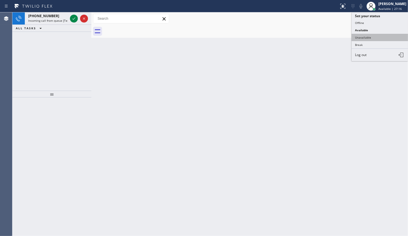
click at [376, 36] on button "Unavailable" at bounding box center [380, 37] width 56 height 7
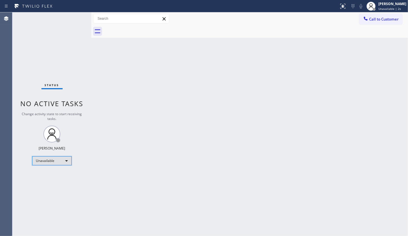
click at [54, 161] on div "Unavailable" at bounding box center [51, 161] width 39 height 9
click at [45, 175] on li "Available" at bounding box center [51, 175] width 38 height 7
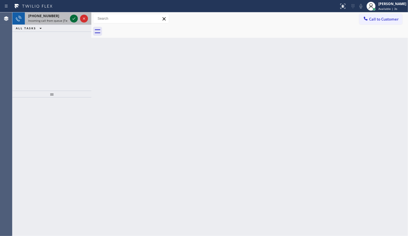
click at [73, 19] on icon at bounding box center [74, 18] width 7 height 7
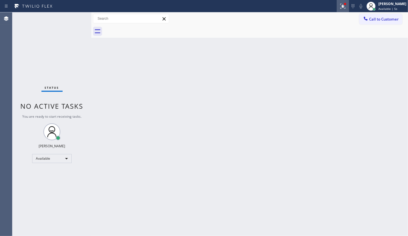
click at [339, 5] on div at bounding box center [343, 6] width 12 height 7
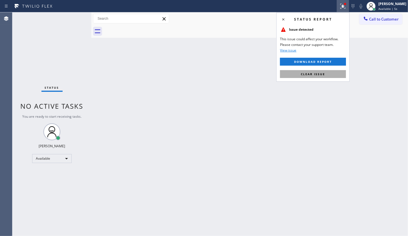
click at [326, 75] on button "Clear issue" at bounding box center [313, 74] width 66 height 8
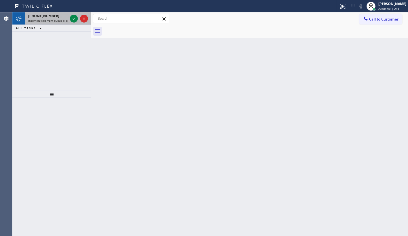
drag, startPoint x: 53, startPoint y: 31, endPoint x: 60, endPoint y: 17, distance: 15.4
click at [54, 29] on div "ALL TASKS ALL TASKS ACTIVE TASKS TASKS IN WRAP UP" at bounding box center [51, 28] width 79 height 7
click at [71, 16] on icon at bounding box center [74, 18] width 7 height 7
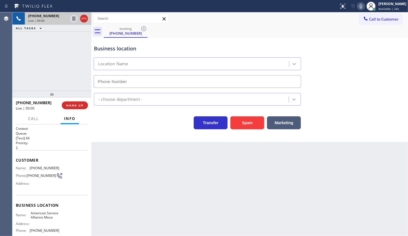
type input "(480) 257-7701"
click at [26, 41] on div "+14803991815 Live | 00:07 ALL TASKS ALL TASKS ACTIVE TASKS TASKS IN WRAP UP" at bounding box center [51, 51] width 79 height 78
drag, startPoint x: 31, startPoint y: 166, endPoint x: 62, endPoint y: 168, distance: 31.4
click at [62, 168] on div "Name: (480) 399-1815 Phone: (480) 399-1815 Address:" at bounding box center [52, 177] width 72 height 22
copy span "480) 399-1815"
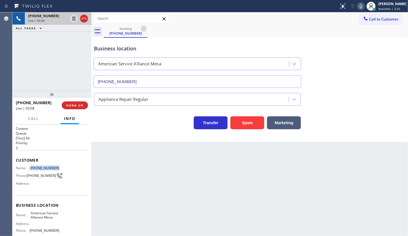
copy span "480) 399-1815"
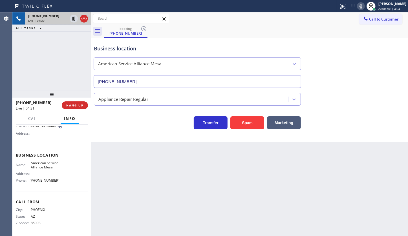
scroll to position [56, 0]
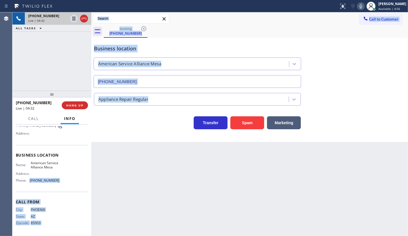
drag, startPoint x: 30, startPoint y: 181, endPoint x: 94, endPoint y: 186, distance: 64.0
click at [94, 186] on div "+14803991815 Live | 04:32 ALL TASKS ALL TASKS ACTIVE TASKS TASKS IN WRAP UP +14…" at bounding box center [210, 124] width 396 height 224
click at [53, 191] on div "Context Queue: [Test] All Priority: 2 Customer Name: (480) 399-1815 Phone: (480…" at bounding box center [52, 155] width 72 height 159
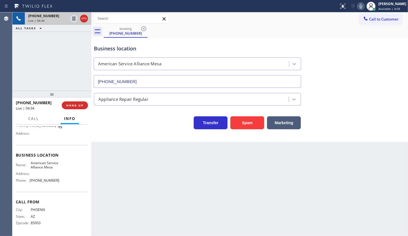
click at [30, 188] on div "Business location Name: American Service Alliance Mesa Address: Phone: (480) 25…" at bounding box center [52, 168] width 72 height 47
click at [29, 188] on div "Business location Name: American Service Alliance Mesa Address: Phone: (480) 25…" at bounding box center [52, 168] width 72 height 47
drag, startPoint x: 28, startPoint y: 179, endPoint x: 56, endPoint y: 181, distance: 28.0
click at [56, 181] on div "Phone: (480) 257-7701" at bounding box center [37, 181] width 43 height 4
copy div "(480) 257-7701"
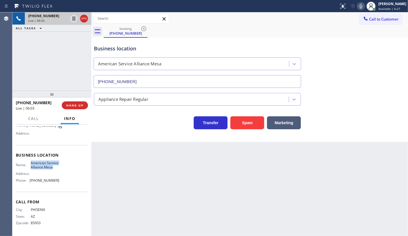
drag, startPoint x: 30, startPoint y: 157, endPoint x: 42, endPoint y: 168, distance: 16.4
click at [42, 168] on span "American Service Alliance Mesa" at bounding box center [45, 165] width 28 height 9
copy span "American Service Alliance Mesa"
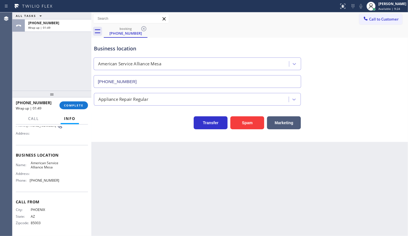
click at [29, 74] on div "ALL TASKS ALL TASKS ACTIVE TASKS TASKS IN WRAP UP +14803991815 Wrap up | 01:49" at bounding box center [51, 51] width 79 height 78
click at [69, 104] on span "COMPLETE" at bounding box center [73, 106] width 19 height 4
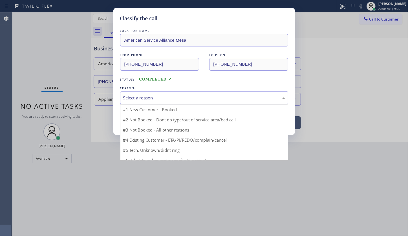
click at [136, 102] on div "Select a reason" at bounding box center [204, 97] width 168 height 13
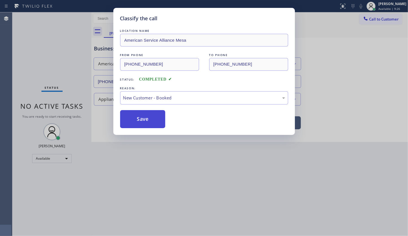
click at [138, 114] on button "Save" at bounding box center [142, 119] width 45 height 18
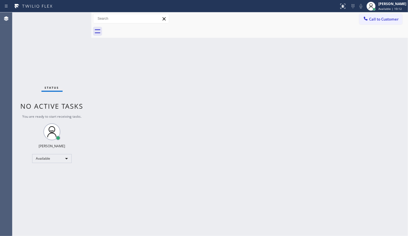
click at [38, 33] on div "Status No active tasks You are ready to start receiving tasks. JENIZA ALCAYDE A…" at bounding box center [51, 124] width 79 height 224
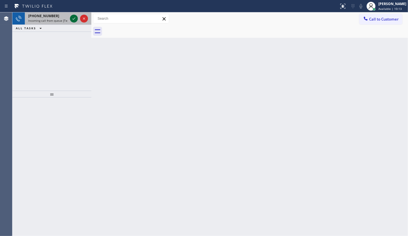
click at [76, 18] on icon at bounding box center [74, 18] width 7 height 7
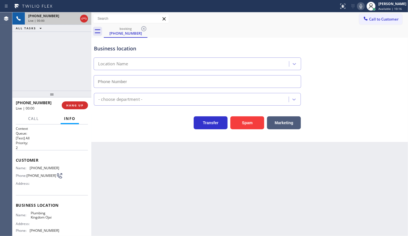
type input "(805) 600-2488"
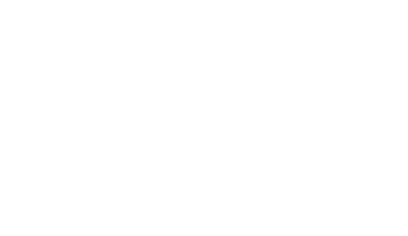
click at [407, 100] on div at bounding box center [204, 118] width 408 height 236
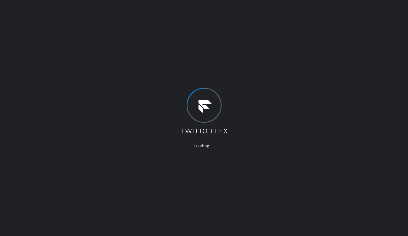
click at [96, 117] on div "Loading ..." at bounding box center [204, 118] width 408 height 236
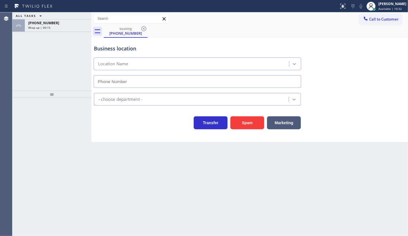
type input "(805) 600-2488"
drag, startPoint x: 32, startPoint y: 49, endPoint x: 43, endPoint y: 33, distance: 19.3
click at [34, 48] on div "ALL TASKS ALL TASKS ACTIVE TASKS TASKS IN WRAP UP +18054793696 Wrap up | 01:36" at bounding box center [51, 51] width 79 height 78
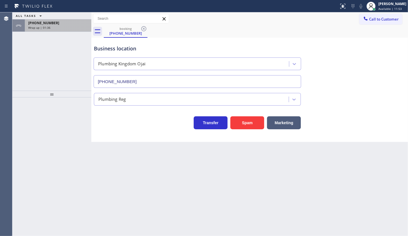
click at [44, 28] on span "Wrap up | 01:36" at bounding box center [39, 28] width 22 height 4
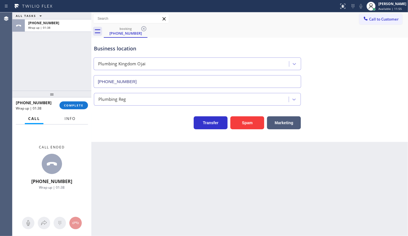
click at [76, 122] on button "Info" at bounding box center [70, 118] width 18 height 11
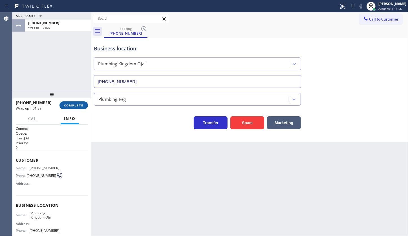
click at [84, 104] on button "COMPLETE" at bounding box center [74, 106] width 28 height 8
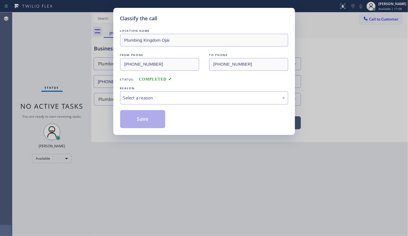
click at [140, 101] on div "Select a reason" at bounding box center [204, 97] width 168 height 13
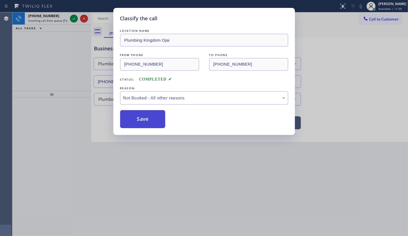
click at [138, 116] on button "Save" at bounding box center [142, 119] width 45 height 18
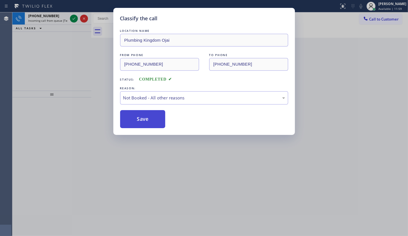
click at [128, 121] on button "Save" at bounding box center [142, 119] width 45 height 18
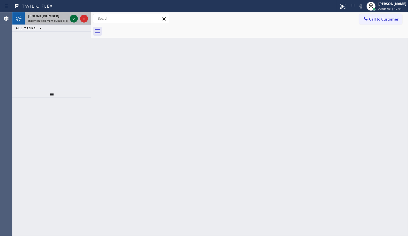
click at [72, 16] on icon at bounding box center [74, 18] width 7 height 7
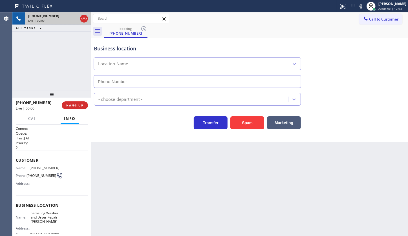
type input "(503) 714-9701"
click at [73, 105] on span "HANG UP" at bounding box center [74, 106] width 17 height 4
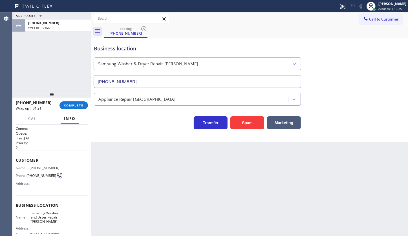
click at [63, 63] on div "ALL TASKS ALL TASKS ACTIVE TASKS TASKS IN WRAP UP +15039497148 Wrap up | 01:20" at bounding box center [51, 51] width 79 height 78
click at [78, 98] on div at bounding box center [51, 94] width 79 height 7
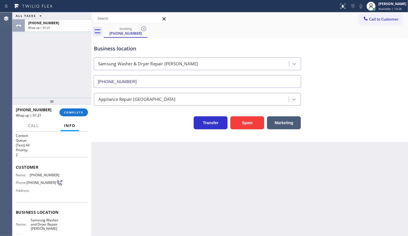
click at [78, 107] on div "+15039497148 Wrap up | 01:21 COMPLETE" at bounding box center [52, 112] width 72 height 15
click at [79, 113] on span "COMPLETE" at bounding box center [73, 113] width 19 height 4
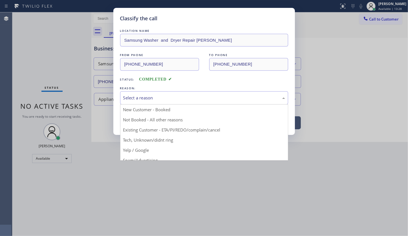
click at [153, 103] on div "Select a reason" at bounding box center [204, 97] width 168 height 13
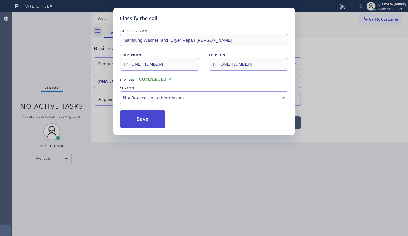
click at [133, 117] on button "Save" at bounding box center [142, 119] width 45 height 18
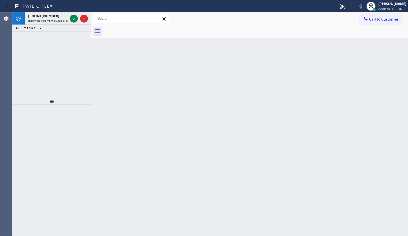
click at [48, 21] on span "Incoming call from queue [Test] All" at bounding box center [51, 21] width 47 height 4
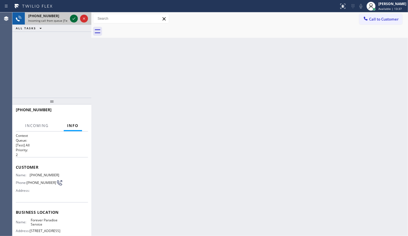
click at [71, 17] on icon at bounding box center [74, 18] width 7 height 7
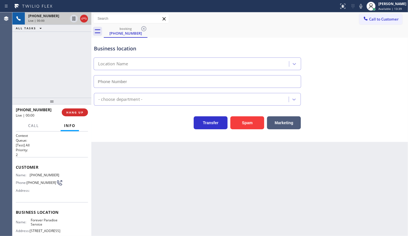
type input "(480) 546-5915"
click at [301, 30] on div "booking (602) 206-7236" at bounding box center [256, 31] width 304 height 13
click at [34, 45] on div "+16022067236 Live | 00:19 ALL TASKS ALL TASKS ACTIVE TASKS TASKS IN WRAP UP" at bounding box center [51, 54] width 79 height 85
click at [50, 158] on div "Customer Name: (602) 206-7236 Phone: (602) 206-7236 Address:" at bounding box center [52, 179] width 72 height 45
drag, startPoint x: 30, startPoint y: 175, endPoint x: 61, endPoint y: 176, distance: 31.0
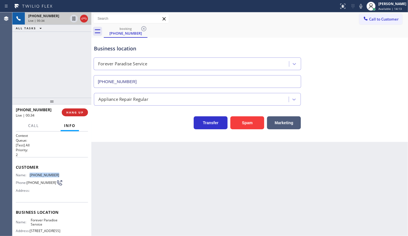
click at [61, 176] on div "Name: (602) 206-7236 Phone: (602) 206-7236 Address:" at bounding box center [52, 184] width 72 height 22
copy span "(602) 206-7236"
click at [79, 111] on span "HANG UP" at bounding box center [74, 113] width 17 height 4
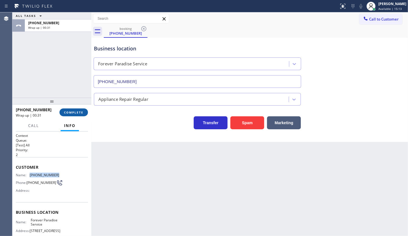
click at [78, 112] on span "COMPLETE" at bounding box center [73, 113] width 19 height 4
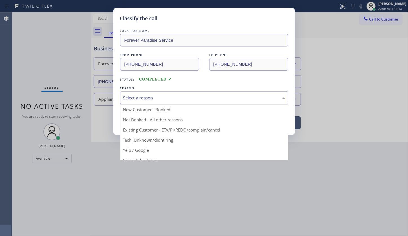
click at [150, 99] on div "Select a reason" at bounding box center [204, 98] width 162 height 6
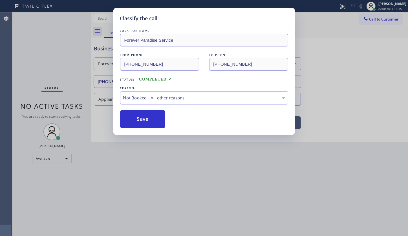
click at [138, 120] on button "Save" at bounding box center [142, 119] width 45 height 18
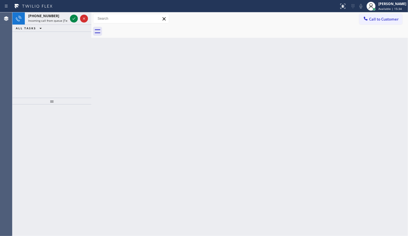
click at [55, 41] on div "+19493864529 Incoming call from queue [Test] All ALL TASKS ALL TASKS ACTIVE TAS…" at bounding box center [51, 54] width 79 height 85
click at [73, 16] on icon at bounding box center [74, 18] width 7 height 7
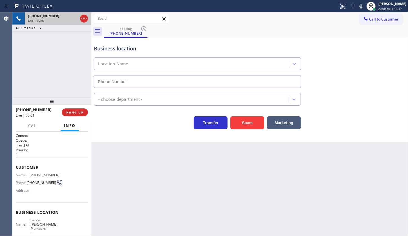
type input "(562) 262-5569"
click at [79, 111] on span "HANG UP" at bounding box center [74, 113] width 17 height 4
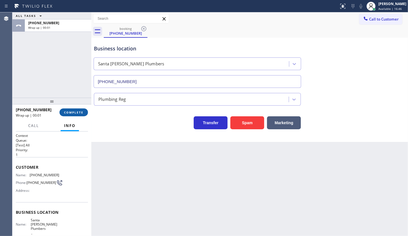
click at [78, 111] on span "COMPLETE" at bounding box center [73, 113] width 19 height 4
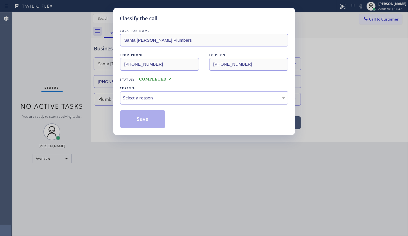
click at [165, 99] on div "Select a reason" at bounding box center [204, 98] width 162 height 6
click at [142, 119] on button "Save" at bounding box center [142, 119] width 45 height 18
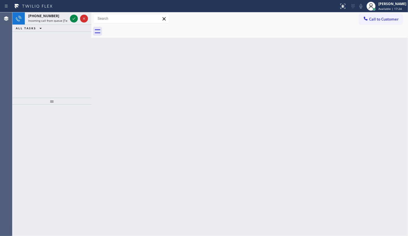
click at [53, 59] on div "+13603183966 Incoming call from queue [Test] All ALL TASKS ALL TASKS ACTIVE TAS…" at bounding box center [51, 54] width 79 height 85
click at [74, 18] on icon at bounding box center [74, 18] width 7 height 7
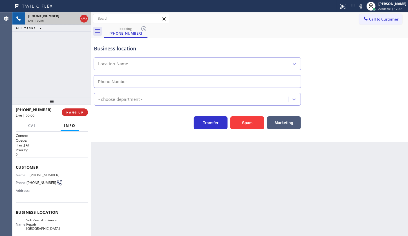
type input "(360) 205-1831"
drag, startPoint x: 30, startPoint y: 174, endPoint x: 63, endPoint y: 174, distance: 33.3
click at [63, 174] on div "Name: (360) 318-3966 Phone: (360) 318-3966 Address:" at bounding box center [52, 184] width 72 height 22
copy span "(360) 318-3966"
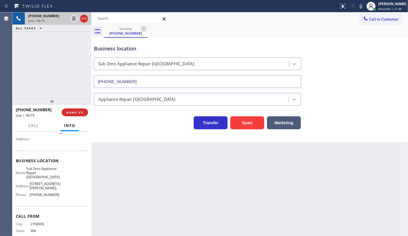
scroll to position [63, 0]
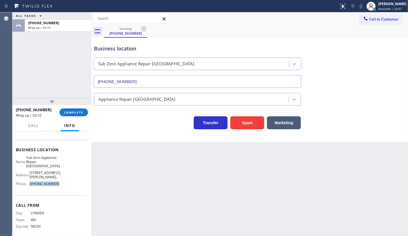
drag, startPoint x: 28, startPoint y: 182, endPoint x: 58, endPoint y: 185, distance: 30.0
click at [58, 185] on div "Name: Sub Zero Appliance Repair Bellingham Address: 2410 James St, Phone: (360)…" at bounding box center [52, 172] width 72 height 33
copy div "(360) 205-1831"
click at [76, 117] on div "+13603183966 Wrap up | 03:21 COMPLETE" at bounding box center [52, 112] width 72 height 15
click at [87, 105] on div at bounding box center [51, 101] width 79 height 7
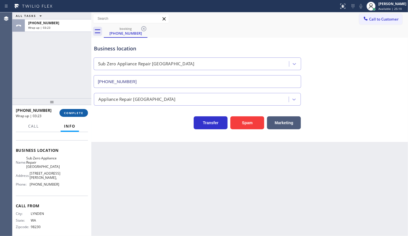
click at [84, 110] on button "COMPLETE" at bounding box center [74, 113] width 28 height 8
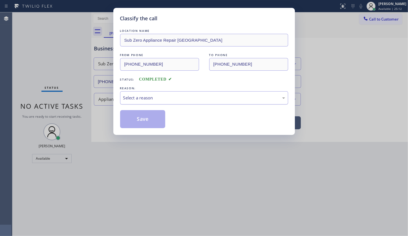
click at [129, 96] on div "Select a reason" at bounding box center [204, 98] width 162 height 6
click at [131, 120] on button "Save" at bounding box center [142, 119] width 45 height 18
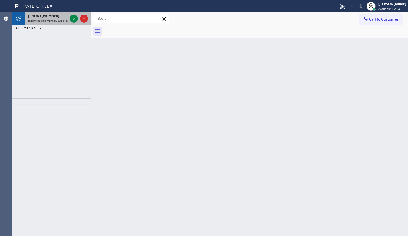
drag, startPoint x: 39, startPoint y: 37, endPoint x: 61, endPoint y: 23, distance: 25.7
click at [40, 36] on div "+16463994371 Incoming call from queue [Test] All ALL TASKS ALL TASKS ACTIVE TAS…" at bounding box center [51, 55] width 79 height 86
click at [72, 19] on icon at bounding box center [74, 18] width 7 height 7
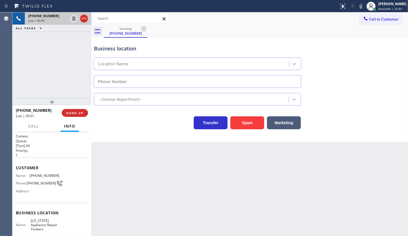
type input "(914) 873-0795"
drag, startPoint x: 28, startPoint y: 175, endPoint x: 80, endPoint y: 175, distance: 52.2
click at [80, 175] on div "Name: (646) 399-4371 Phone: (646) 399-4371 Address:" at bounding box center [52, 185] width 72 height 22
click at [389, 69] on div "Business location New York Appliance Repair Yonkers (914) 873-0795" at bounding box center [250, 62] width 314 height 51
click at [405, 133] on div "Business location New York Appliance Repair Yonkers (914) 873-0795 Appliance Re…" at bounding box center [249, 90] width 317 height 104
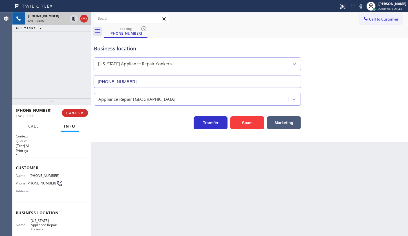
click at [71, 48] on div "+16463994371 Live | 03:00 ALL TASKS ALL TASKS ACTIVE TASKS TASKS IN WRAP UP" at bounding box center [51, 55] width 79 height 86
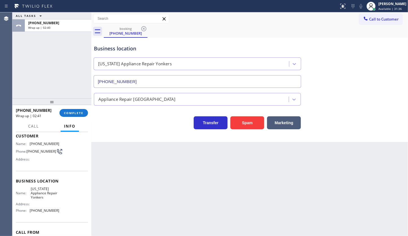
scroll to position [63, 0]
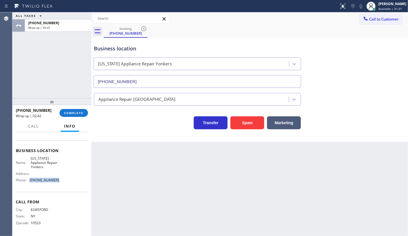
drag, startPoint x: 30, startPoint y: 181, endPoint x: 59, endPoint y: 182, distance: 28.8
click at [59, 182] on div "Name: New York Appliance Repair Yonkers Address: Phone: (914) 873-0795" at bounding box center [52, 171] width 72 height 28
copy span "(914) 873-0795"
click at [75, 111] on span "COMPLETE" at bounding box center [73, 113] width 19 height 4
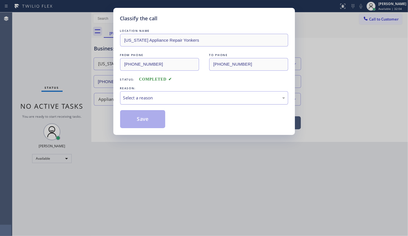
click at [148, 101] on div "Select a reason" at bounding box center [204, 98] width 162 height 6
click at [140, 115] on button "Save" at bounding box center [142, 119] width 45 height 18
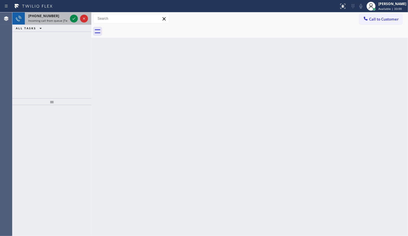
click at [30, 17] on span "+19495337986" at bounding box center [43, 16] width 31 height 5
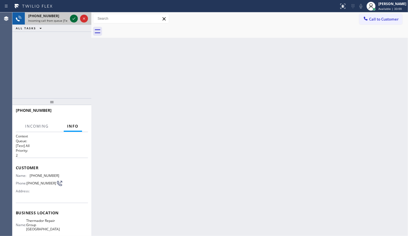
click at [74, 22] on icon at bounding box center [74, 18] width 7 height 7
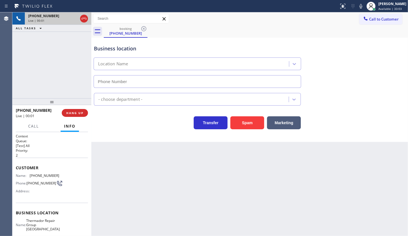
type input "(949) 565-4084"
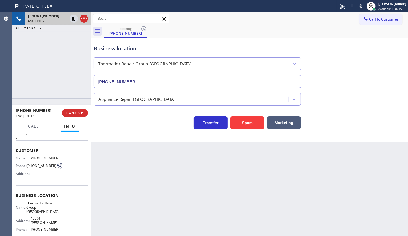
scroll to position [25, 0]
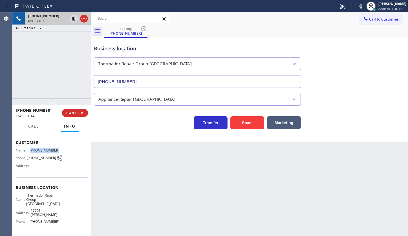
drag, startPoint x: 30, startPoint y: 148, endPoint x: 61, endPoint y: 149, distance: 30.5
click at [61, 149] on div "Name: (949) 533-7986 Phone: (949) 533-7986 Address:" at bounding box center [52, 159] width 72 height 22
copy span "(949) 533-7986"
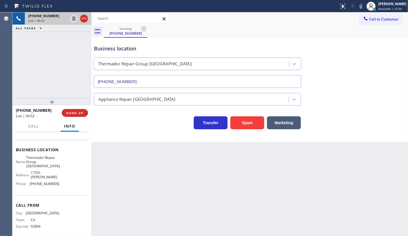
scroll to position [63, 0]
drag, startPoint x: 30, startPoint y: 157, endPoint x: 46, endPoint y: 170, distance: 21.0
click at [46, 170] on div "Name: Thermador Repair Group Irvine Address: 17701 Cowan Phone: (949) 565-4084" at bounding box center [37, 171] width 43 height 33
copy span "Thermador Repair Group Irvine"
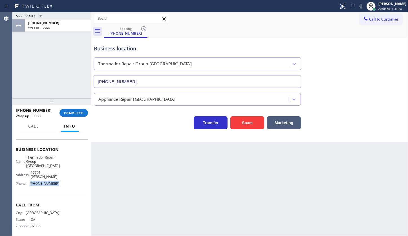
copy div "(949) 565-4084"
drag, startPoint x: 28, startPoint y: 183, endPoint x: 54, endPoint y: 181, distance: 26.3
click at [54, 181] on div "Name: Thermador Repair Group Irvine Address: 17701 Cowan Phone: (949) 565-4084" at bounding box center [37, 171] width 43 height 33
click at [383, 6] on div "JENIZA ALCAYDE Available | 39:24" at bounding box center [392, 6] width 31 height 10
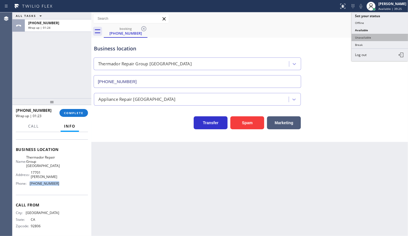
click at [373, 35] on button "Unavailable" at bounding box center [380, 37] width 56 height 7
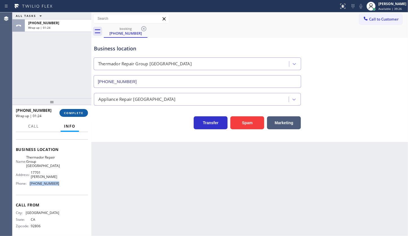
click at [74, 114] on span "COMPLETE" at bounding box center [73, 113] width 19 height 4
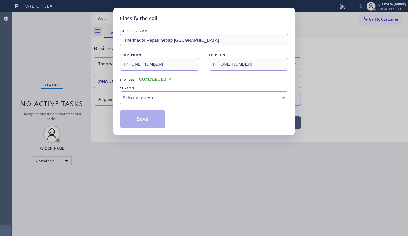
click at [119, 99] on div "Classify the call LOCATION NAME Thermador Repair Group Irvine FROM PHONE (949) …" at bounding box center [204, 71] width 182 height 127
click at [133, 104] on div "Select a reason" at bounding box center [204, 97] width 168 height 13
click at [136, 117] on button "Save" at bounding box center [142, 119] width 45 height 18
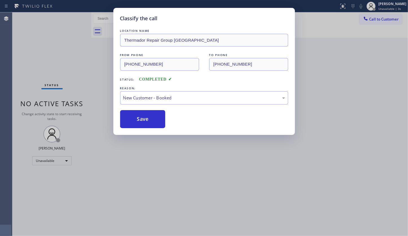
click at [377, 4] on div "Classify the call LOCATION NAME Thermador Repair Group Irvine FROM PHONE (949) …" at bounding box center [204, 118] width 408 height 236
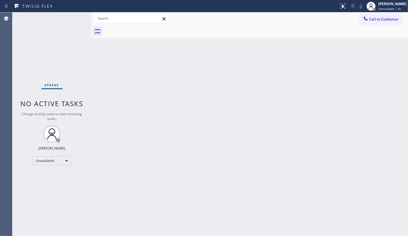
click at [377, 4] on div at bounding box center [371, 6] width 12 height 12
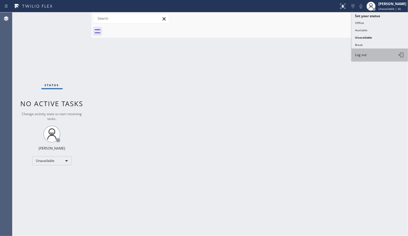
click at [378, 54] on button "Log out" at bounding box center [380, 55] width 56 height 12
